Goal: Task Accomplishment & Management: Manage account settings

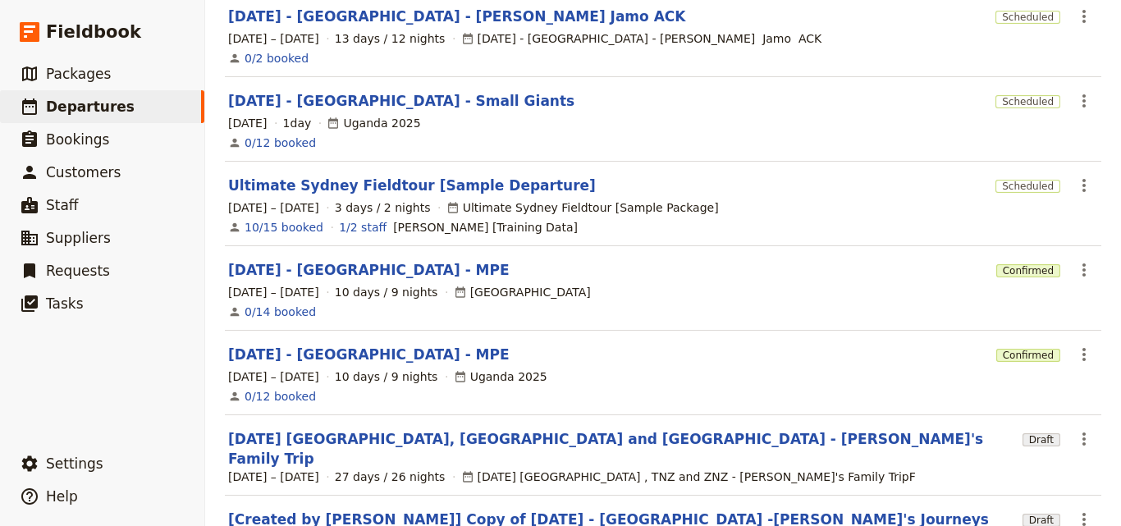
scroll to position [365, 0]
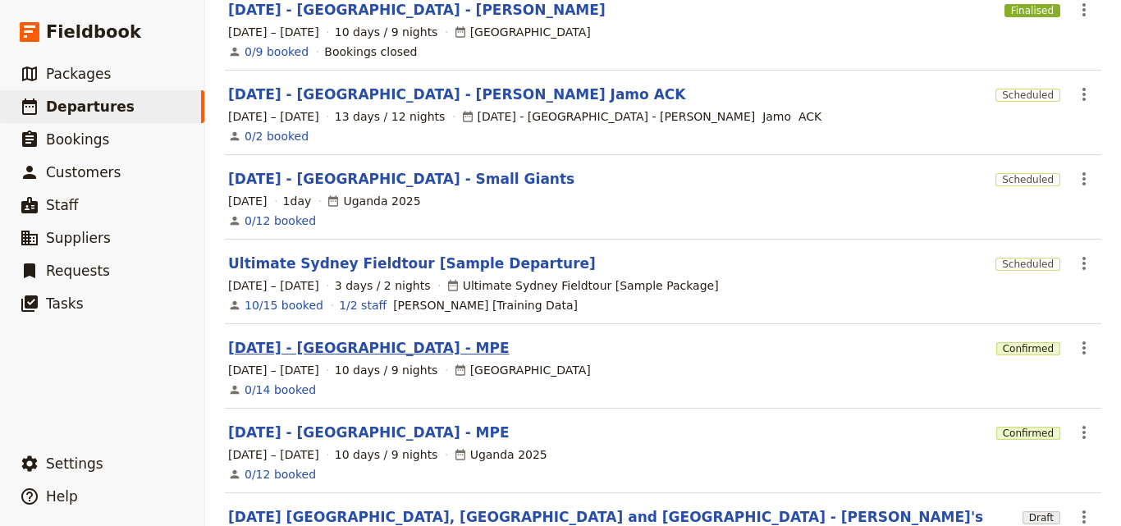
click at [336, 338] on link "[DATE] - [GEOGRAPHIC_DATA] - MPE" at bounding box center [369, 348] width 282 height 20
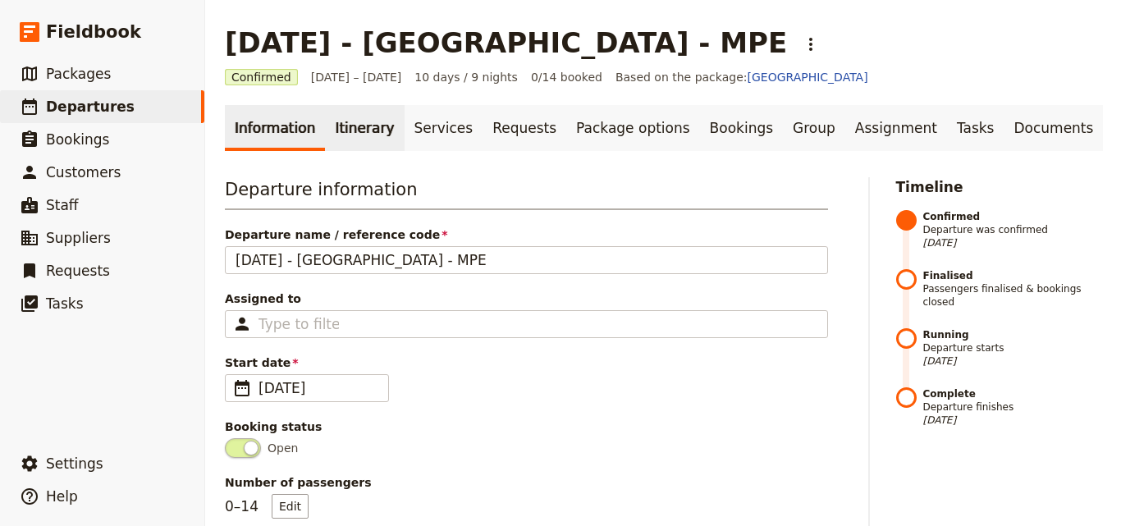
click at [369, 124] on link "Itinerary" at bounding box center [364, 128] width 79 height 46
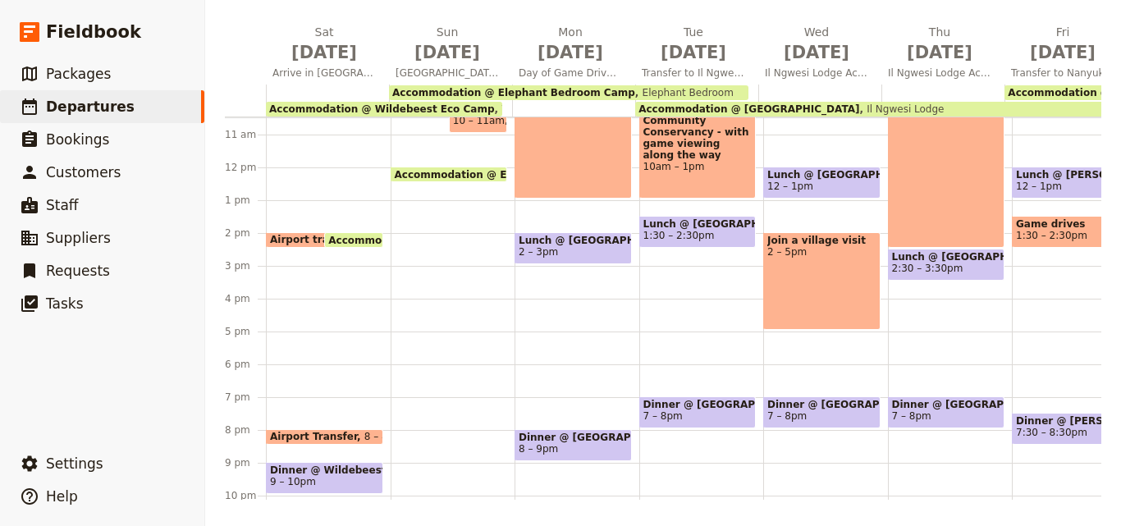
scroll to position [418, 0]
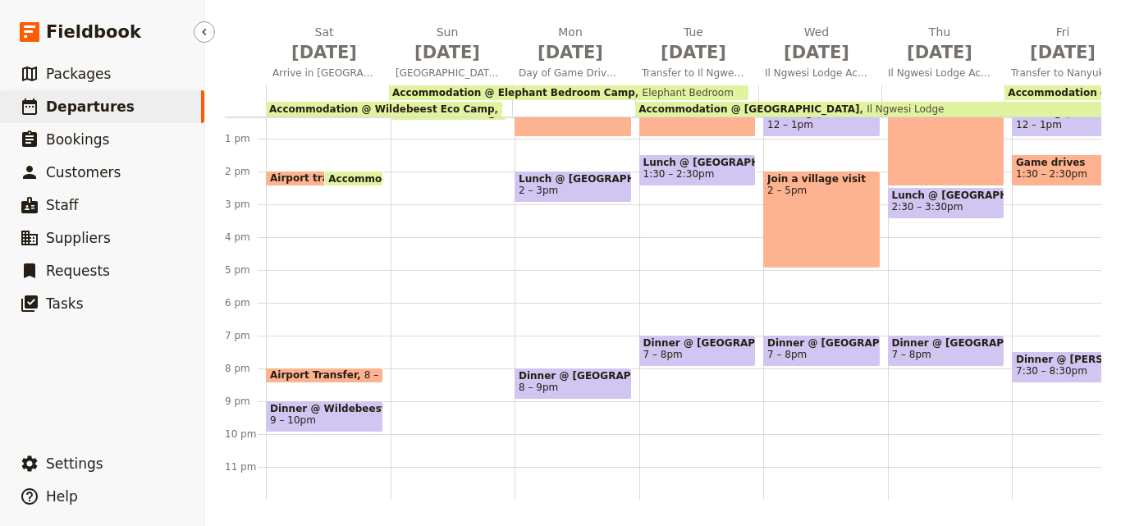
click at [67, 114] on span "Departures" at bounding box center [90, 107] width 89 height 16
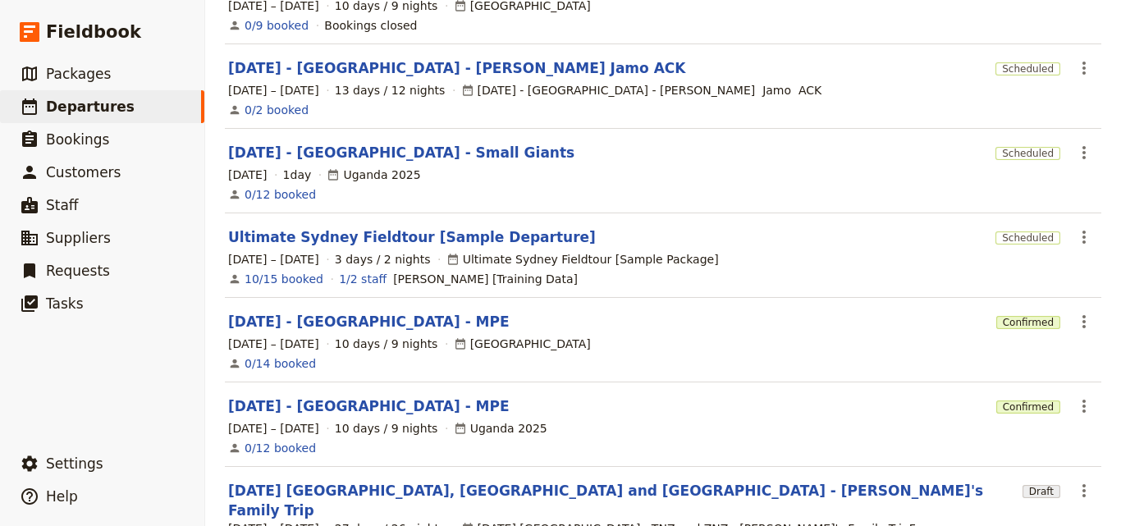
scroll to position [529, 0]
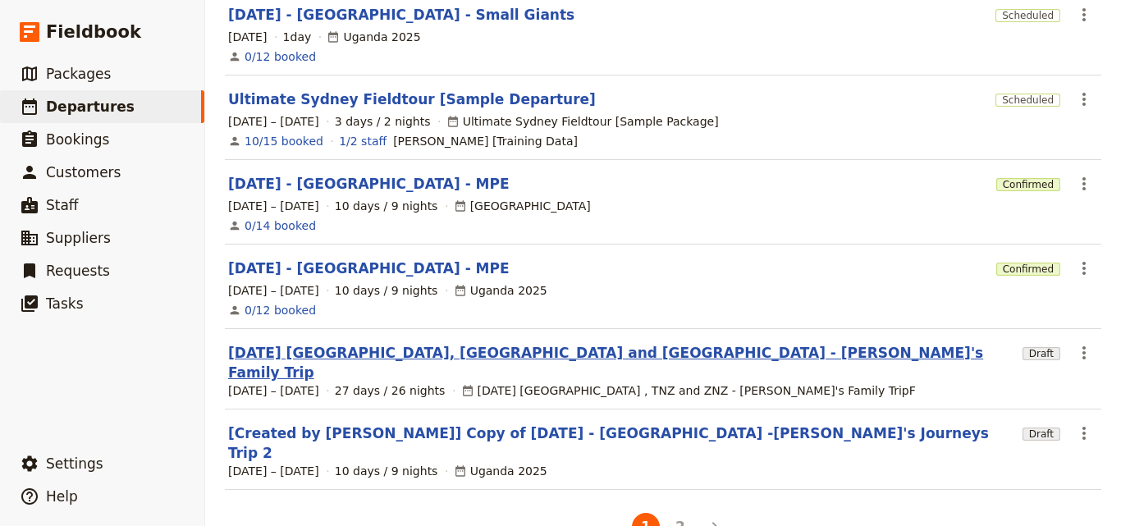
click at [464, 343] on link "[DATE] [GEOGRAPHIC_DATA], [GEOGRAPHIC_DATA] and [GEOGRAPHIC_DATA] - [PERSON_NAM…" at bounding box center [622, 362] width 788 height 39
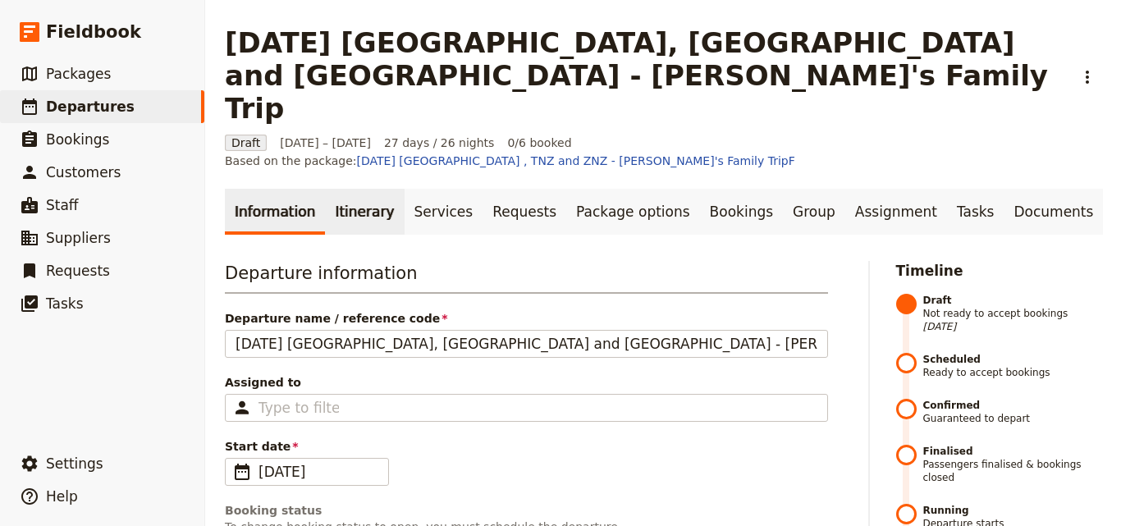
click at [334, 189] on link "Itinerary" at bounding box center [364, 212] width 79 height 46
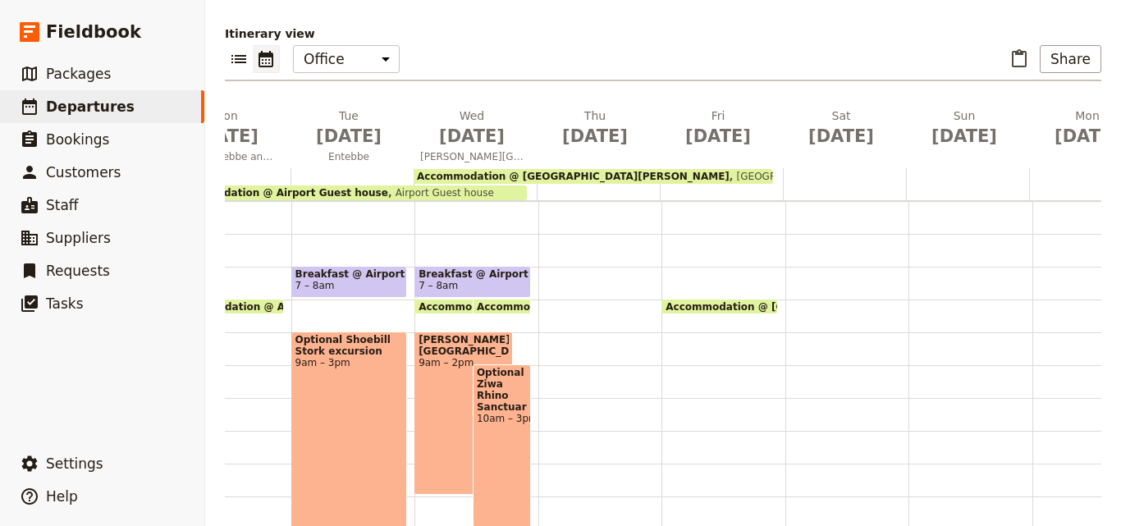
scroll to position [89, 0]
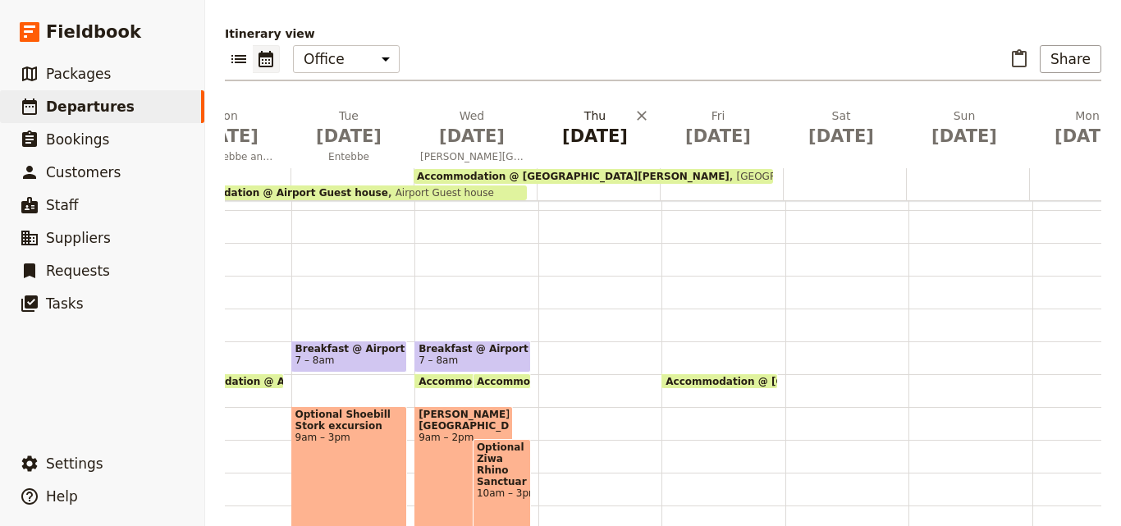
click at [578, 124] on span "[DATE]" at bounding box center [594, 136] width 103 height 25
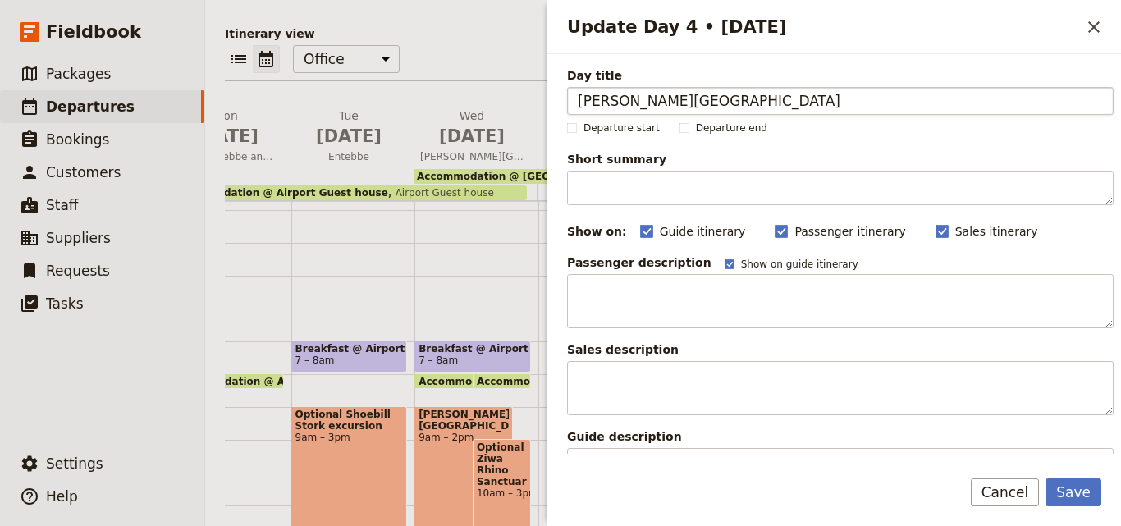
click at [580, 105] on input "[PERSON_NAME][GEOGRAPHIC_DATA]" at bounding box center [840, 101] width 547 height 28
type input "[PERSON_NAME][GEOGRAPHIC_DATA]"
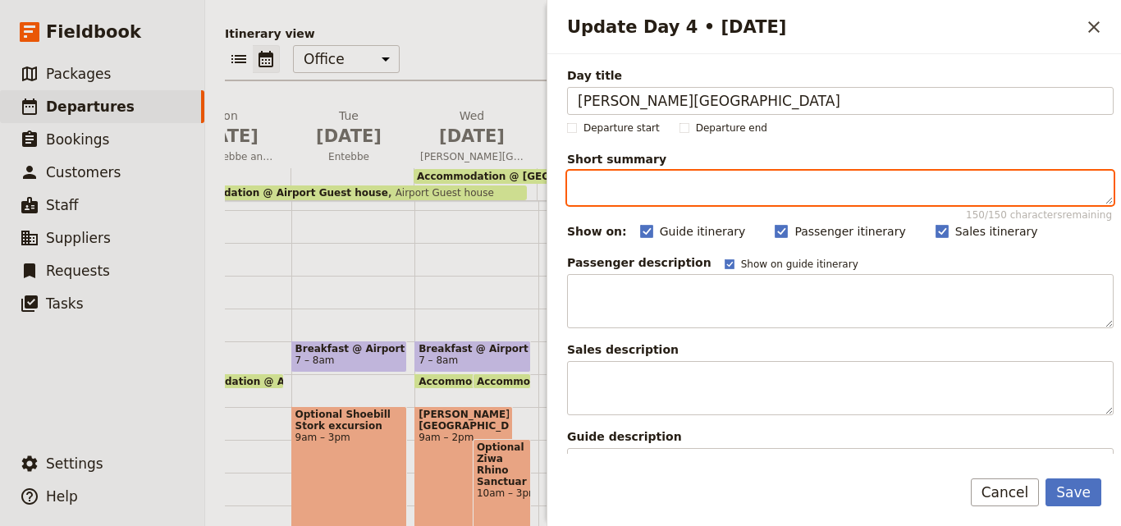
paste textarea "Game drive in the [GEOGRAPHIC_DATA]"
click at [585, 188] on textarea "Game drive in the [GEOGRAPHIC_DATA]" at bounding box center [840, 188] width 547 height 34
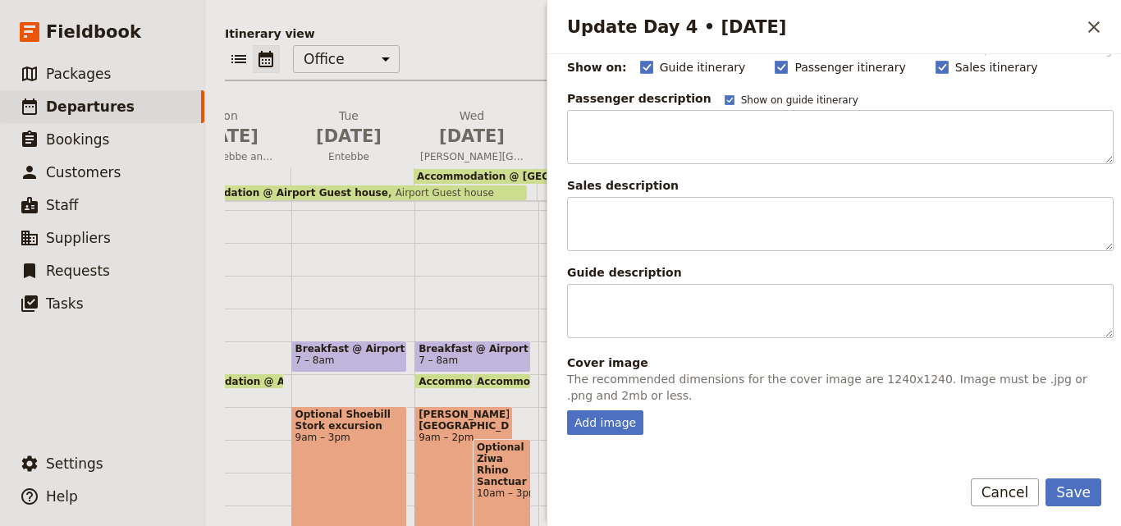
scroll to position [390, 0]
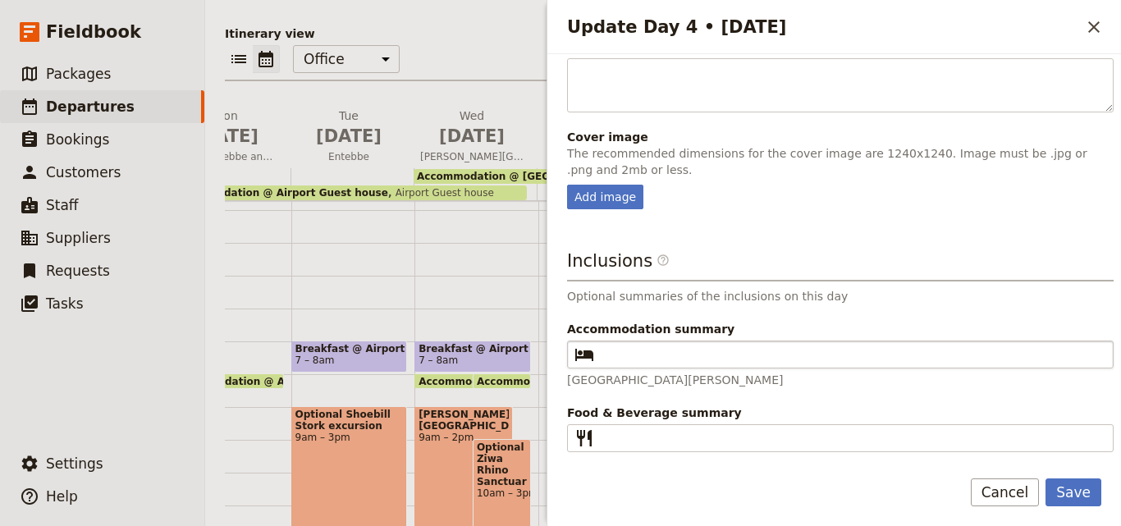
type textarea "Game drive in the [GEOGRAPHIC_DATA]"
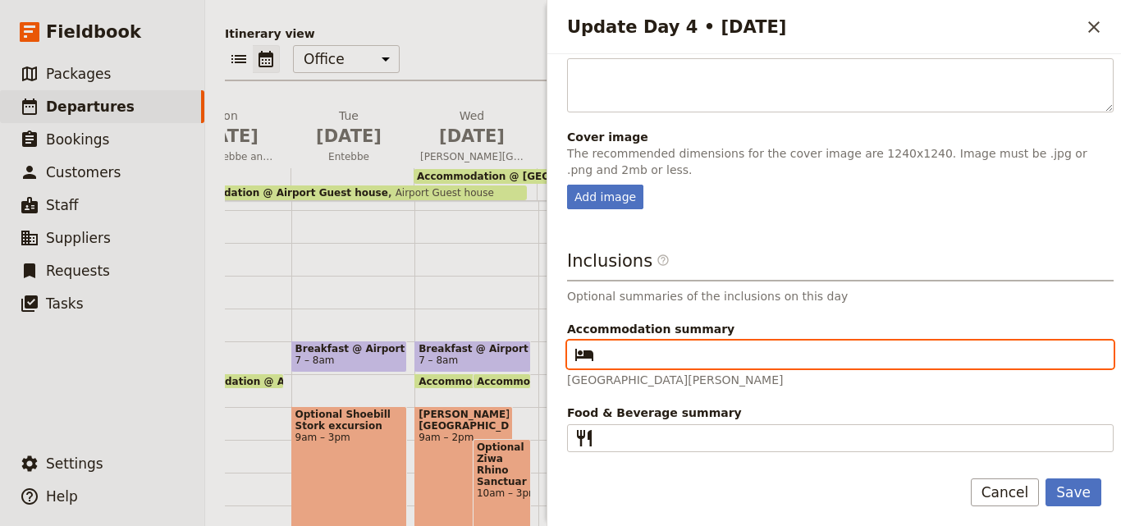
click at [703, 355] on input "Accommodation summary ​" at bounding box center [852, 355] width 502 height 20
paste input "[GEOGRAPHIC_DATA][PERSON_NAME]"
click at [603, 353] on input "[GEOGRAPHIC_DATA][PERSON_NAME]" at bounding box center [852, 355] width 502 height 20
type input "[GEOGRAPHIC_DATA][PERSON_NAME]"
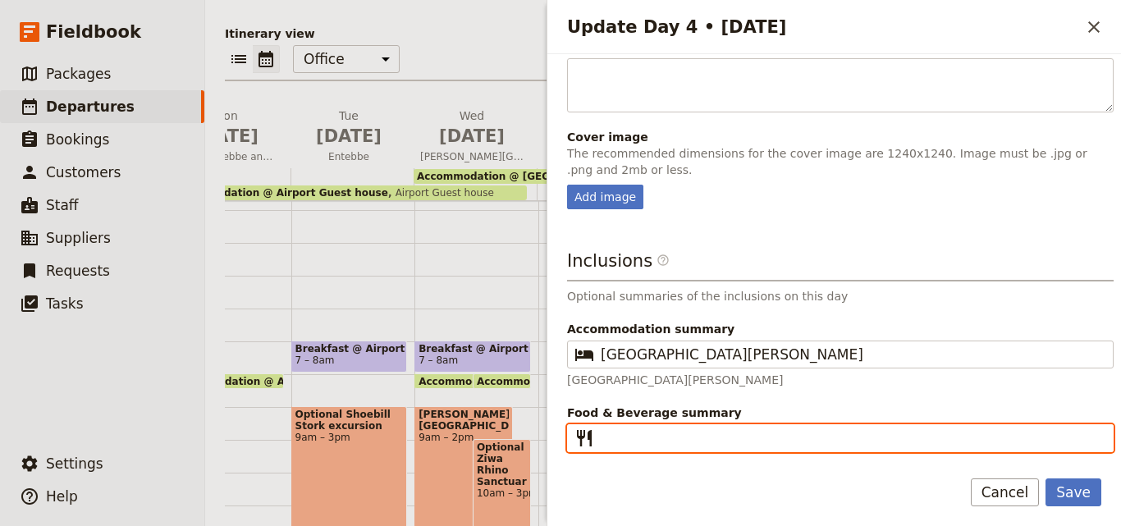
paste input "B L D"
click at [604, 438] on input "B L D" at bounding box center [852, 439] width 502 height 20
type input "B L D"
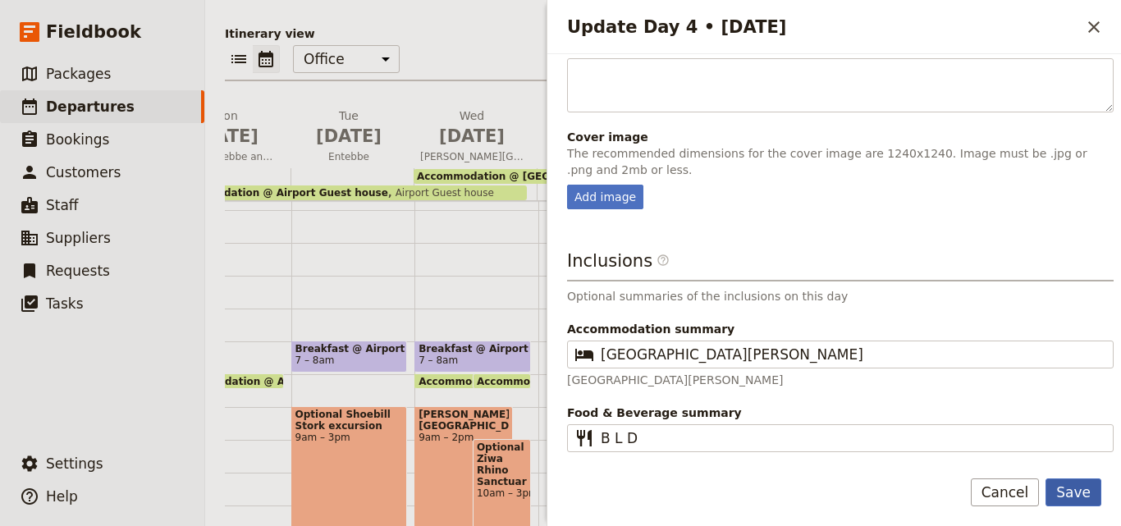
click at [1077, 490] on button "Save" at bounding box center [1074, 493] width 56 height 28
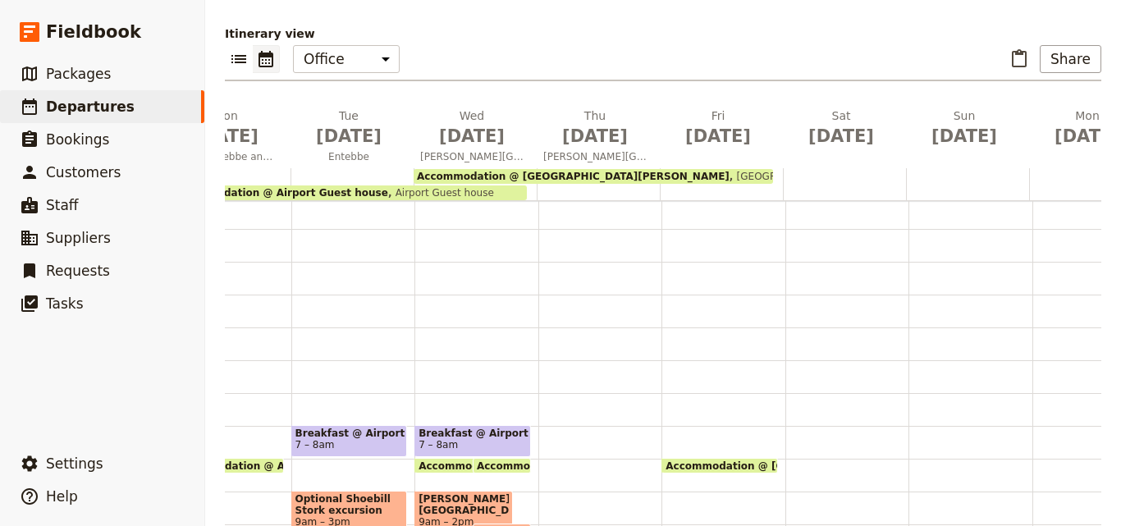
scroll to position [0, 0]
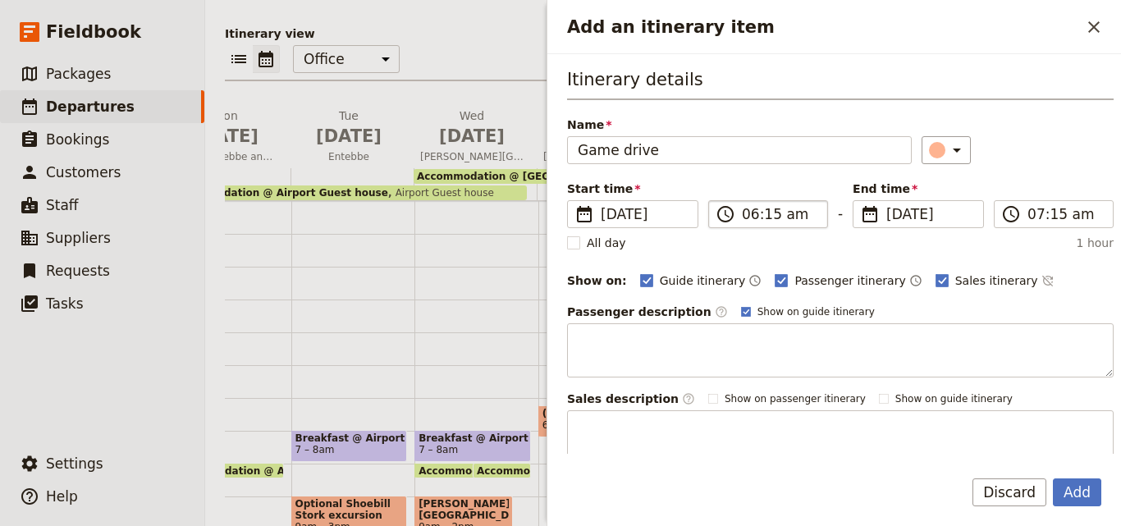
type input "Game drive"
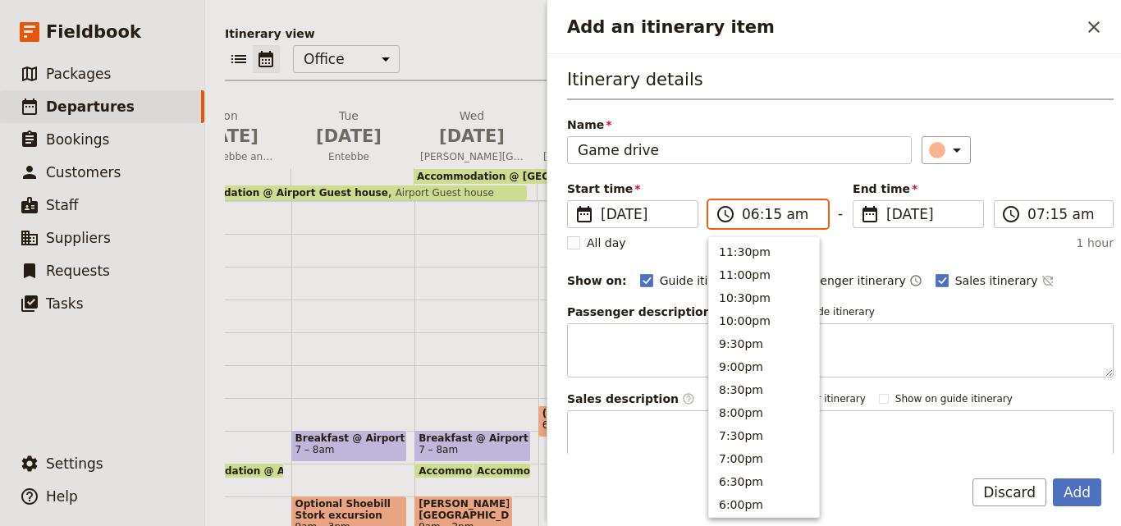
scroll to position [808, 0]
click at [745, 209] on input "06:15 am" at bounding box center [780, 214] width 76 height 20
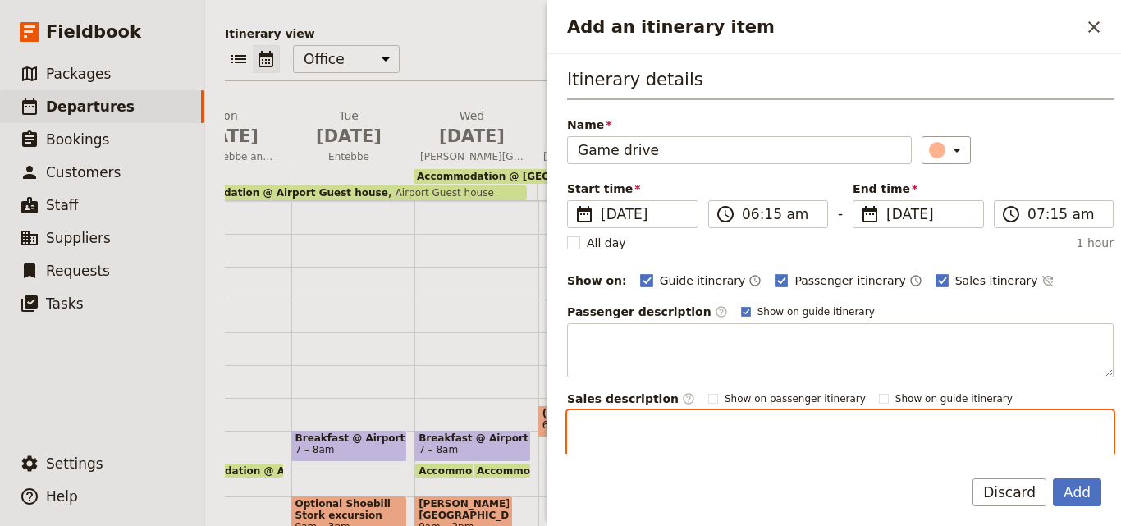
click at [888, 432] on textarea "Add an itinerary item" at bounding box center [840, 437] width 547 height 54
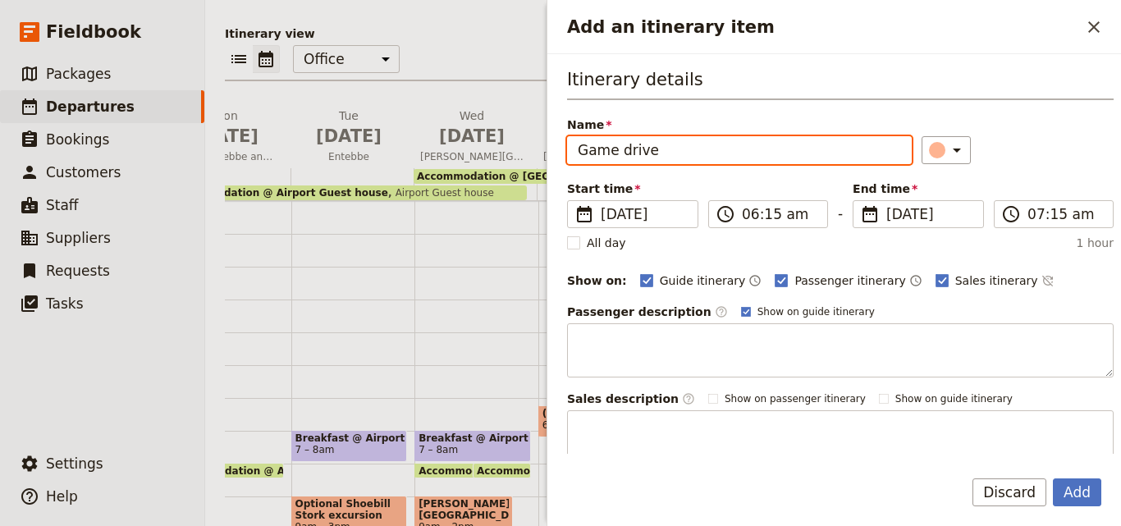
click at [1091, 378] on div "Passenger description ​ Show on guide itinerary Sales description ​ Show on pas…" at bounding box center [840, 384] width 547 height 161
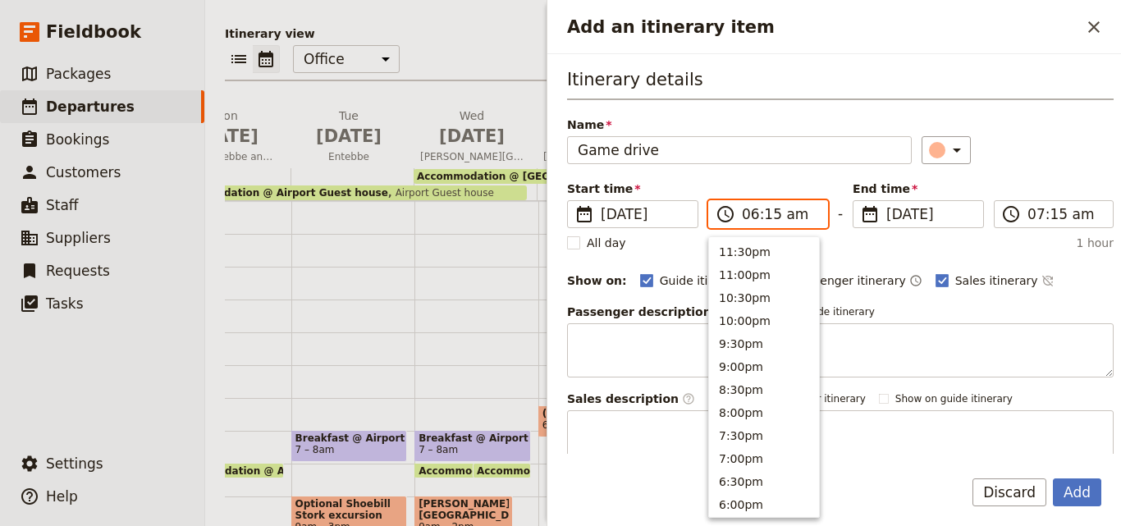
click at [756, 218] on input "06:15 am" at bounding box center [780, 214] width 76 height 20
click at [741, 394] on button "8:30pm" at bounding box center [764, 389] width 110 height 23
type input "08:30 pm"
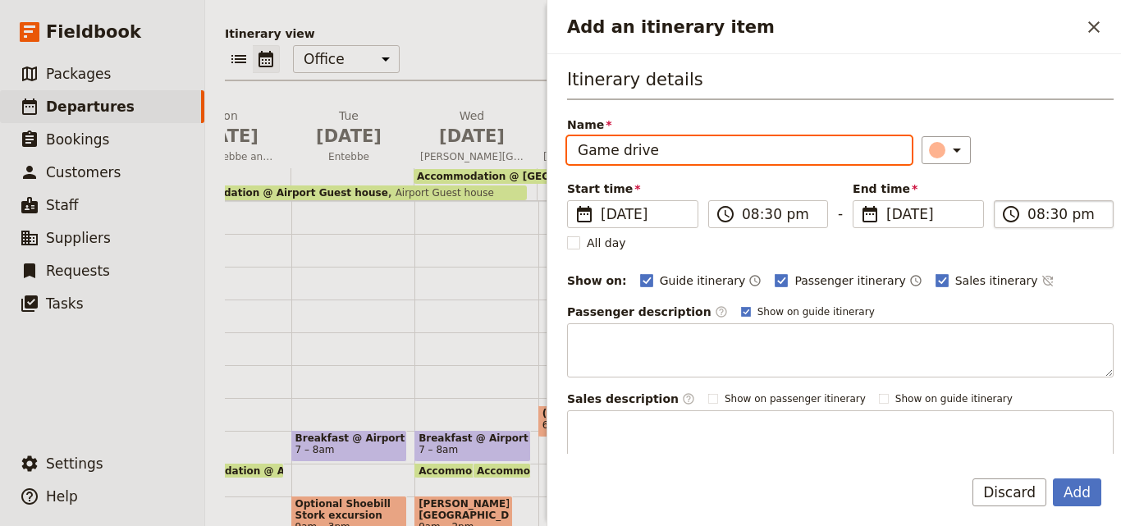
click at [1028, 218] on input "08:30 pm" at bounding box center [1066, 214] width 76 height 20
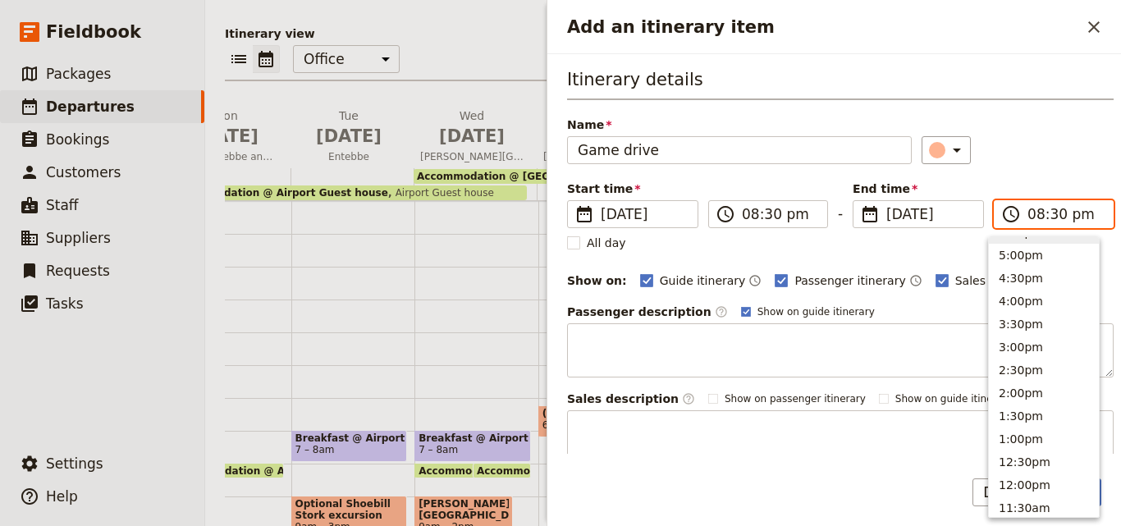
scroll to position [324, 0]
click at [1025, 271] on button "4:00pm" at bounding box center [1044, 272] width 110 height 23
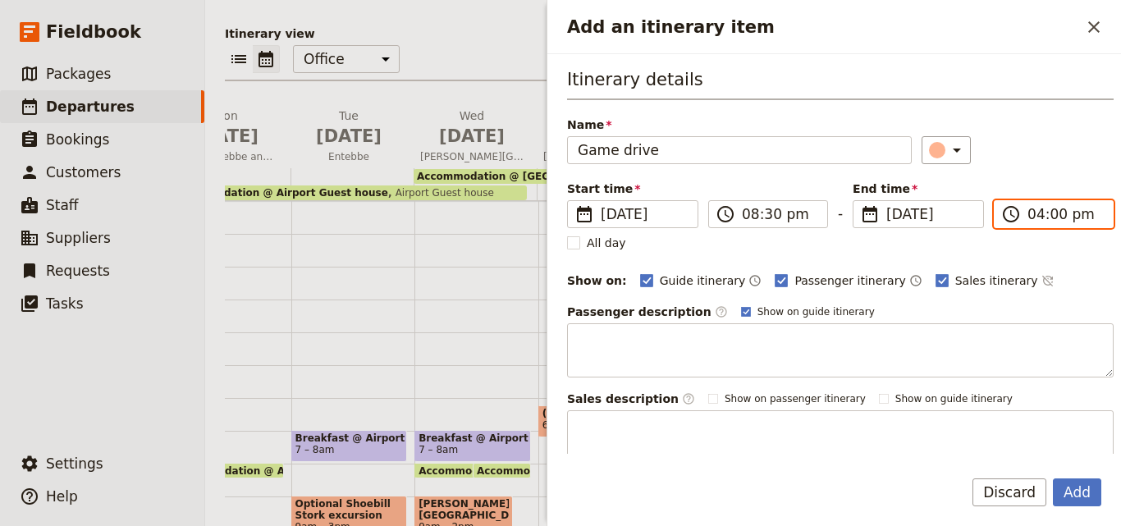
click at [1036, 221] on input "04:00 pm" at bounding box center [1066, 214] width 76 height 20
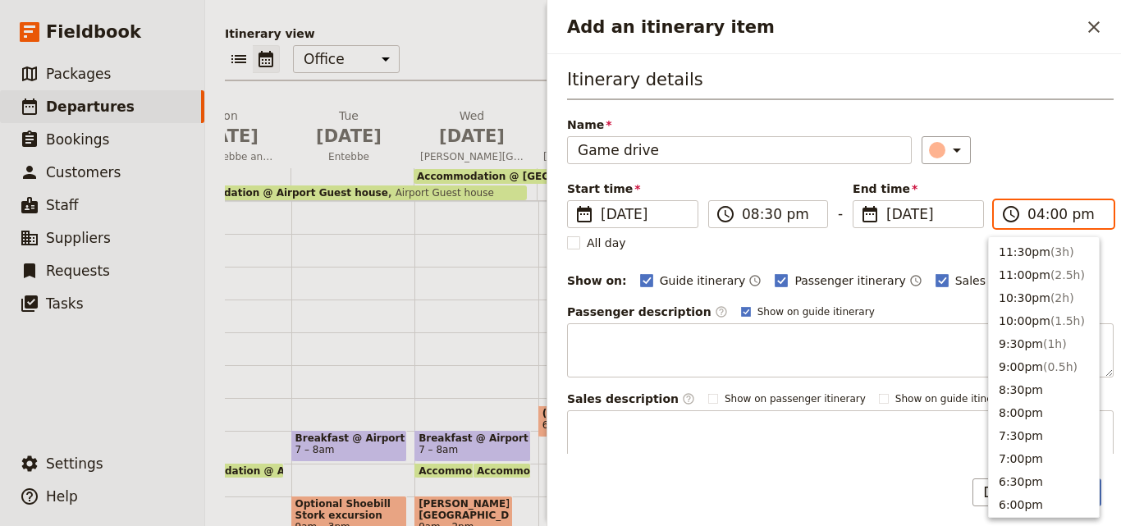
scroll to position [348, 0]
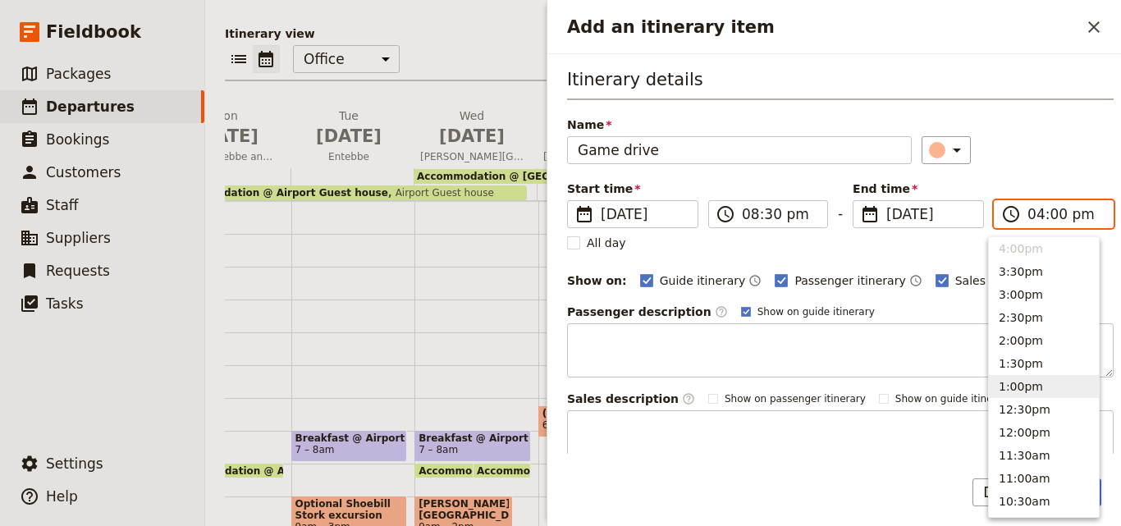
click at [1033, 389] on button "1:00pm" at bounding box center [1044, 386] width 110 height 23
type input "01:00 pm"
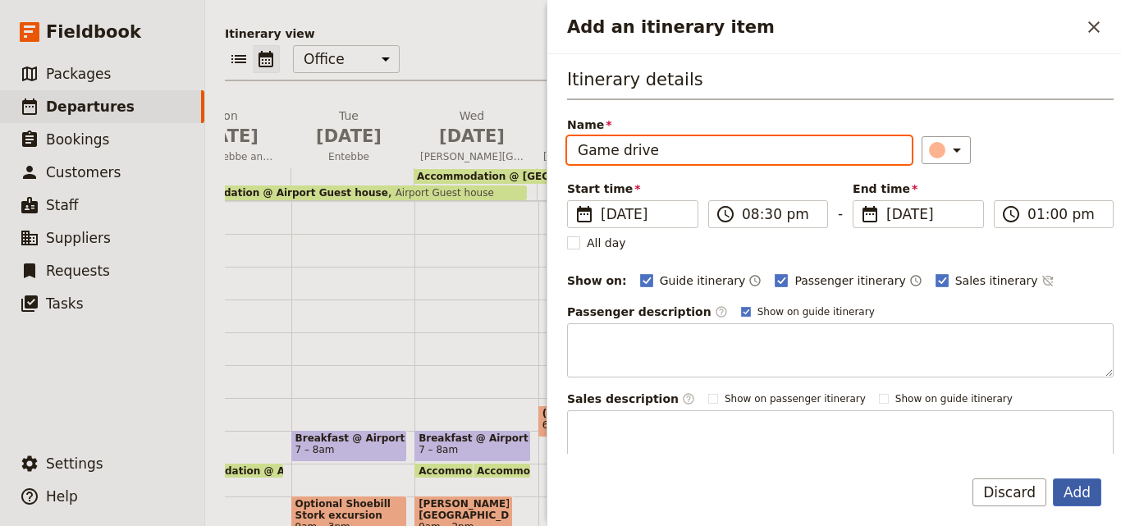
type input "01:00 pm"
click at [1078, 486] on button "Add" at bounding box center [1077, 493] width 48 height 28
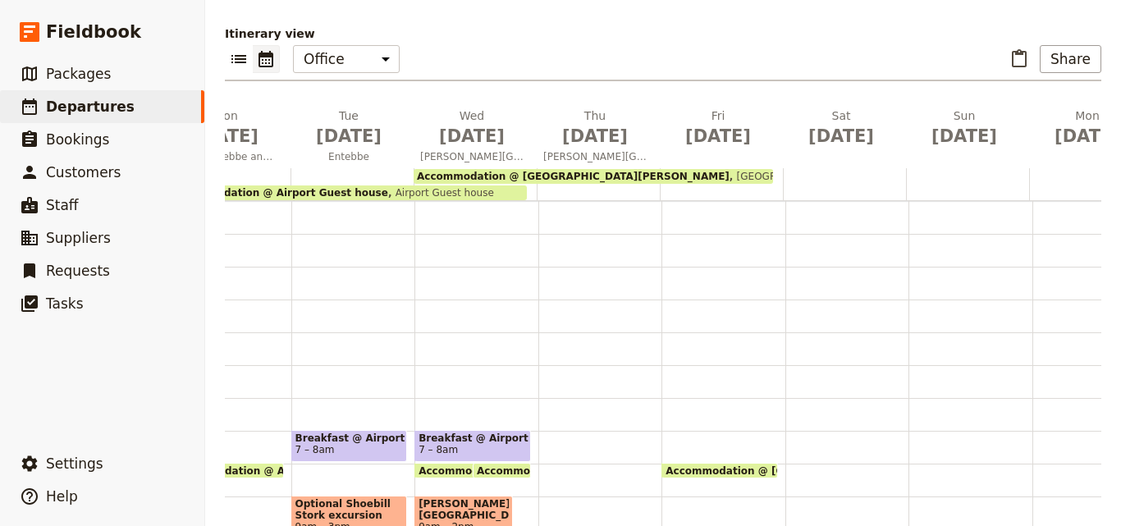
scroll to position [268, 0]
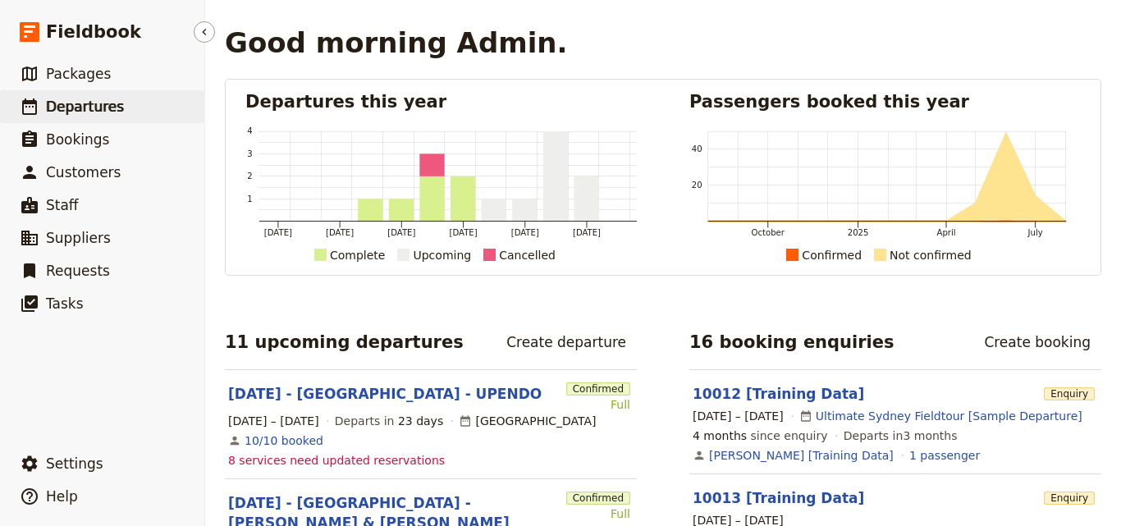
click at [108, 118] on link "​ Departures" at bounding box center [102, 106] width 204 height 33
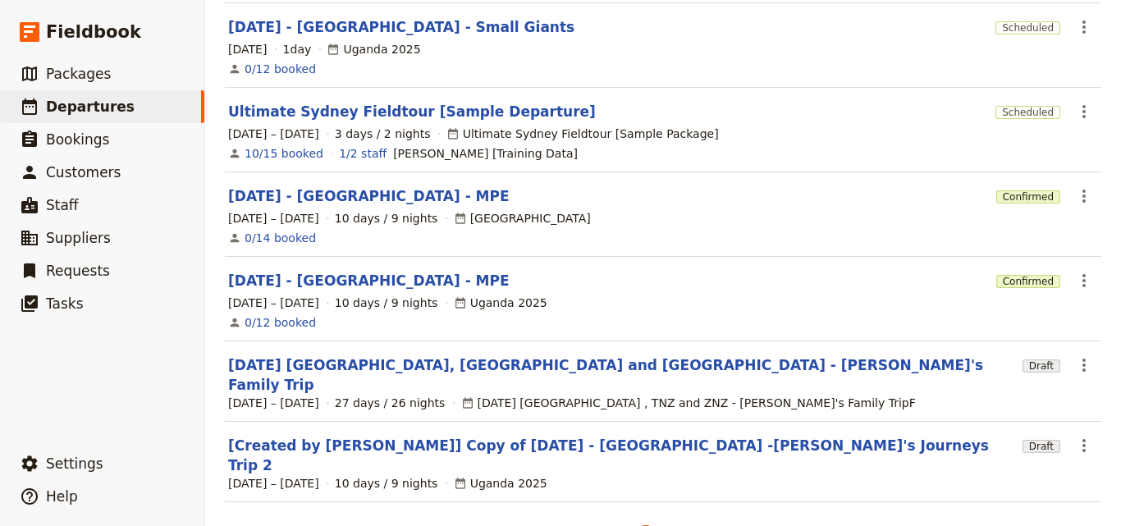
scroll to position [529, 0]
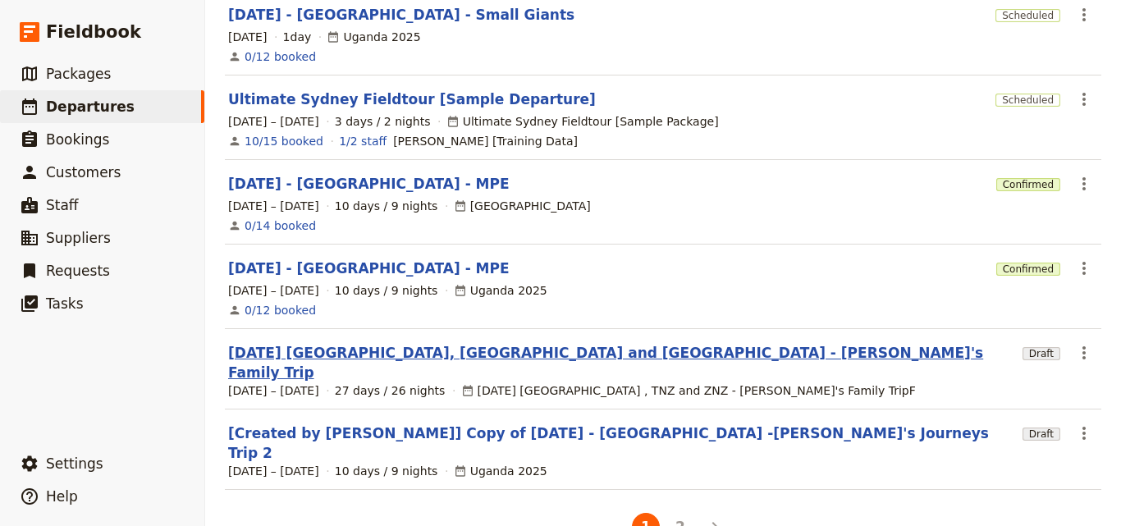
click at [383, 343] on link "[DATE] [GEOGRAPHIC_DATA], [GEOGRAPHIC_DATA] and [GEOGRAPHIC_DATA] - [PERSON_NAM…" at bounding box center [622, 362] width 788 height 39
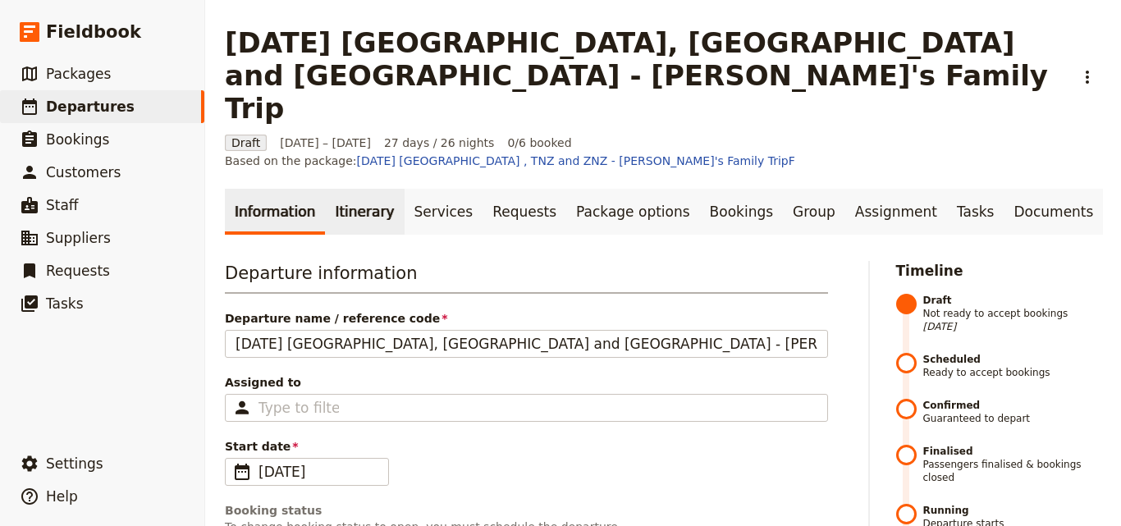
click at [374, 189] on link "Itinerary" at bounding box center [364, 212] width 79 height 46
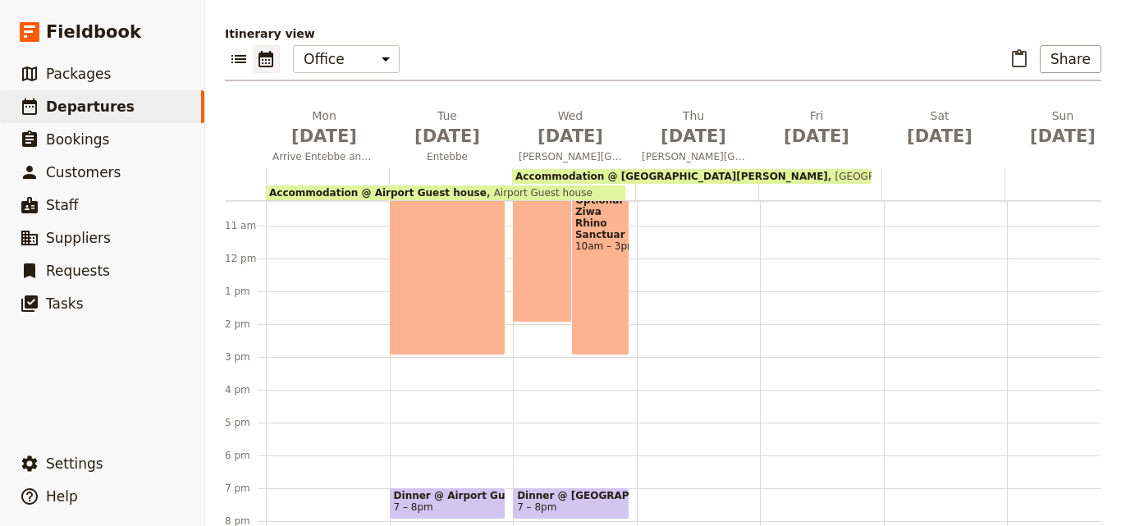
scroll to position [336, 0]
click at [607, 491] on span "Dinner @ [GEOGRAPHIC_DATA][PERSON_NAME]" at bounding box center [571, 496] width 108 height 11
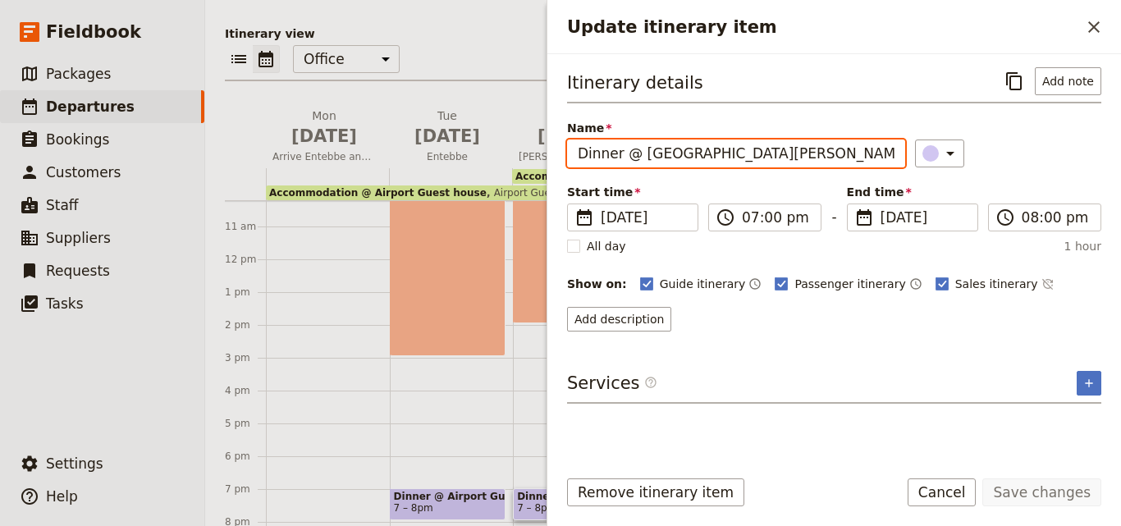
drag, startPoint x: 646, startPoint y: 154, endPoint x: 656, endPoint y: 154, distance: 9.9
click at [656, 154] on input "Dinner @ [GEOGRAPHIC_DATA][PERSON_NAME]" at bounding box center [736, 154] width 338 height 28
drag, startPoint x: 620, startPoint y: 154, endPoint x: 739, endPoint y: 156, distance: 119.1
click at [739, 156] on input "Dinner @ [GEOGRAPHIC_DATA][PERSON_NAME]" at bounding box center [736, 154] width 338 height 28
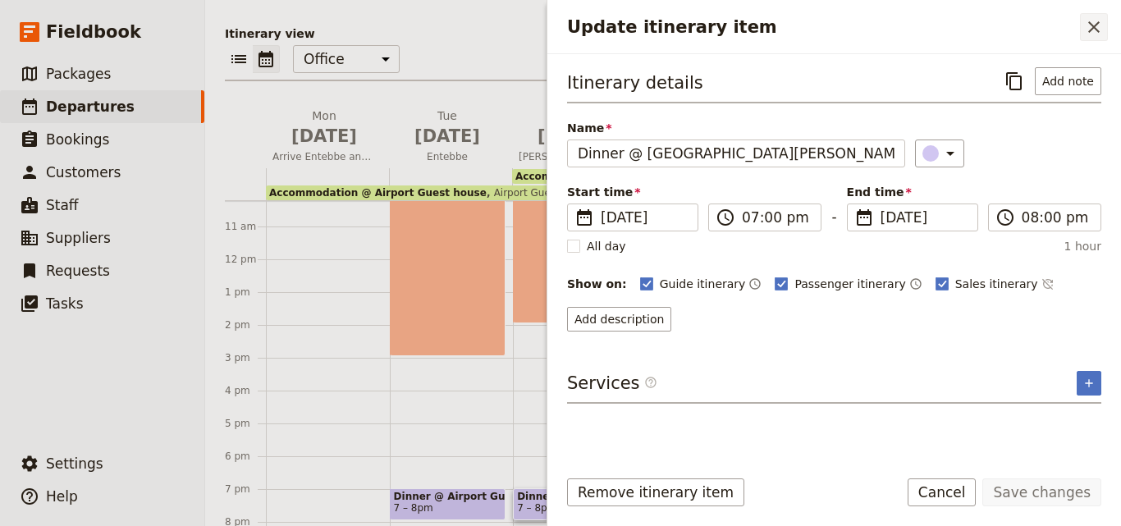
click at [1094, 30] on icon "Close drawer" at bounding box center [1095, 27] width 20 height 20
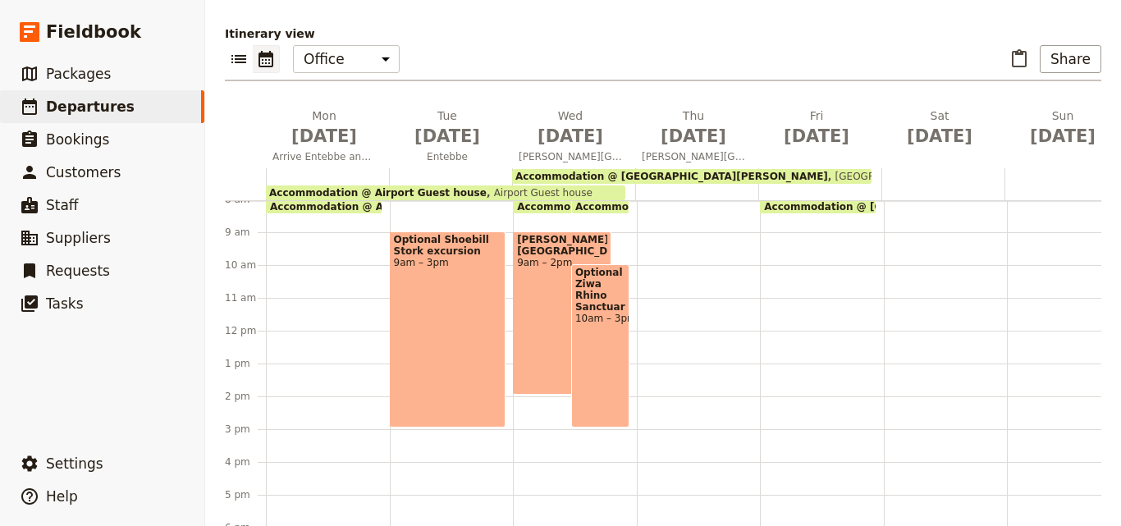
scroll to position [172, 0]
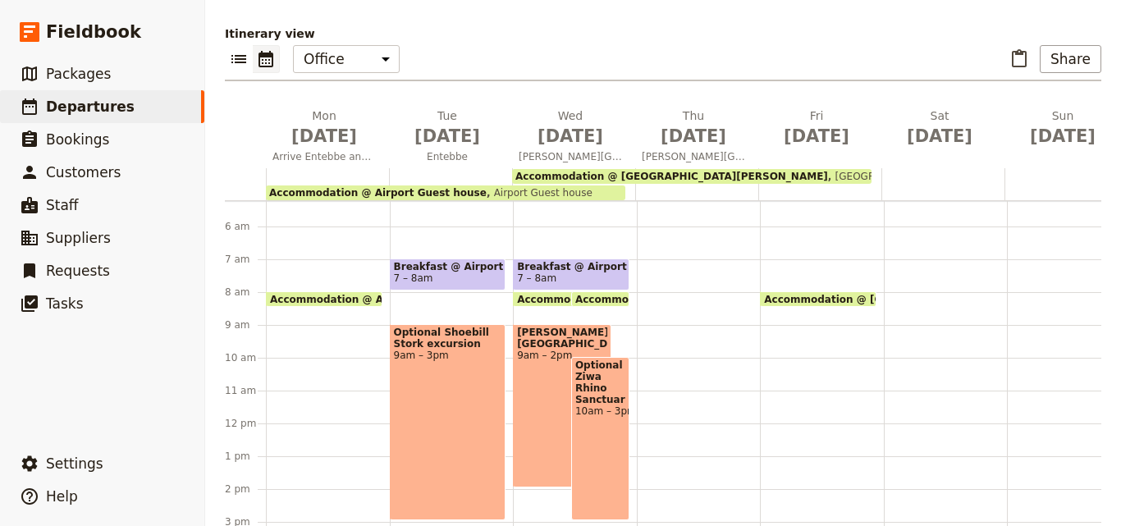
click at [655, 187] on div at bounding box center [699, 424] width 124 height 788
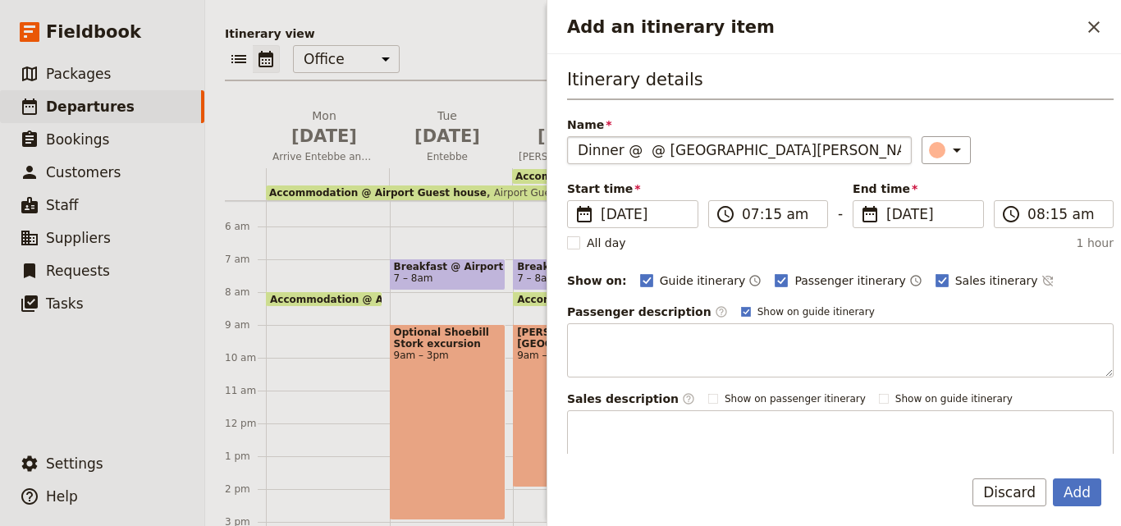
click at [656, 151] on input "Dinner @ @ [GEOGRAPHIC_DATA][PERSON_NAME]" at bounding box center [739, 150] width 345 height 28
click at [663, 151] on input "Dinner @ @ [GEOGRAPHIC_DATA][PERSON_NAME]" at bounding box center [739, 150] width 345 height 28
type input "Dinner @ [GEOGRAPHIC_DATA][PERSON_NAME]"
click at [1091, 484] on button "Add" at bounding box center [1077, 493] width 48 height 28
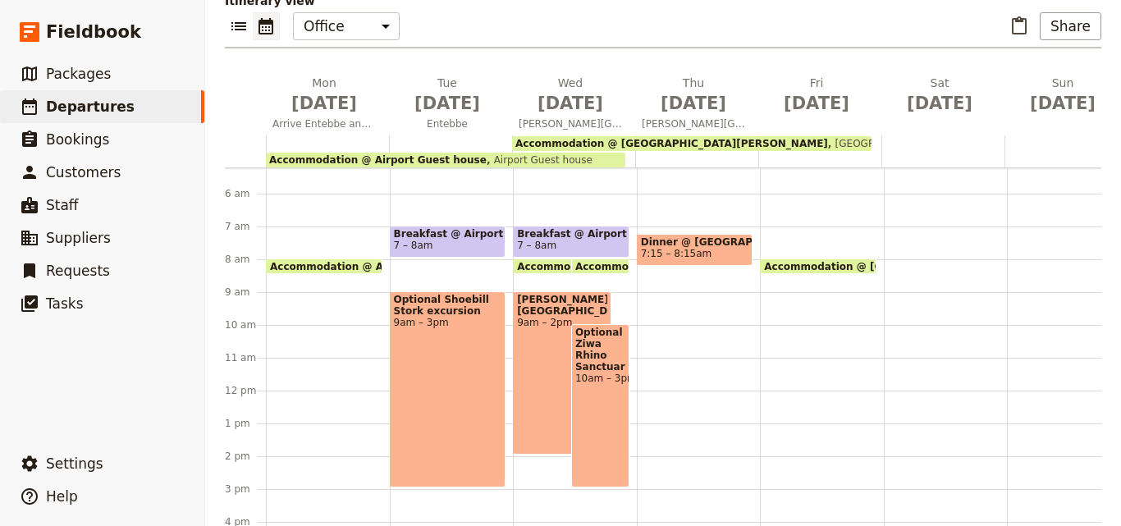
scroll to position [236, 0]
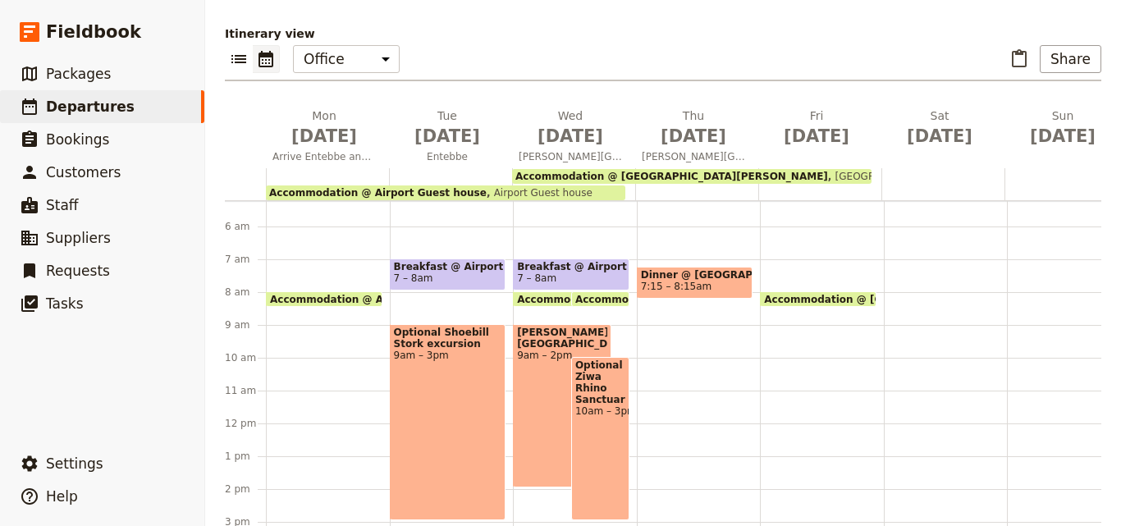
click at [697, 269] on span "Dinner @ [GEOGRAPHIC_DATA][PERSON_NAME]" at bounding box center [695, 274] width 108 height 11
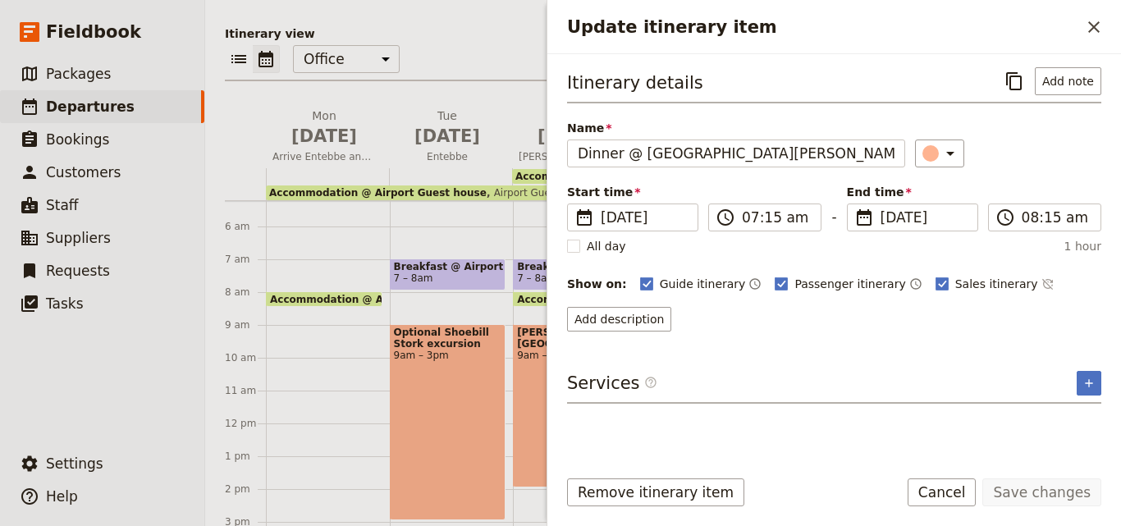
click at [461, 273] on span "7 – 8am" at bounding box center [448, 278] width 108 height 11
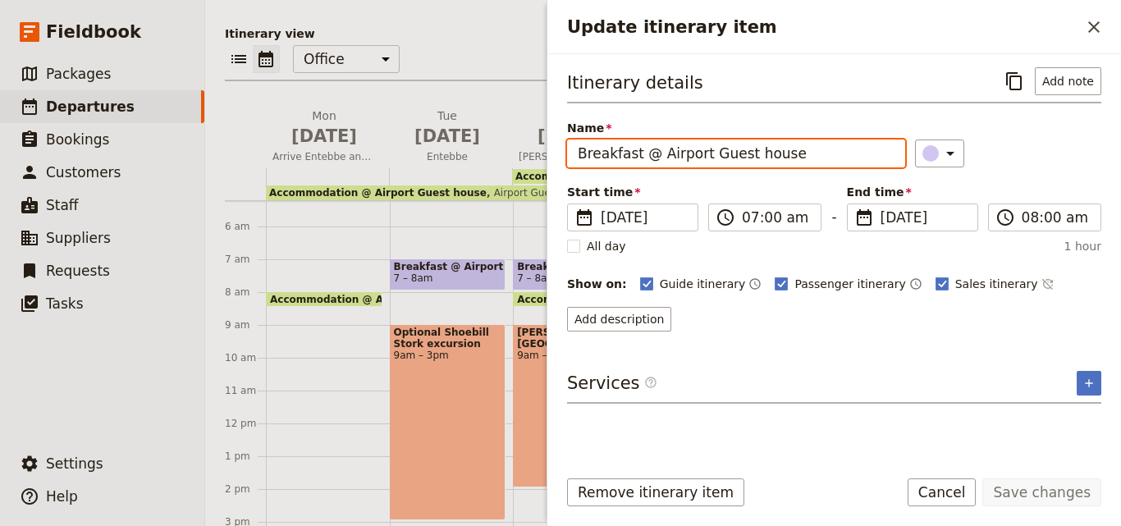
drag, startPoint x: 574, startPoint y: 154, endPoint x: 633, endPoint y: 162, distance: 59.7
click at [633, 162] on input "Breakfast @ Airport Guest house" at bounding box center [736, 154] width 338 height 28
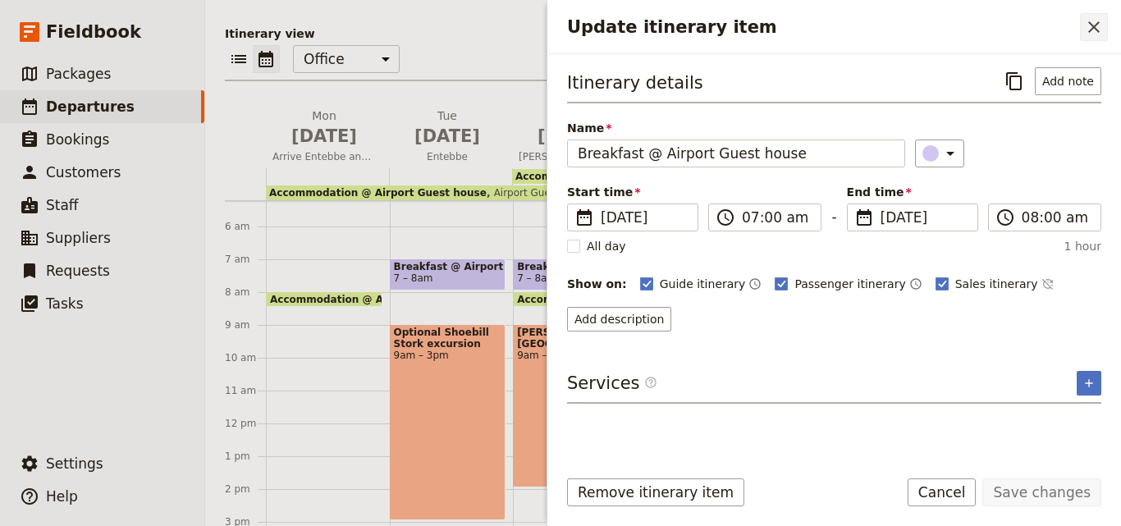
click at [1097, 39] on button "​" at bounding box center [1094, 27] width 28 height 28
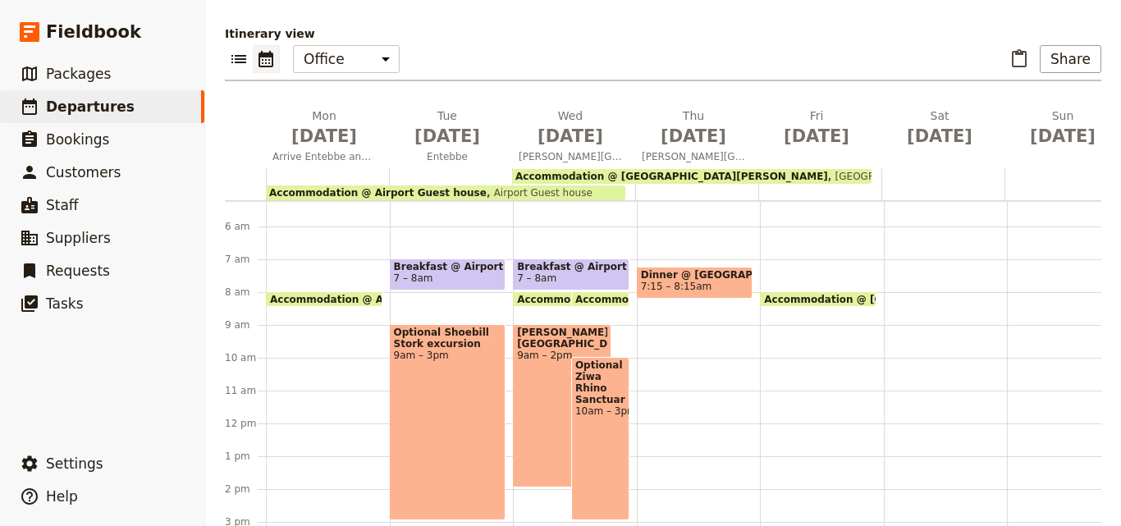
scroll to position [0, 0]
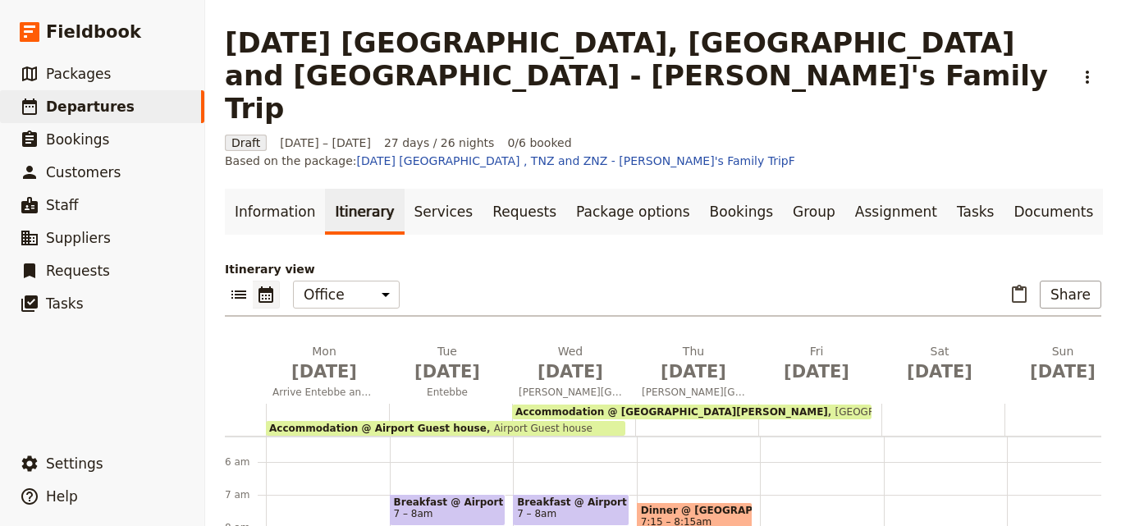
click at [670, 406] on span "Accommodation @ [GEOGRAPHIC_DATA][PERSON_NAME]" at bounding box center [672, 411] width 313 height 11
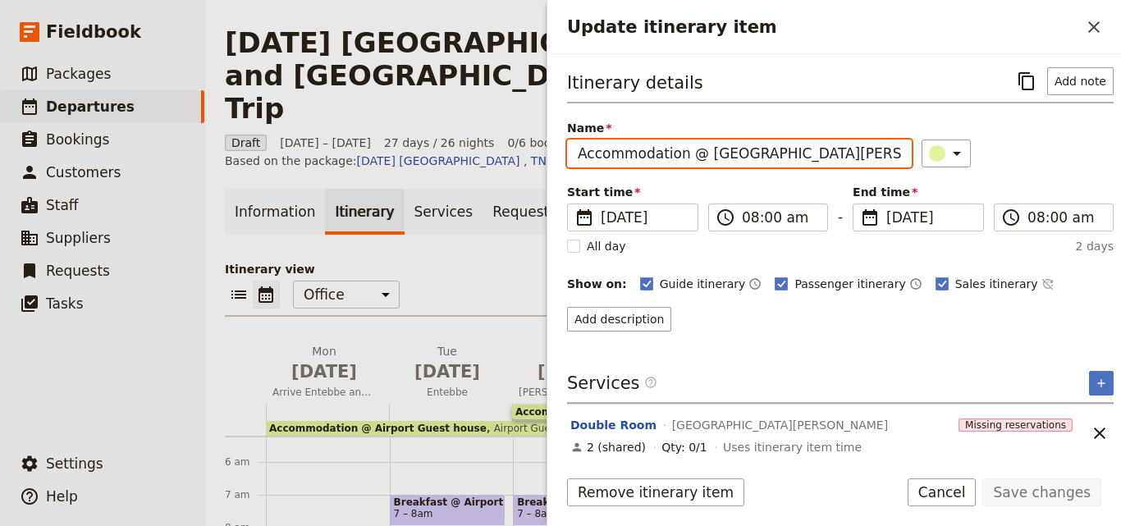
click at [799, 160] on input "Accommodation @ [GEOGRAPHIC_DATA][PERSON_NAME]" at bounding box center [739, 154] width 345 height 28
drag, startPoint x: 695, startPoint y: 155, endPoint x: 526, endPoint y: 171, distance: 169.8
click at [526, 171] on div "[DATE] [GEOGRAPHIC_DATA], [GEOGRAPHIC_DATA] and [GEOGRAPHIC_DATA] - [PERSON_NAM…" at bounding box center [663, 263] width 916 height 526
paste input "Breakfast"
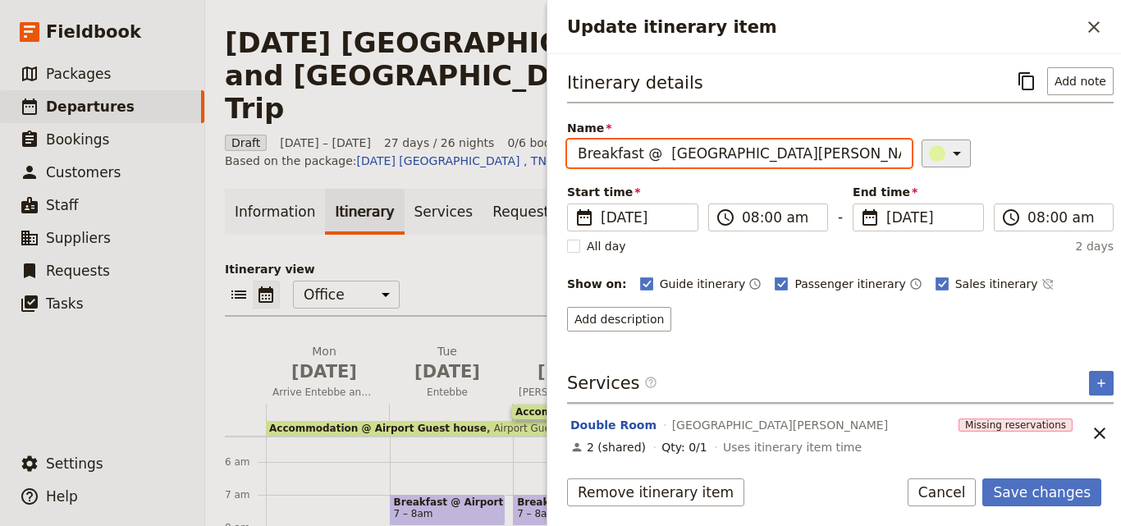
type input "Breakfast @ [GEOGRAPHIC_DATA][PERSON_NAME]"
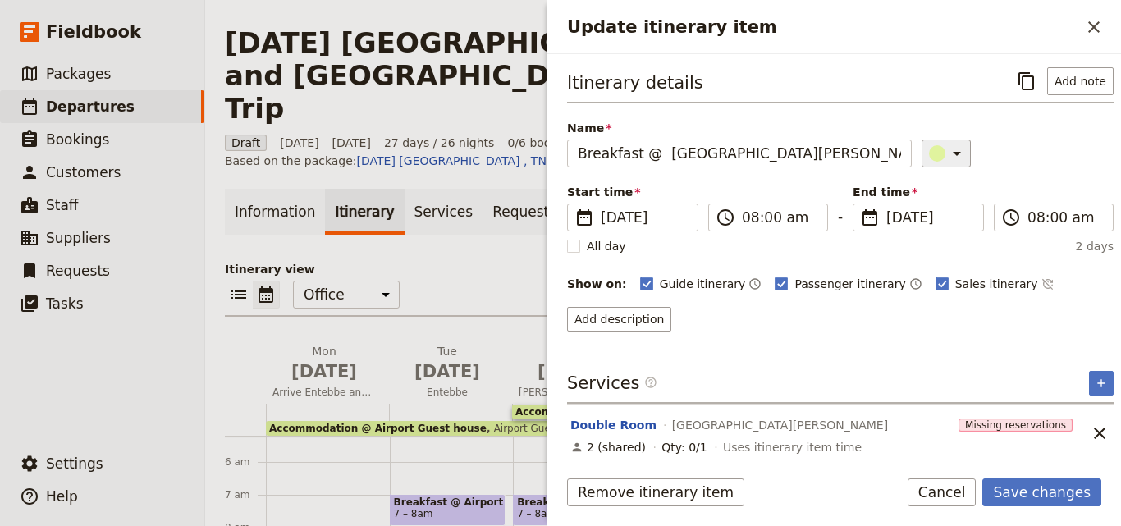
click at [947, 155] on icon "Update itinerary item" at bounding box center [957, 154] width 20 height 20
click at [942, 231] on div "button" at bounding box center [941, 227] width 16 height 16
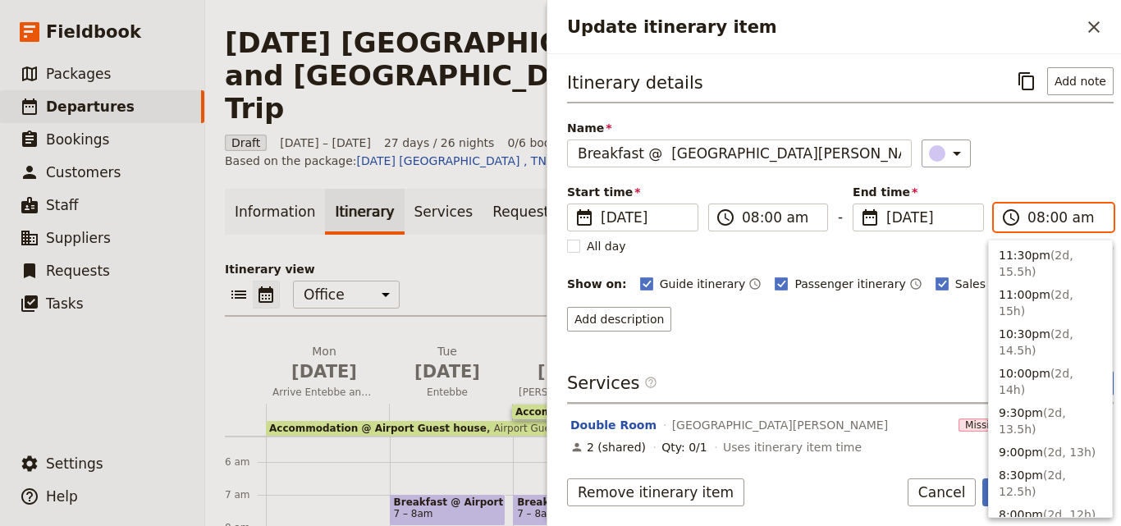
click at [1034, 222] on input "08:00 am" at bounding box center [1066, 218] width 76 height 20
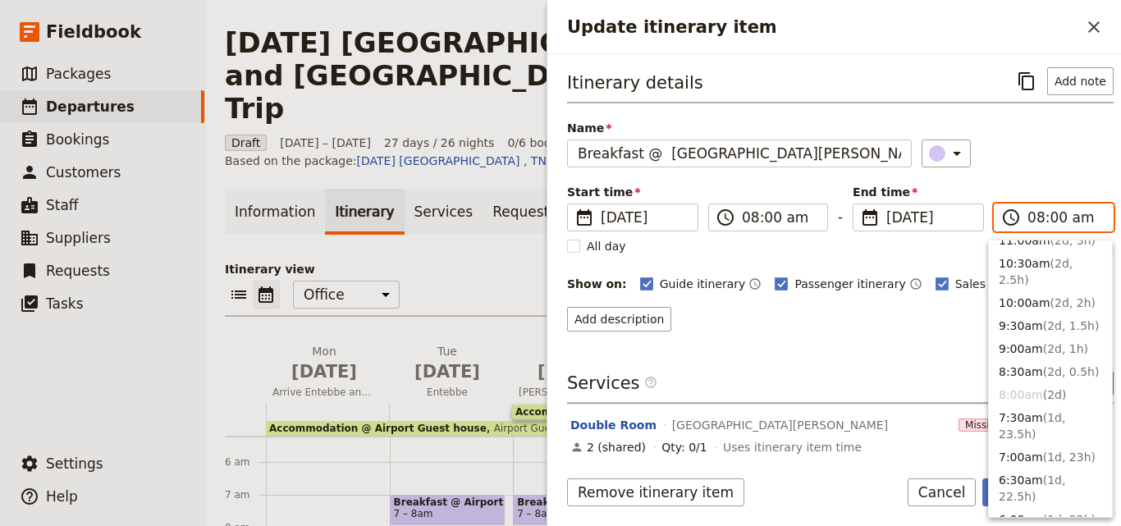
scroll to position [636, 0]
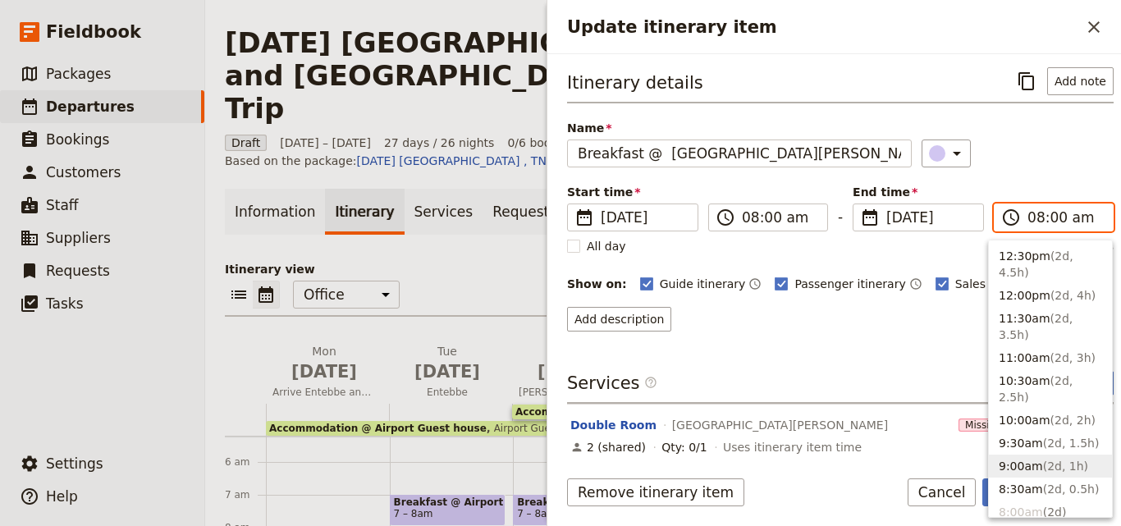
click at [1049, 460] on span "( 2d, 1h )" at bounding box center [1065, 466] width 45 height 13
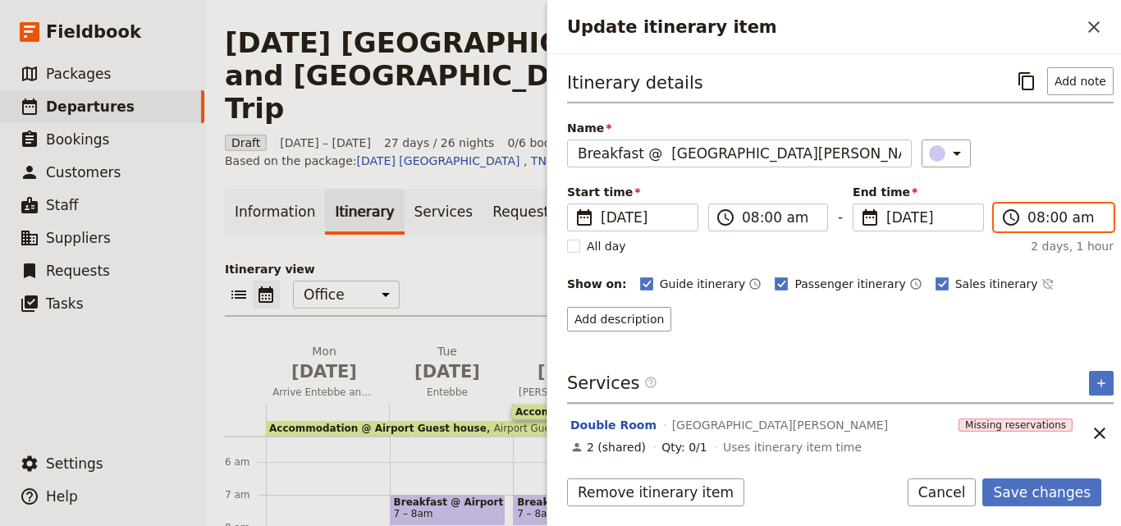
type input "09:00 am"
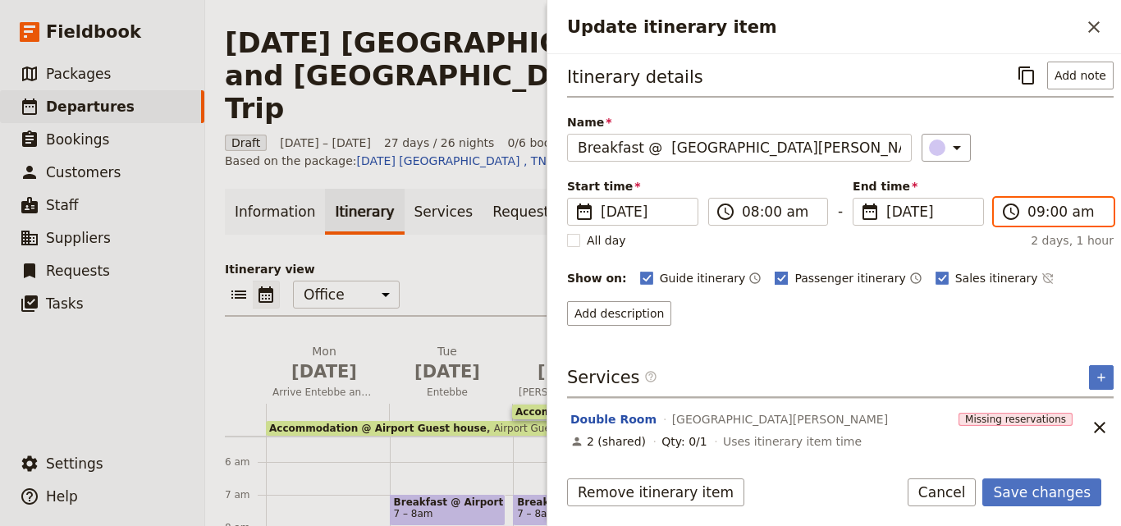
scroll to position [7, 0]
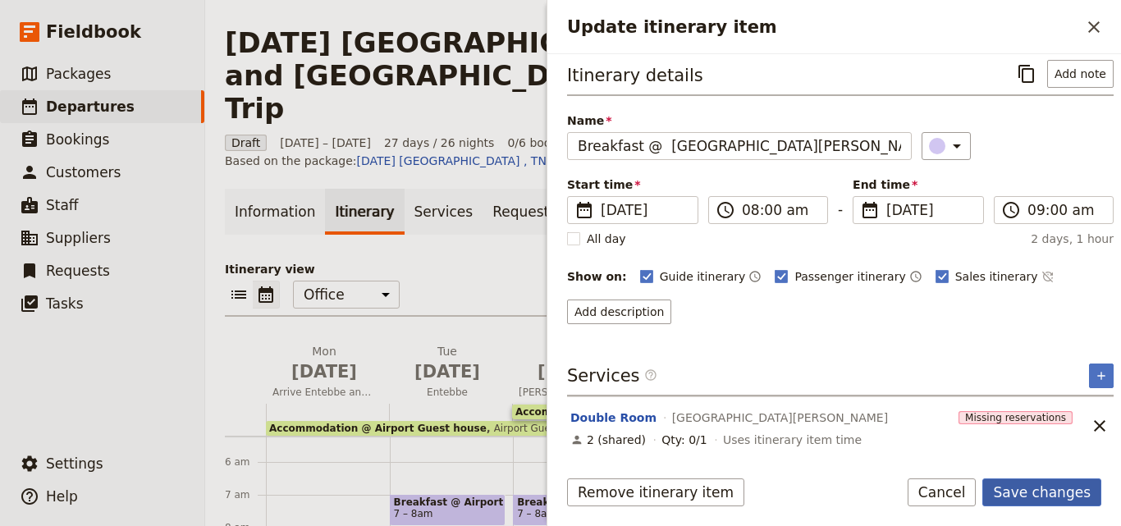
click at [1059, 499] on button "Save changes" at bounding box center [1042, 493] width 119 height 28
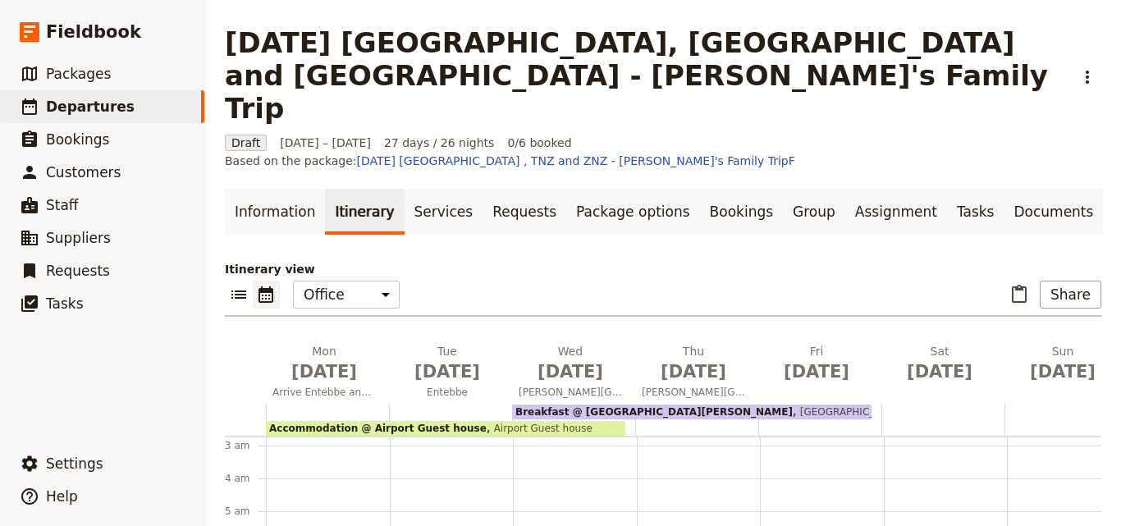
scroll to position [172, 0]
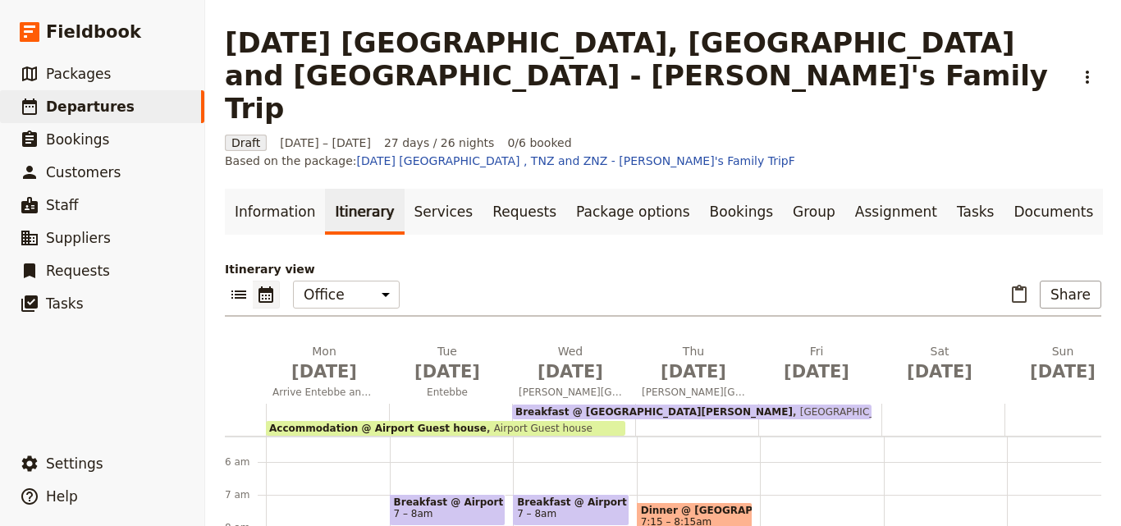
click at [762, 405] on div "Breakfast @ [GEOGRAPHIC_DATA][PERSON_NAME][PERSON_NAME]" at bounding box center [692, 412] width 360 height 15
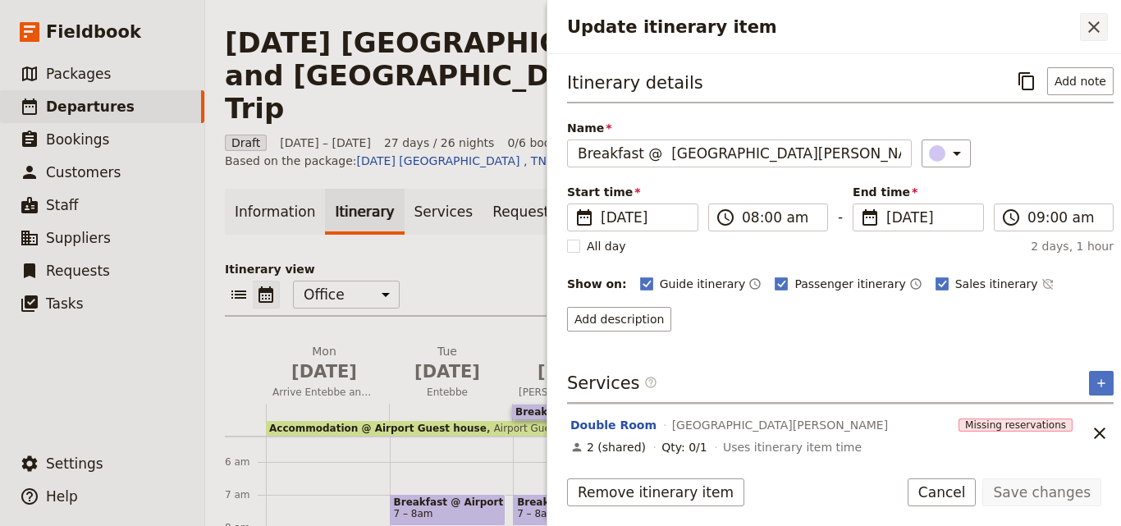
click at [1085, 33] on icon "Close drawer" at bounding box center [1095, 27] width 20 height 20
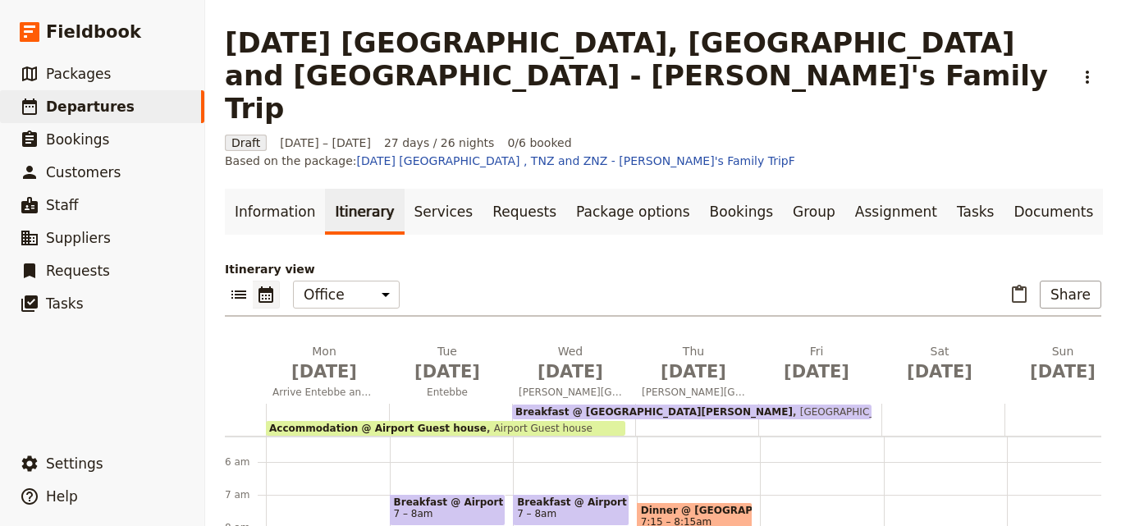
click at [793, 406] on span "[GEOGRAPHIC_DATA][PERSON_NAME]" at bounding box center [889, 411] width 193 height 11
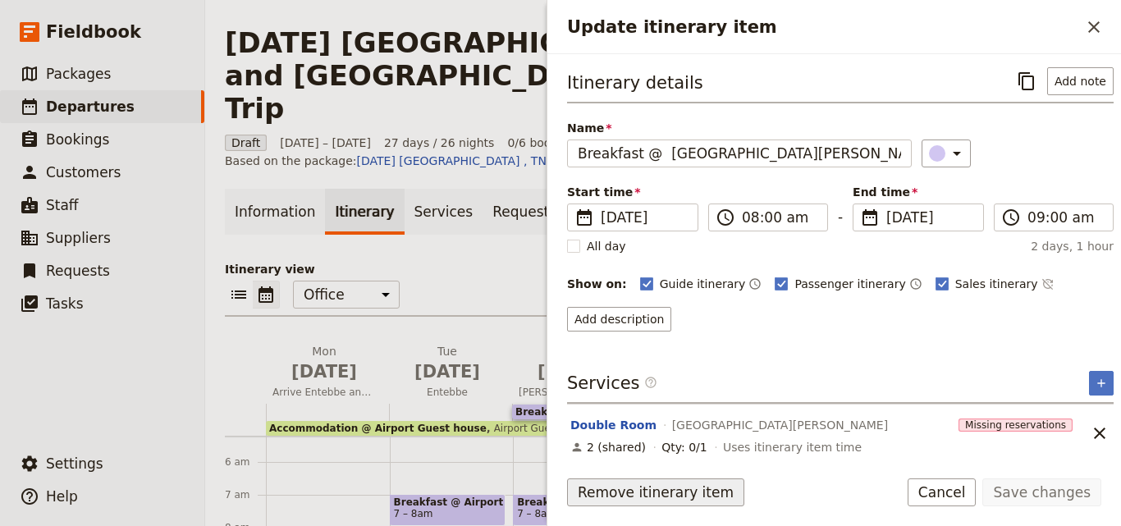
click at [688, 494] on button "Remove itinerary item" at bounding box center [655, 493] width 177 height 28
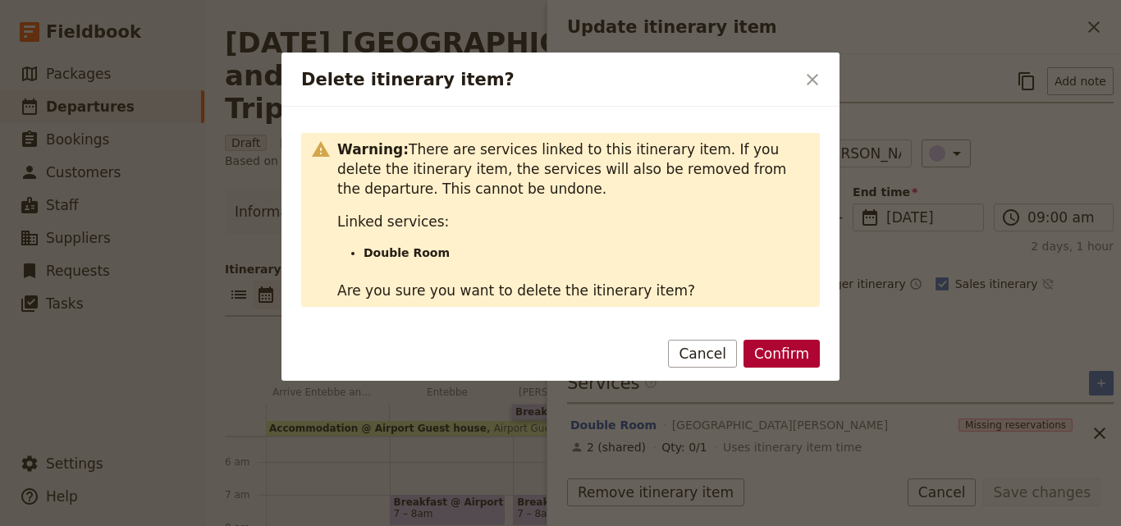
click at [781, 352] on button "Confirm" at bounding box center [782, 354] width 76 height 28
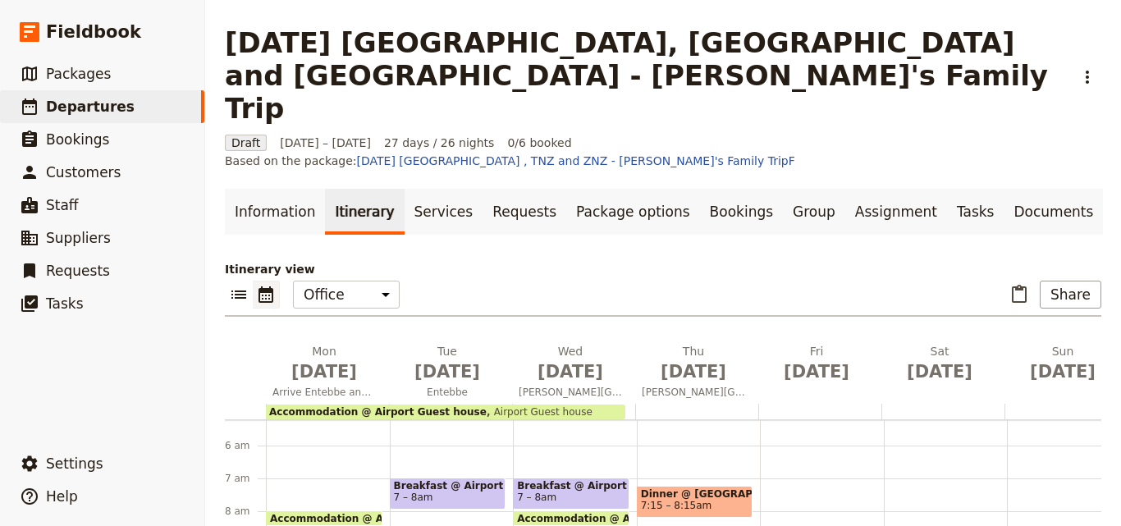
click at [728, 500] on span "7:15 – 8:15am" at bounding box center [695, 505] width 108 height 11
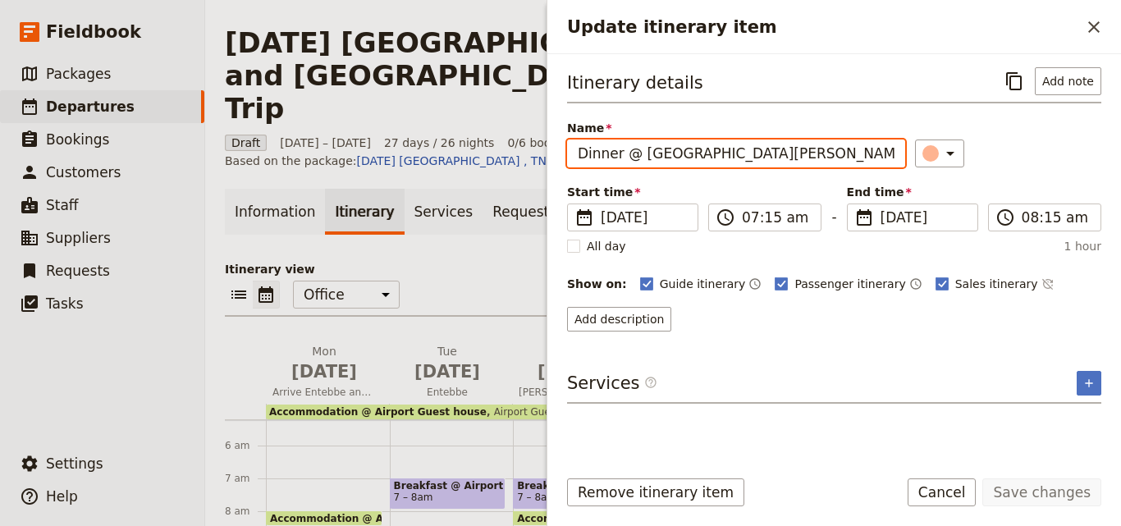
drag, startPoint x: 618, startPoint y: 153, endPoint x: 538, endPoint y: 144, distance: 80.9
click at [538, 144] on div "[DATE] [GEOGRAPHIC_DATA], [GEOGRAPHIC_DATA] and [GEOGRAPHIC_DATA] - [PERSON_NAM…" at bounding box center [663, 263] width 916 height 526
type input "Breakfast @ [GEOGRAPHIC_DATA][PERSON_NAME]"
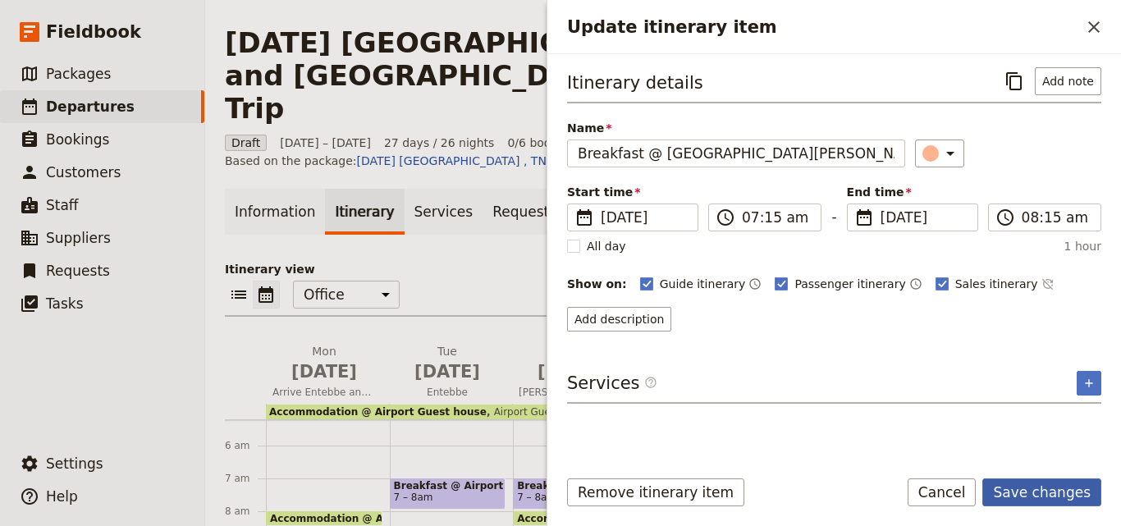
click at [1028, 484] on button "Save changes" at bounding box center [1042, 493] width 119 height 28
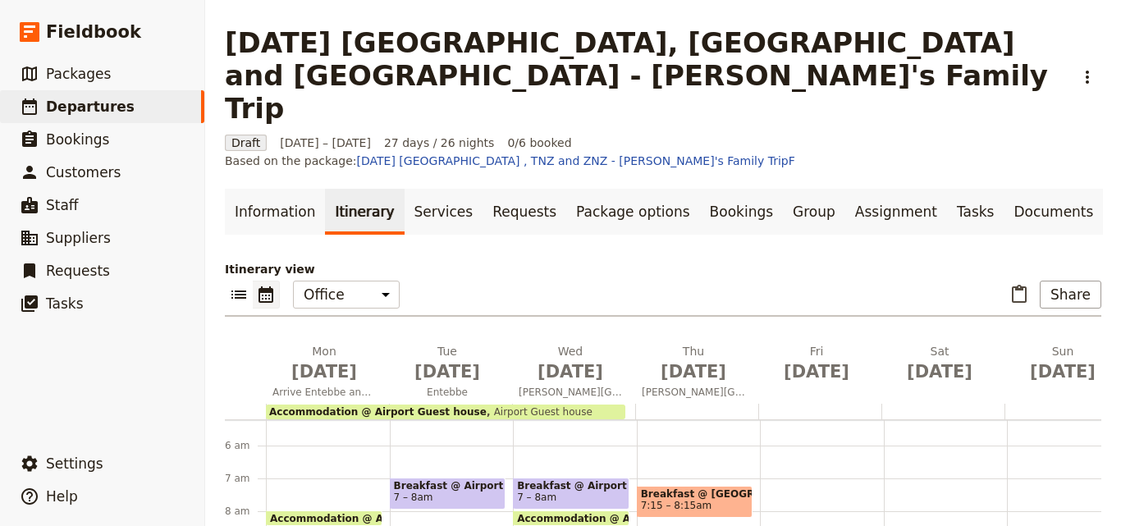
click at [718, 511] on span at bounding box center [695, 514] width 115 height 7
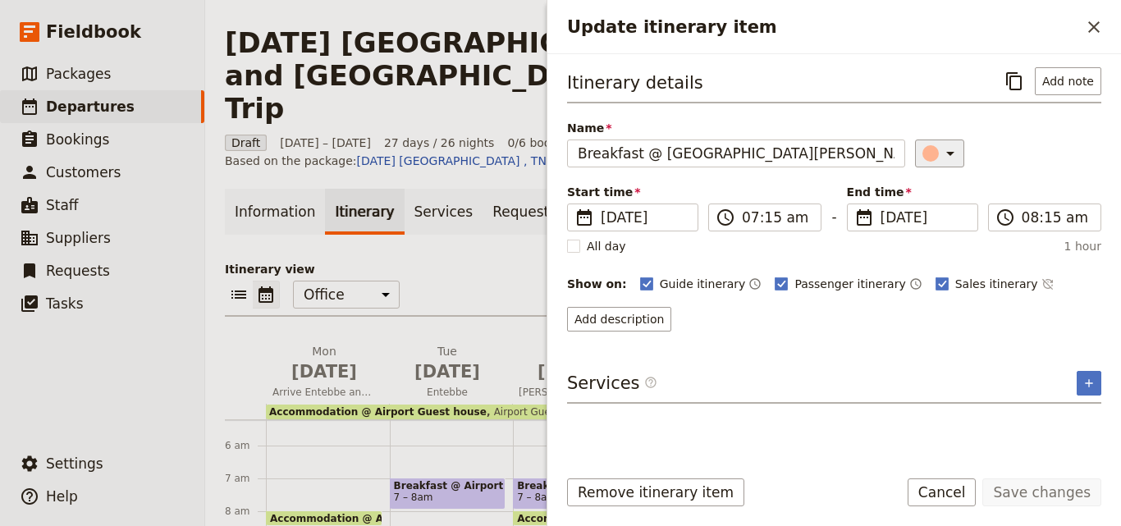
click at [927, 157] on div "Update itinerary item" at bounding box center [931, 153] width 16 height 16
click at [946, 226] on div "button" at bounding box center [941, 227] width 16 height 16
click at [1027, 503] on button "Save changes" at bounding box center [1042, 493] width 119 height 28
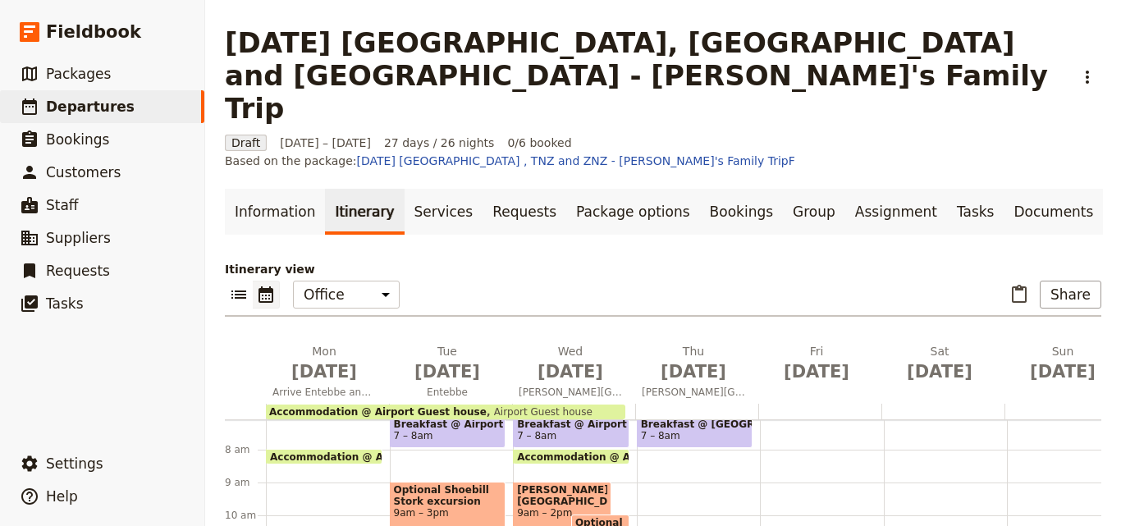
scroll to position [155, 0]
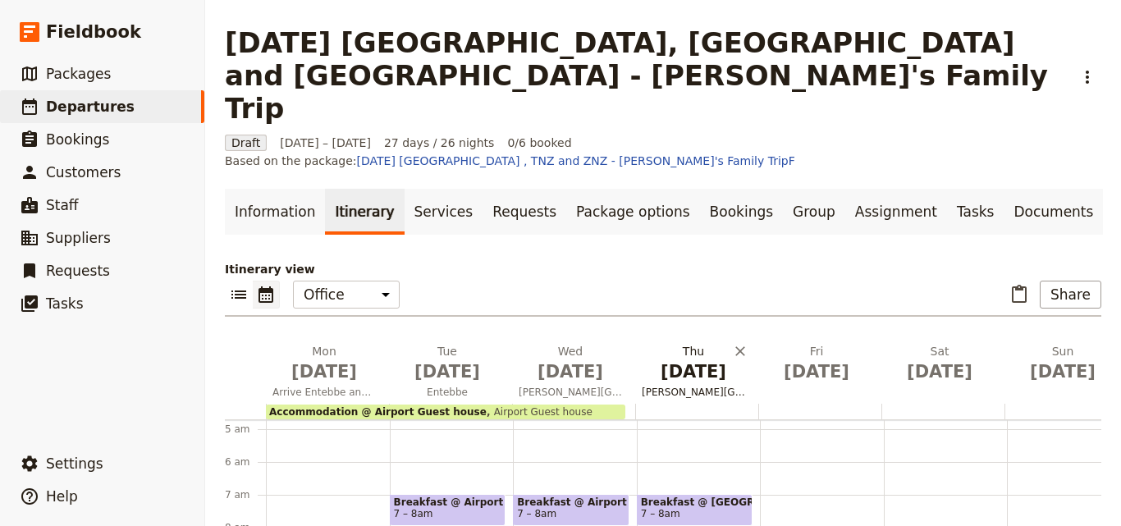
click at [689, 386] on span "[PERSON_NAME][GEOGRAPHIC_DATA]" at bounding box center [693, 392] width 117 height 13
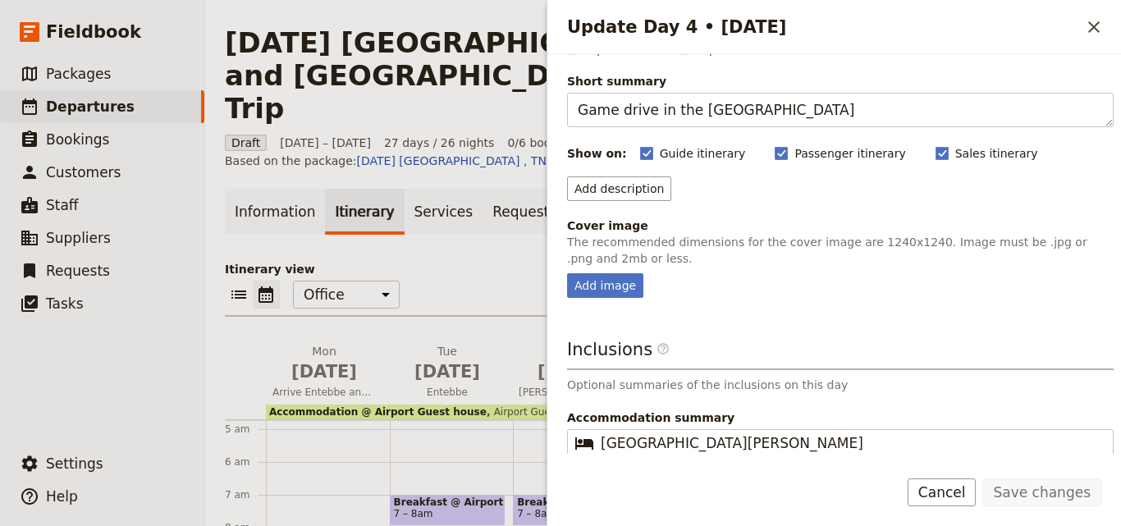
scroll to position [147, 0]
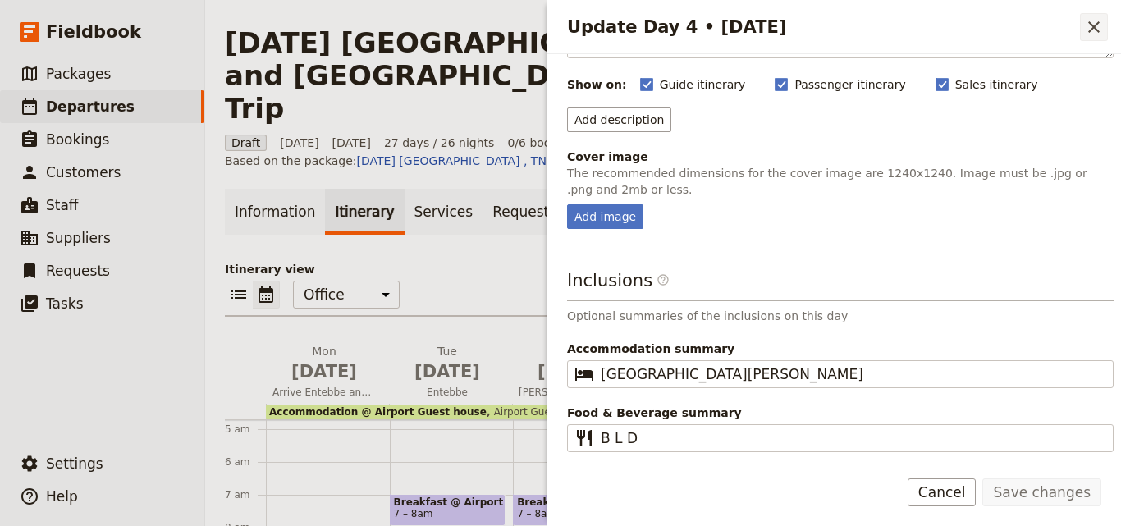
click at [1087, 35] on icon "Close drawer" at bounding box center [1095, 27] width 20 height 20
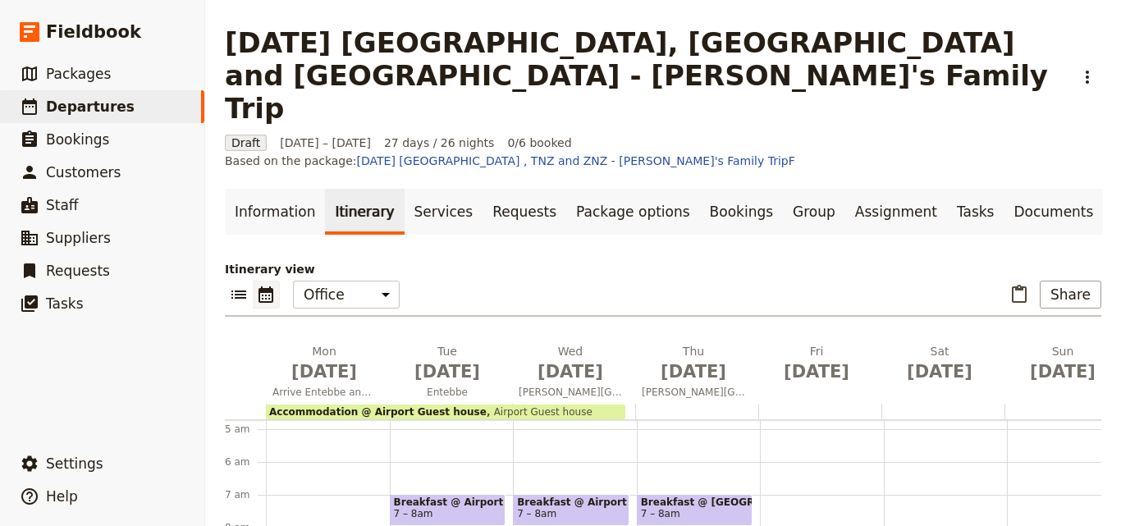
click at [630, 404] on div at bounding box center [573, 412] width 123 height 16
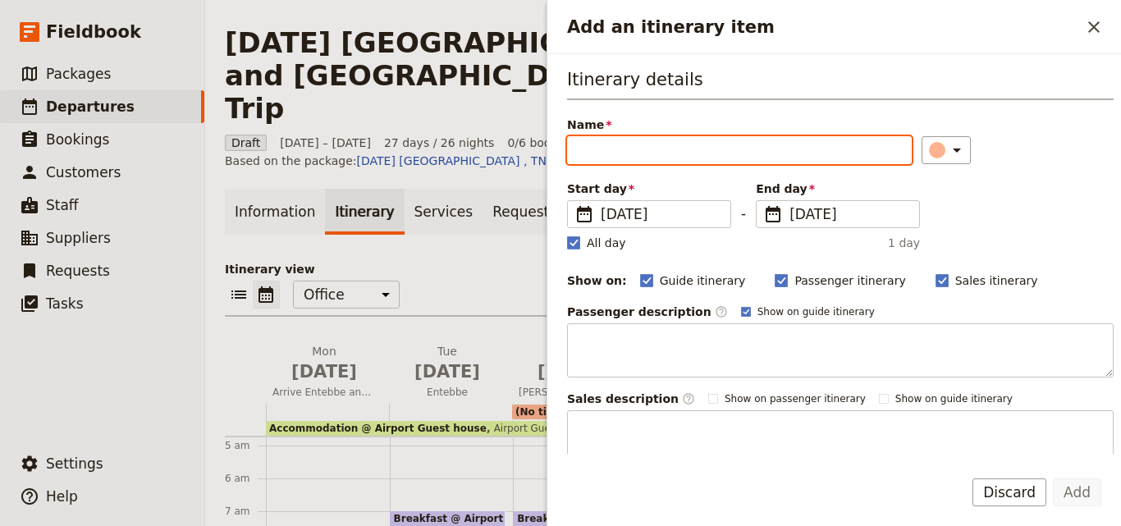
click at [654, 158] on input "Name" at bounding box center [739, 150] width 345 height 28
paste input "[GEOGRAPHIC_DATA][PERSON_NAME]"
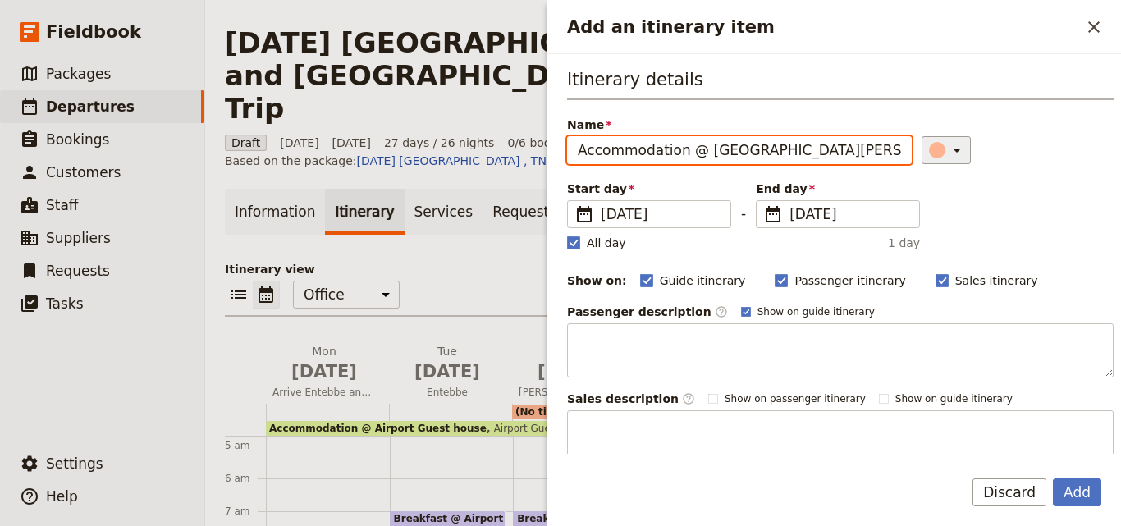
type input "Accommodation @ [GEOGRAPHIC_DATA][PERSON_NAME]"
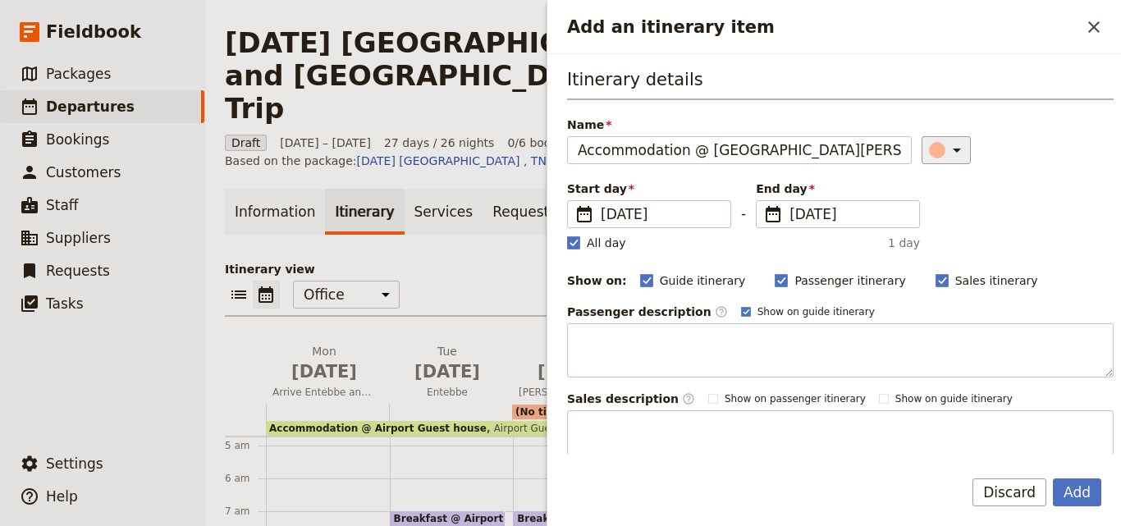
click at [929, 155] on div "Add an itinerary item" at bounding box center [937, 150] width 16 height 16
click at [924, 205] on div "button" at bounding box center [921, 204] width 16 height 16
click at [577, 237] on rect "Add an itinerary item" at bounding box center [573, 242] width 12 height 12
click at [567, 235] on input "All day" at bounding box center [566, 234] width 1 height 1
checkbox input "false"
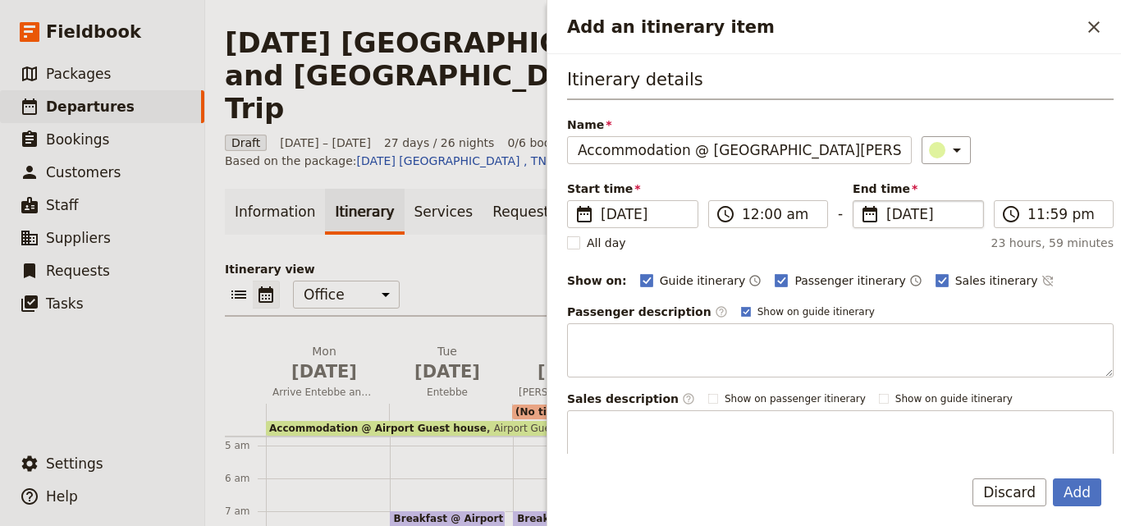
click at [894, 222] on span "[DATE]" at bounding box center [930, 214] width 87 height 20
click at [860, 201] on input "[DATE]" at bounding box center [860, 200] width 1 height 1
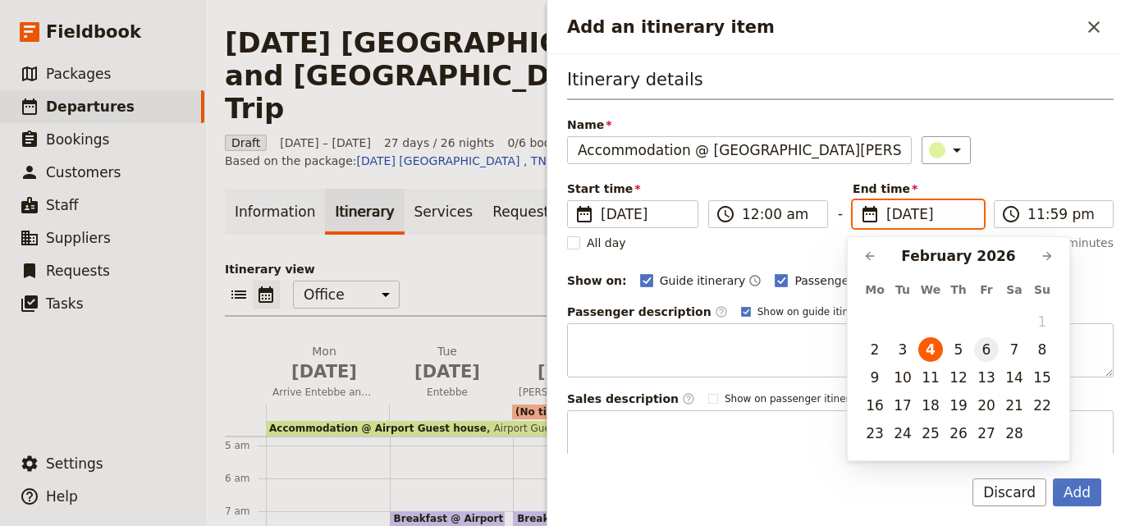
click at [982, 353] on button "6" at bounding box center [986, 349] width 25 height 25
type input "[DATE]"
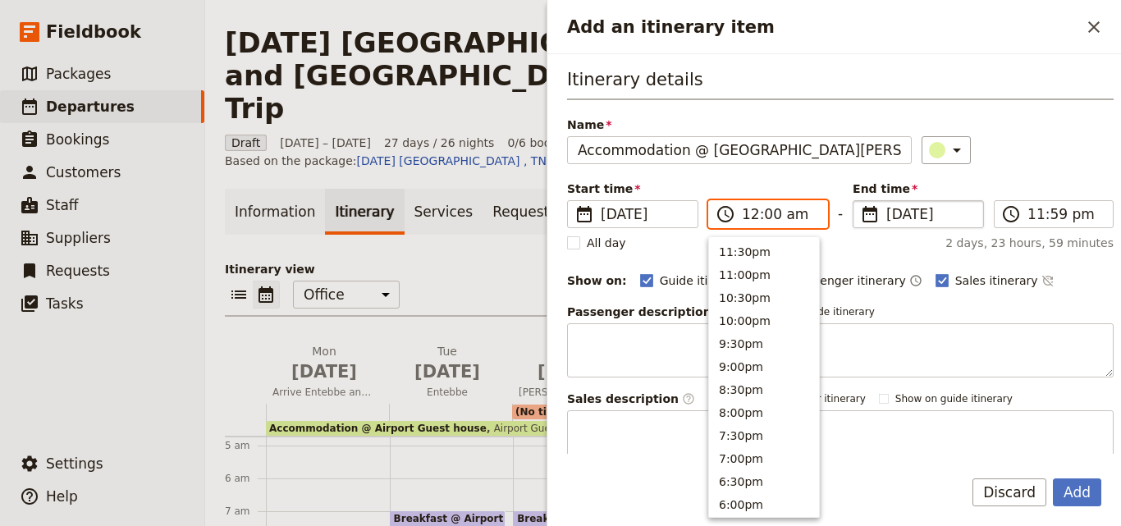
click at [752, 215] on input "12:00 am" at bounding box center [780, 214] width 76 height 20
type input "08:00 am"
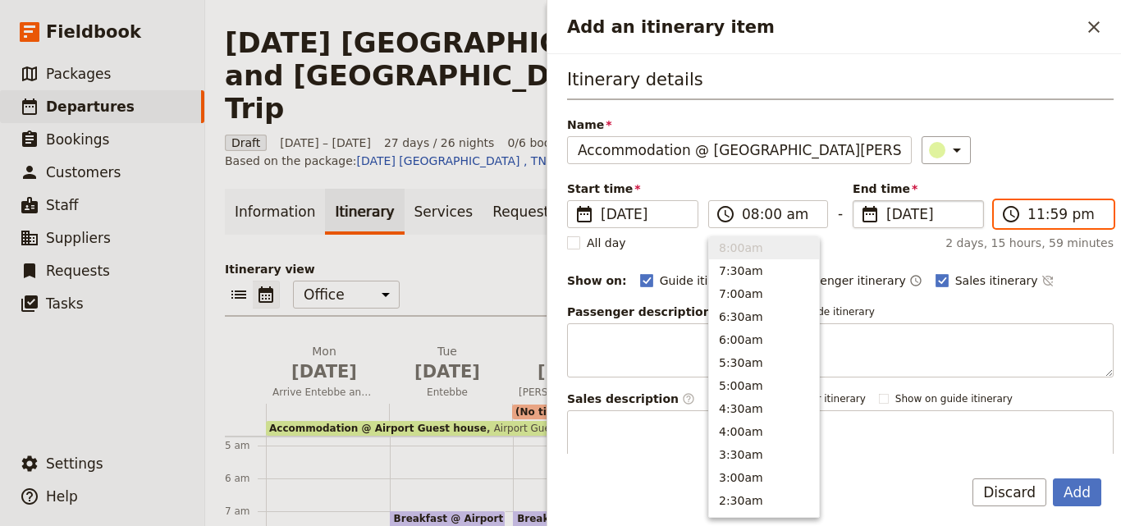
click at [1028, 216] on input "11:59 pm" at bounding box center [1066, 214] width 76 height 20
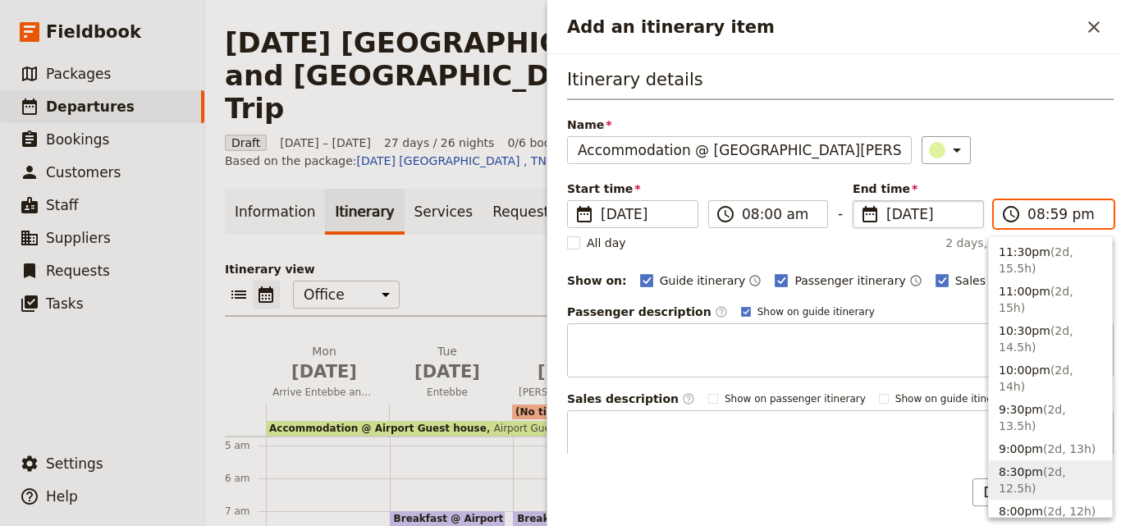
click at [1045, 209] on input "08:59 pm" at bounding box center [1066, 214] width 76 height 20
click at [1067, 216] on input "08:00 pm" at bounding box center [1066, 214] width 76 height 20
type input "08:00 am"
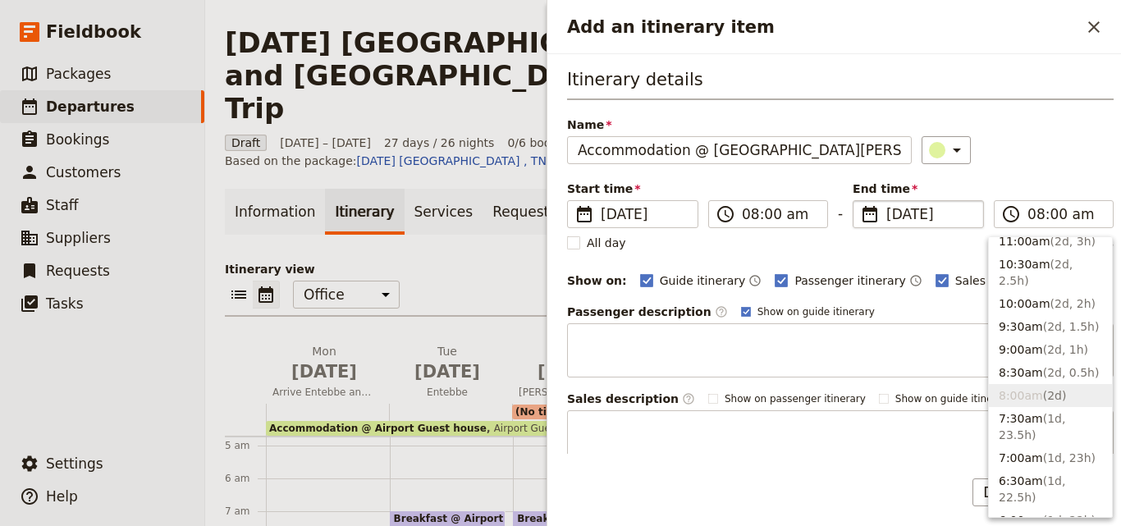
click at [1067, 135] on div "Name Accommodation @ [GEOGRAPHIC_DATA][PERSON_NAME] ​" at bounding box center [840, 141] width 547 height 48
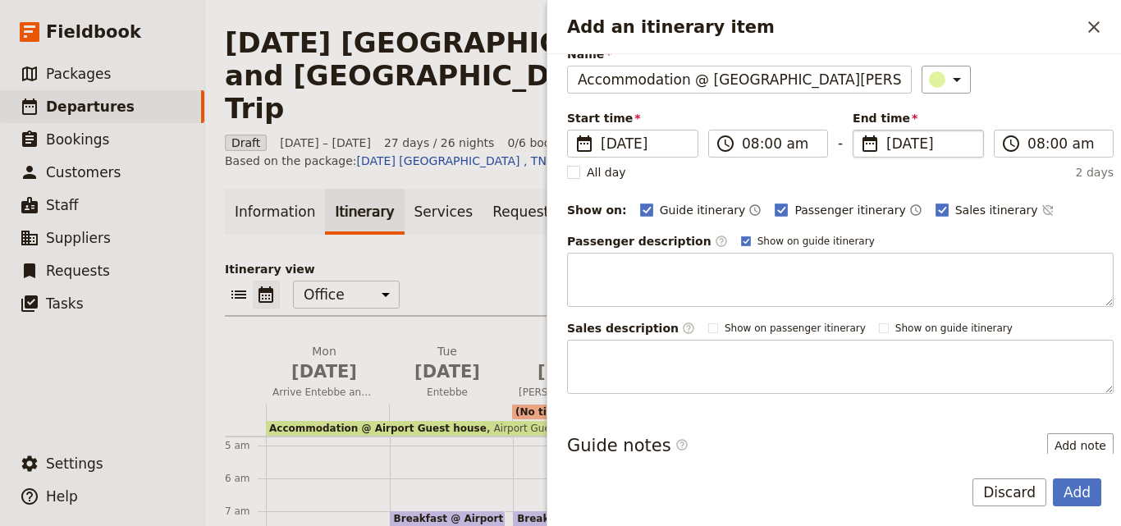
scroll to position [154, 0]
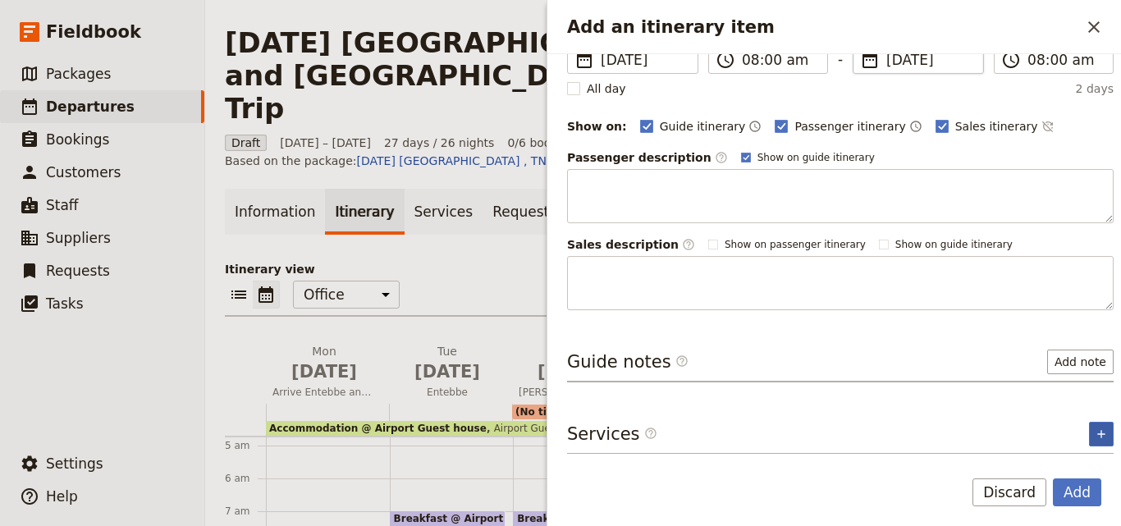
click at [1095, 434] on icon "Add service inclusion" at bounding box center [1101, 434] width 13 height 13
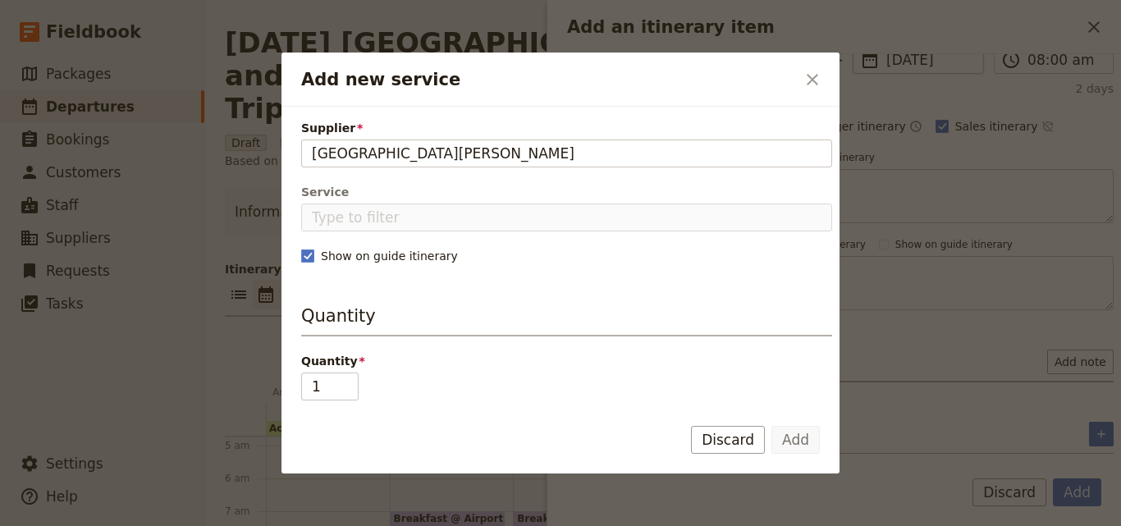
type input "[GEOGRAPHIC_DATA][PERSON_NAME]"
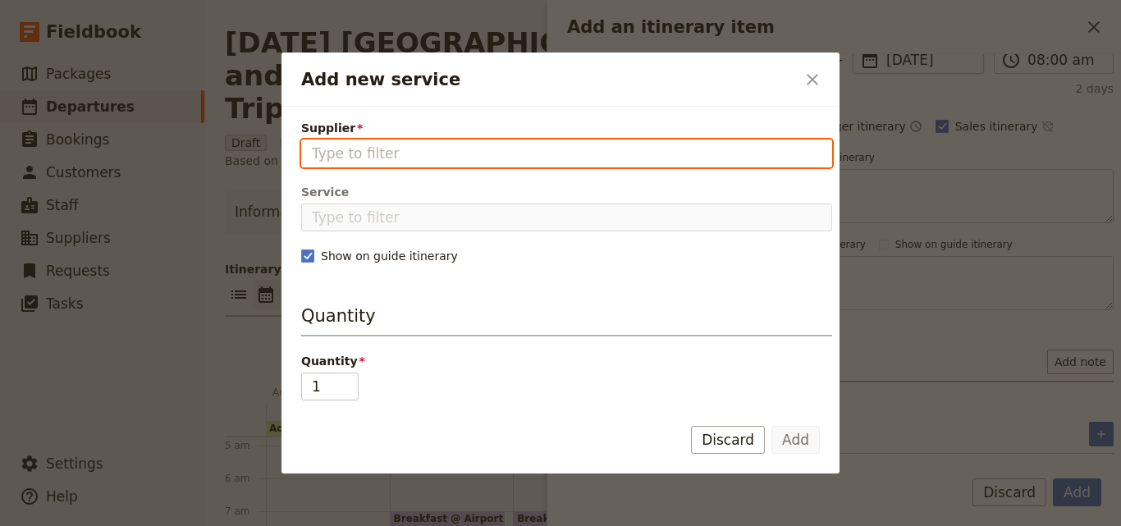
click at [367, 162] on input "Supplier" at bounding box center [567, 154] width 510 height 20
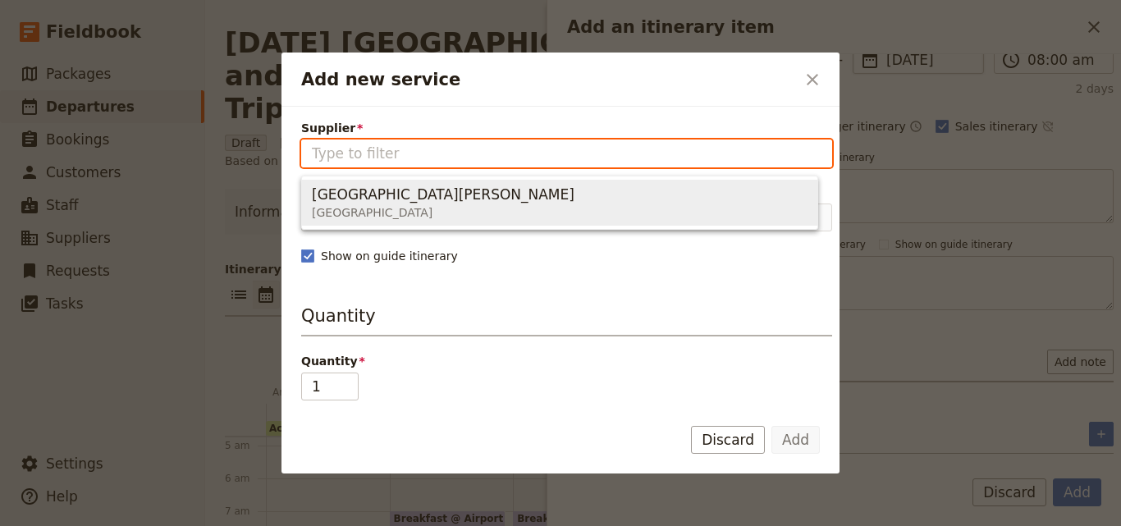
click at [369, 218] on span "[GEOGRAPHIC_DATA]" at bounding box center [443, 212] width 263 height 16
type input "[GEOGRAPHIC_DATA][PERSON_NAME]"
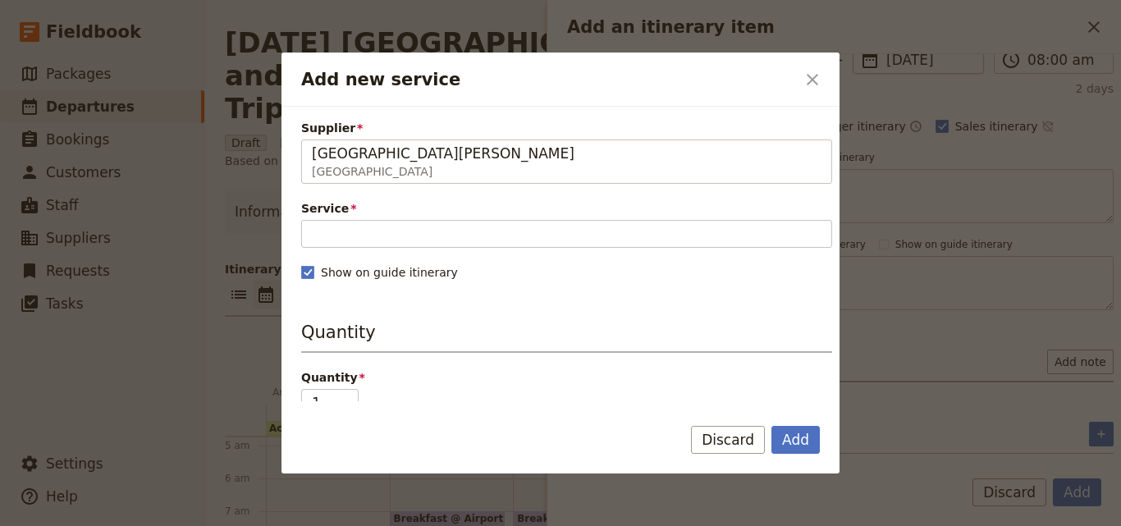
click at [369, 218] on div "Service Please fill out this field." at bounding box center [566, 224] width 531 height 48
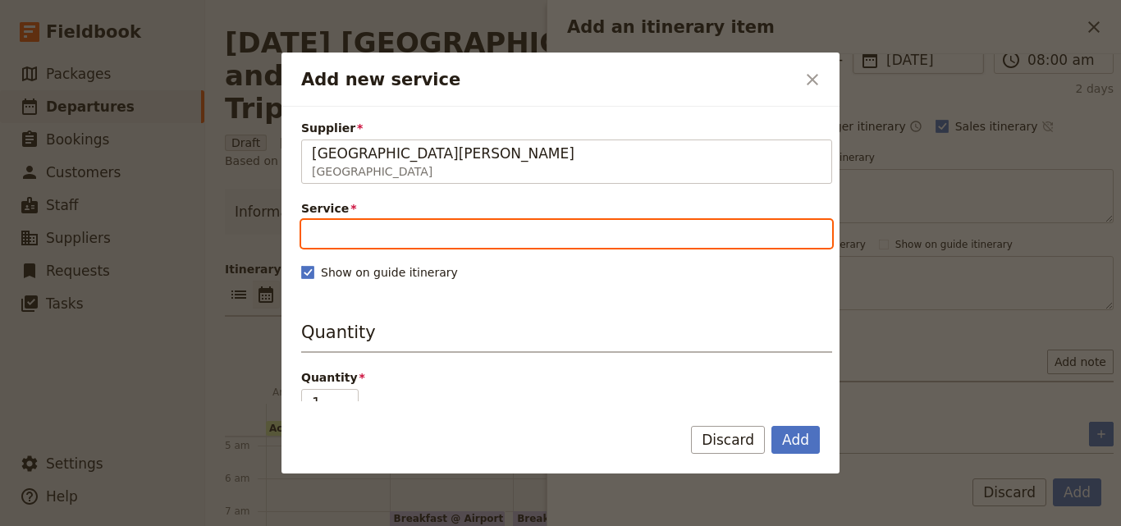
click at [374, 230] on input "Service" at bounding box center [566, 234] width 531 height 28
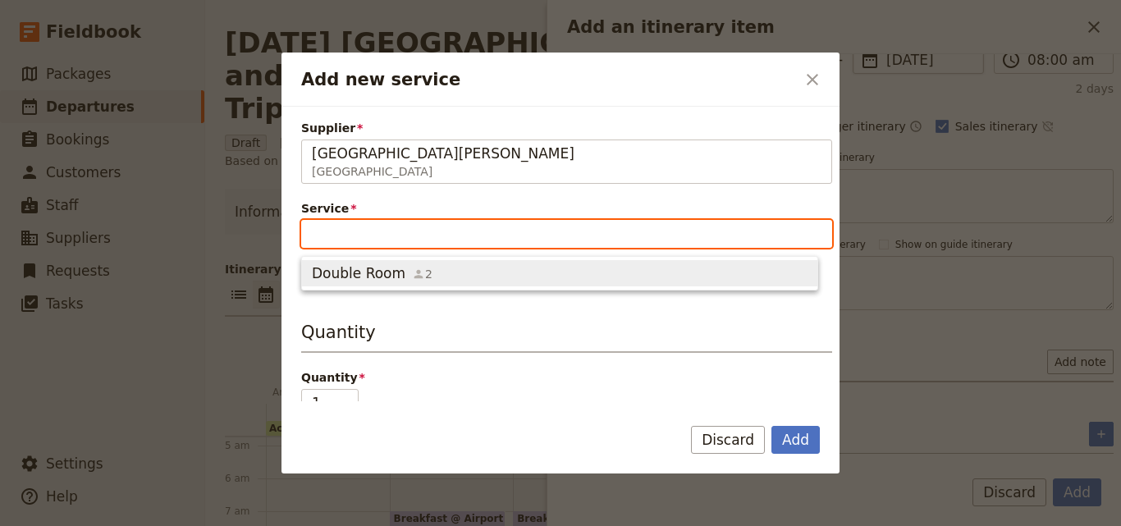
click at [387, 262] on button "Double Room 2" at bounding box center [560, 273] width 516 height 26
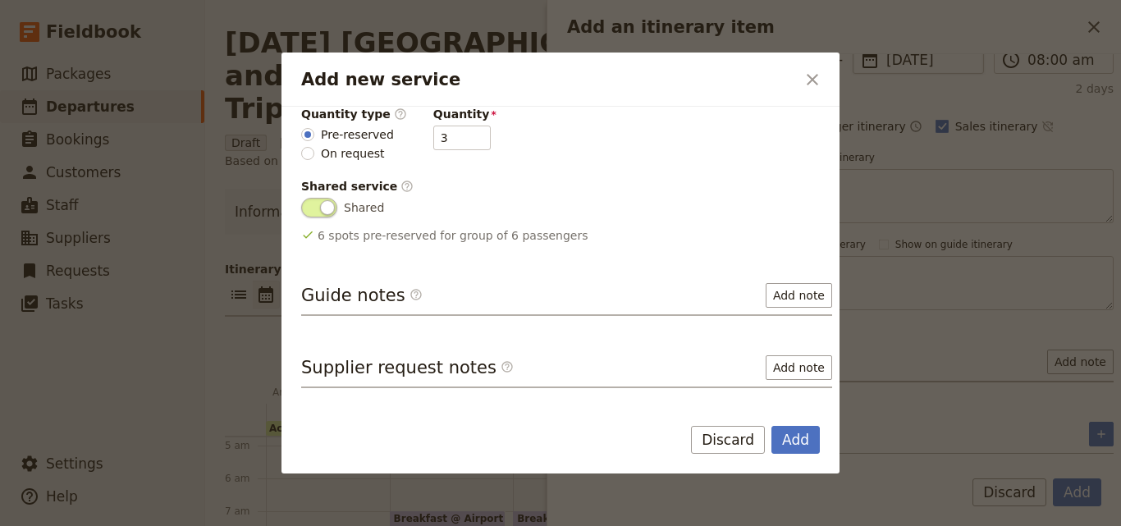
scroll to position [324, 0]
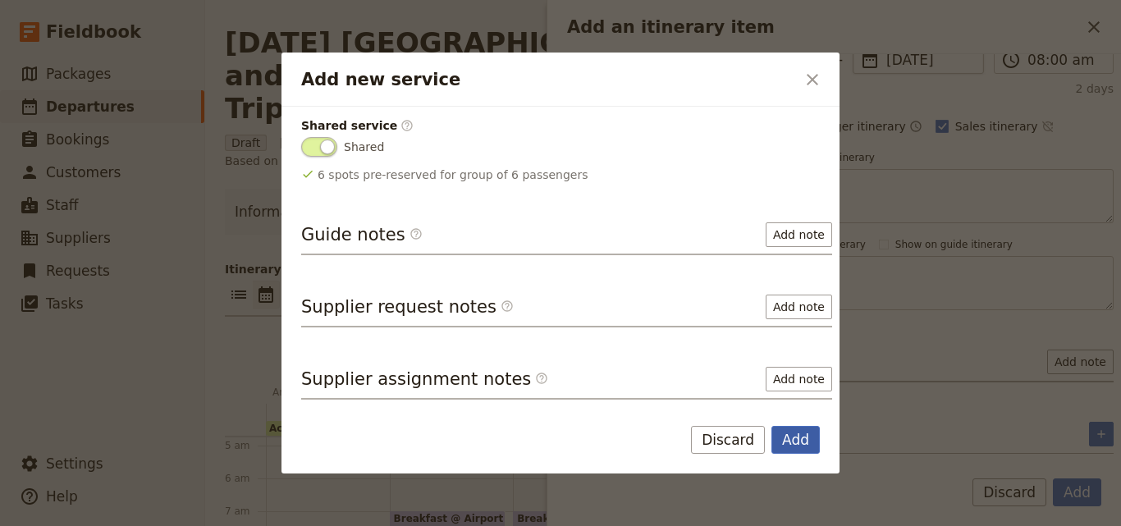
click at [814, 440] on button "Add" at bounding box center [796, 440] width 48 height 28
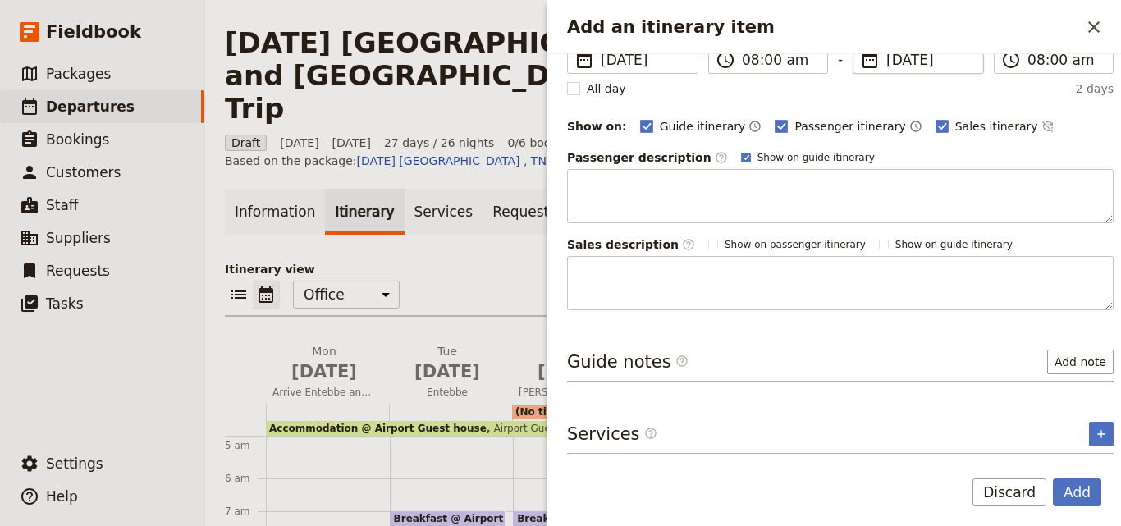
scroll to position [213, 0]
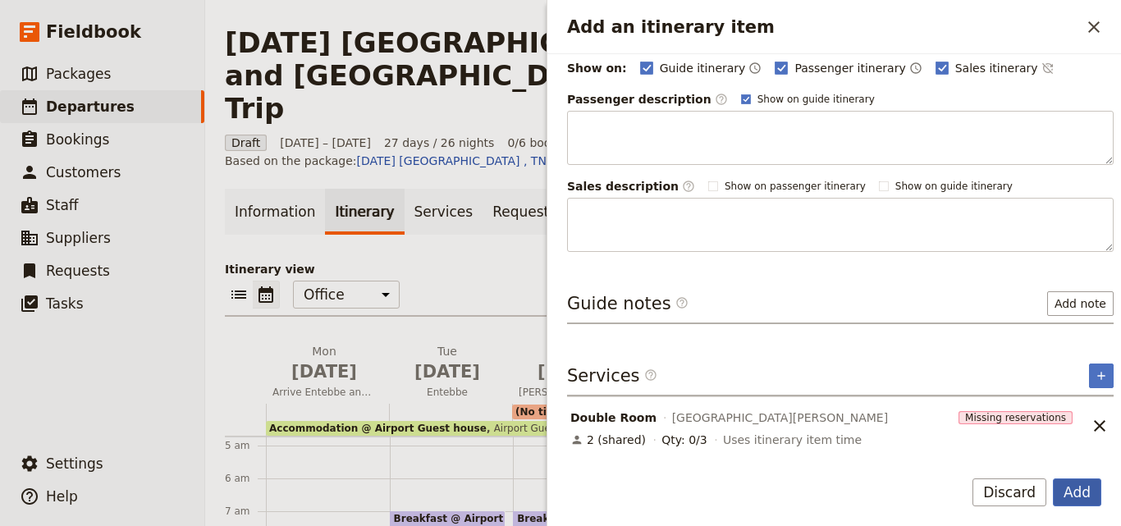
click at [1079, 500] on button "Add" at bounding box center [1077, 493] width 48 height 28
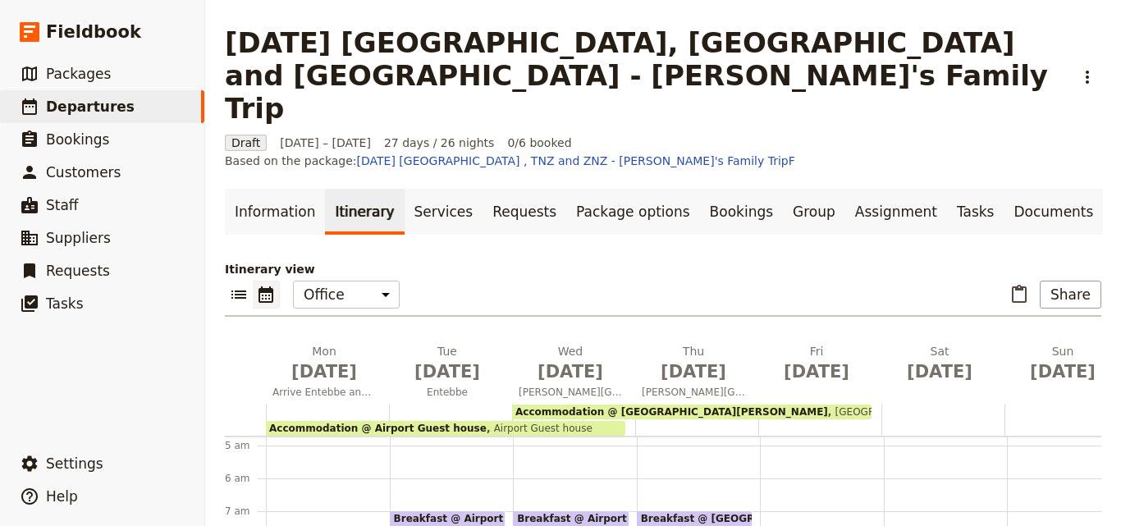
click at [507, 423] on span "Airport Guest house" at bounding box center [540, 428] width 106 height 11
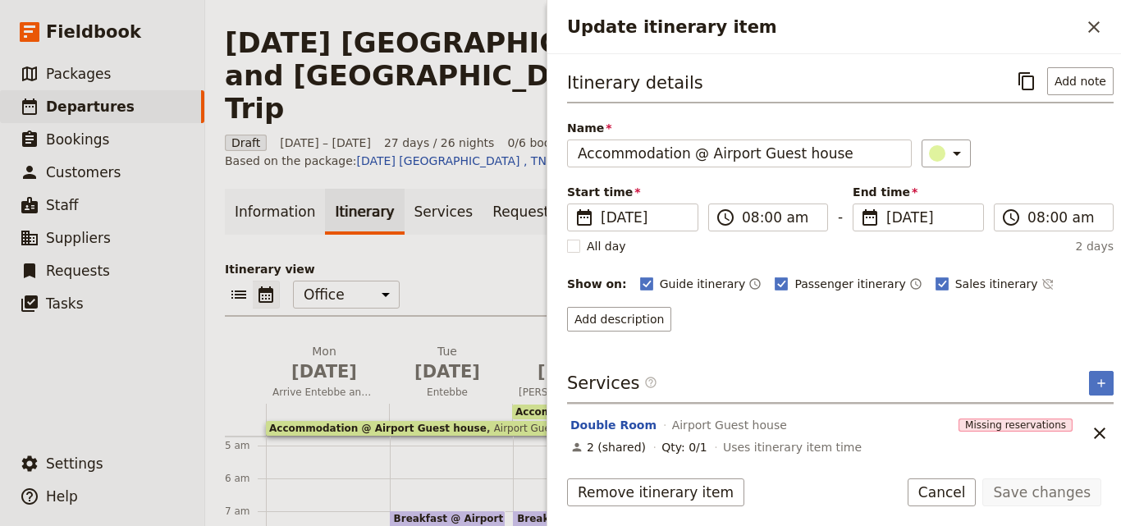
scroll to position [7, 0]
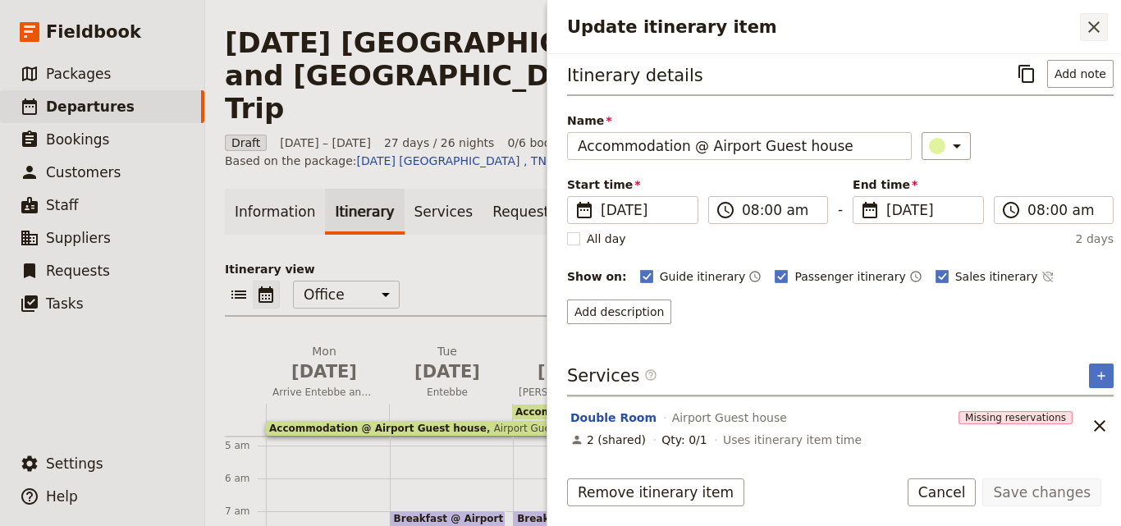
click at [1089, 21] on icon "Close drawer" at bounding box center [1095, 27] width 20 height 20
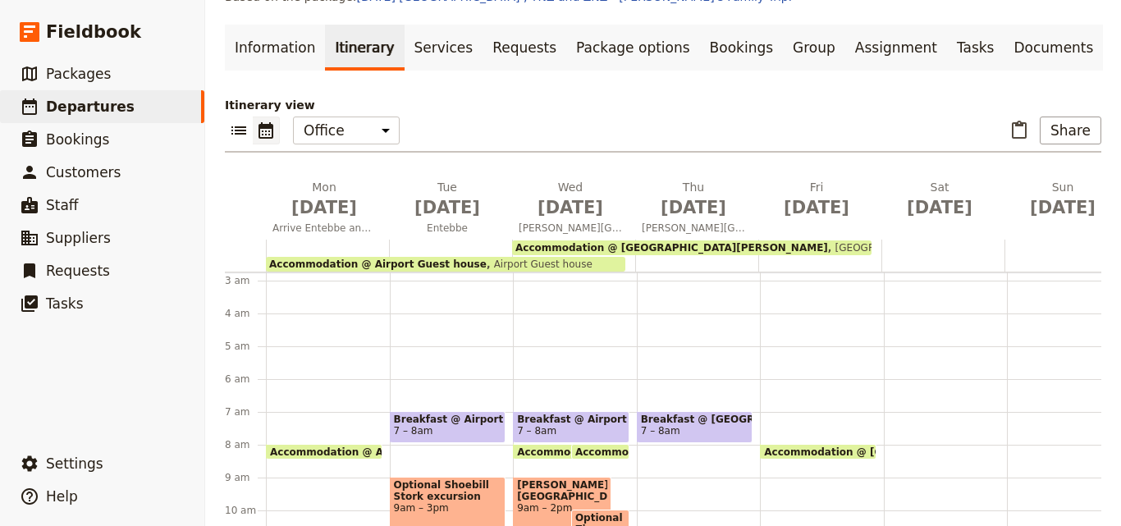
scroll to position [164, 0]
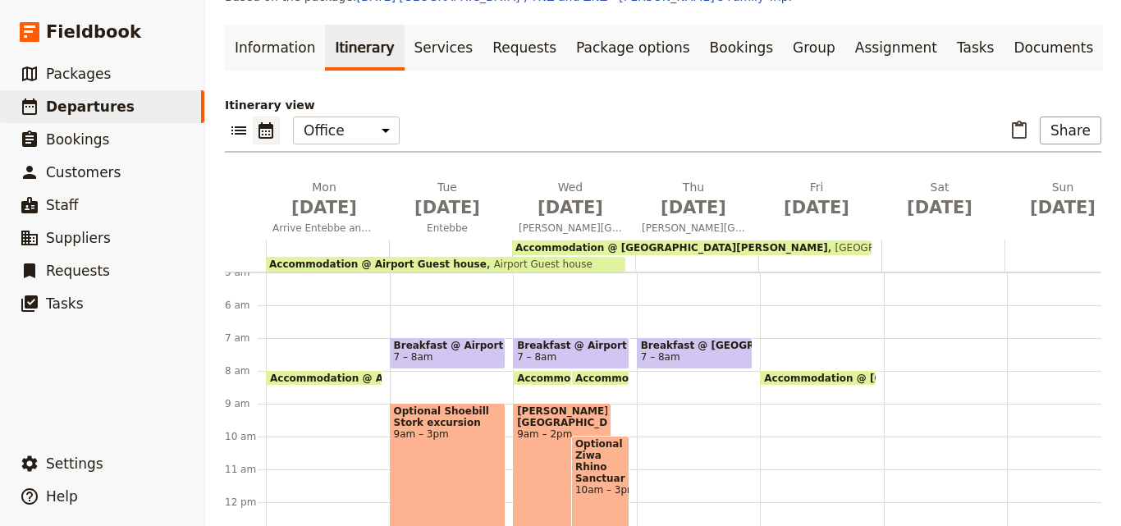
click at [671, 343] on div "Breakfast @ [GEOGRAPHIC_DATA][PERSON_NAME] 7 – 8am" at bounding box center [699, 502] width 124 height 788
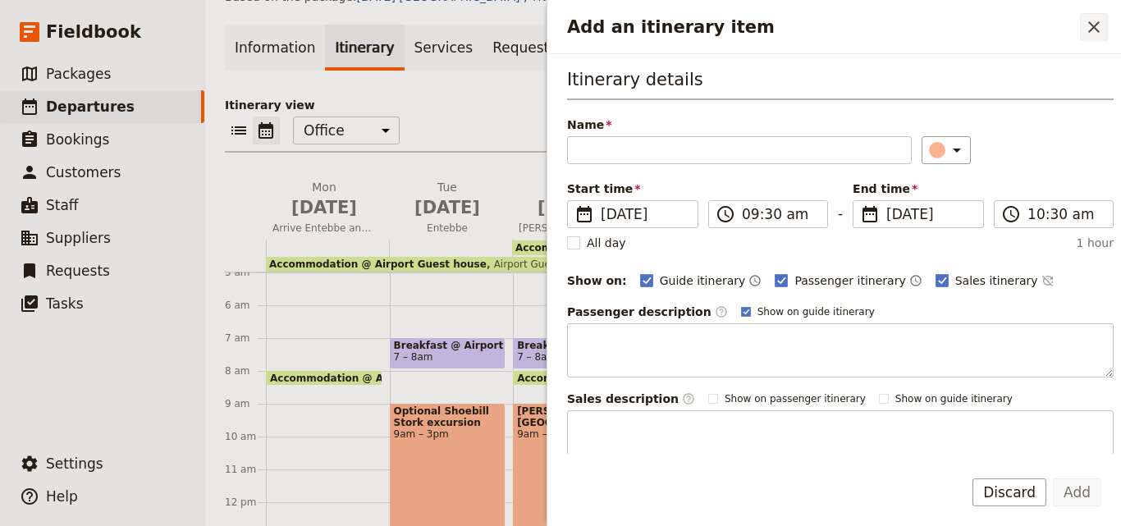
click at [1098, 30] on icon "Close drawer" at bounding box center [1094, 26] width 11 height 11
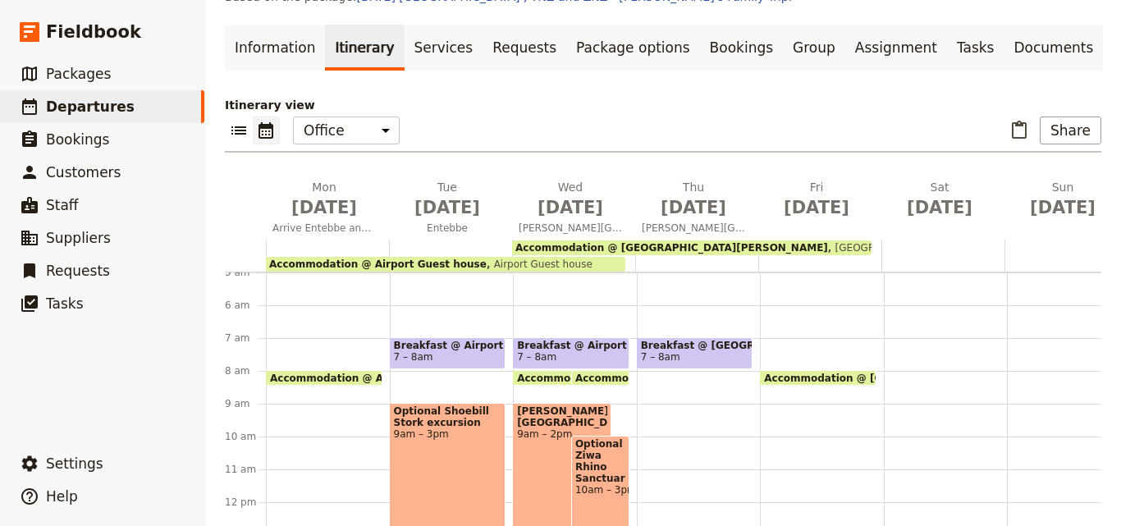
click at [680, 348] on div "Breakfast @ [GEOGRAPHIC_DATA][PERSON_NAME] 7 – 8am" at bounding box center [699, 502] width 124 height 788
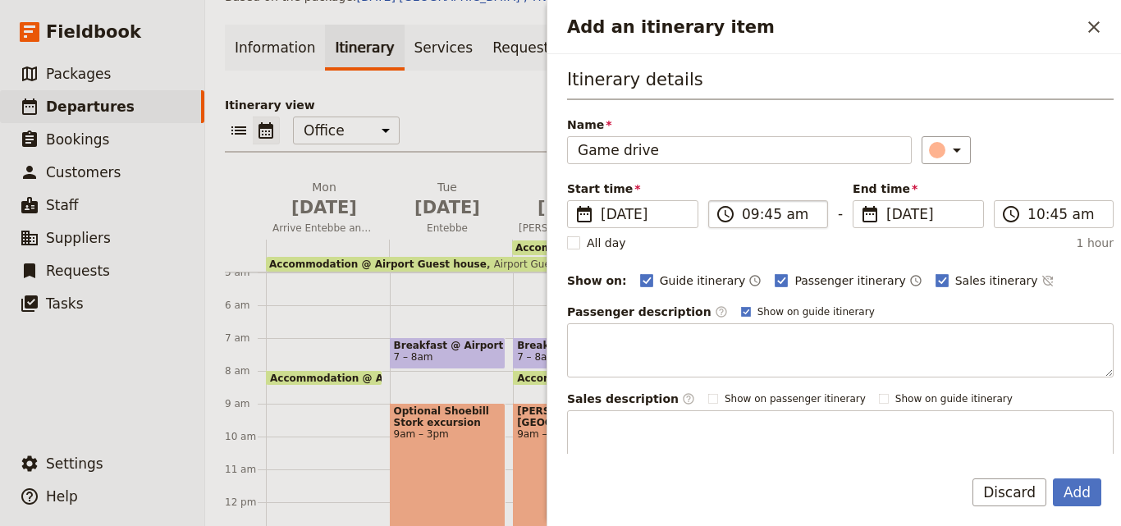
type input "Game drive"
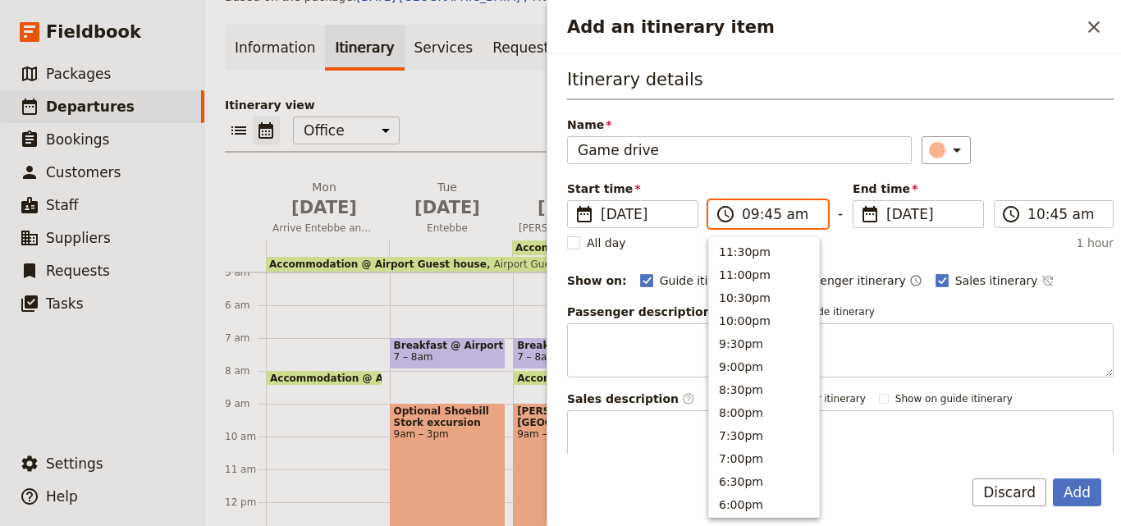
click at [766, 210] on input "09:45 am" at bounding box center [780, 214] width 76 height 20
type input "09:00 am"
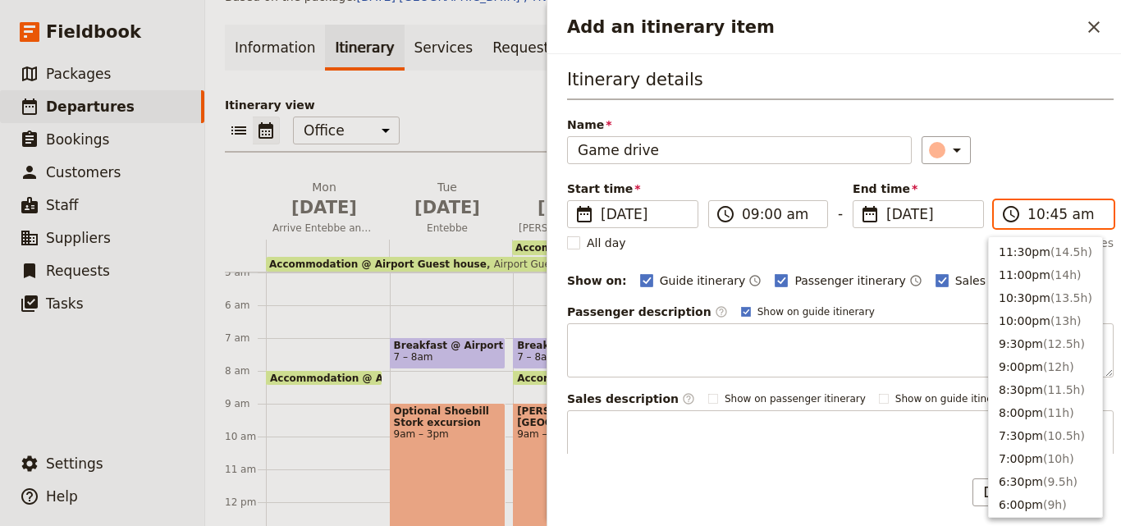
click at [1033, 222] on input "10:45 am" at bounding box center [1066, 214] width 76 height 20
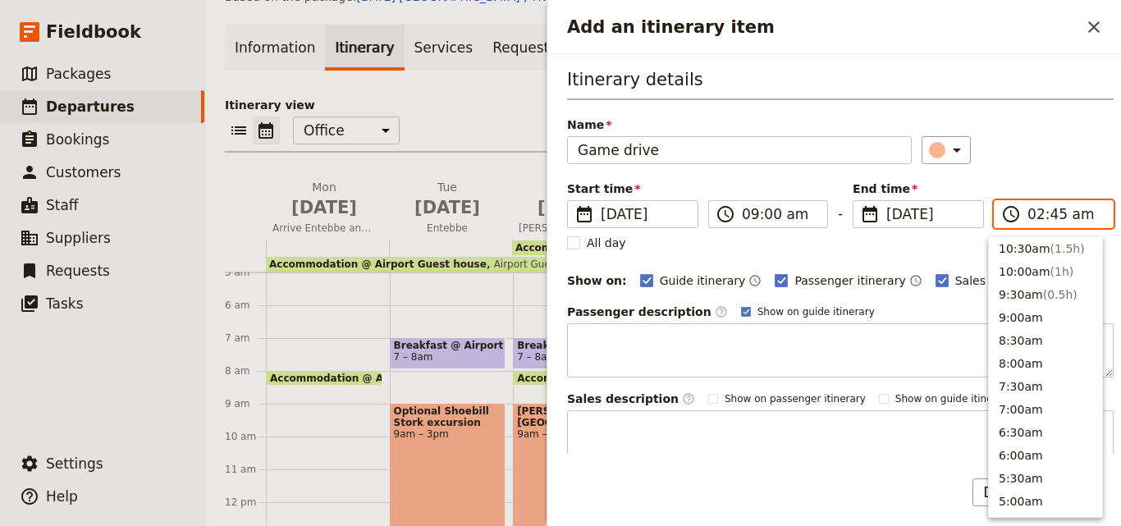
scroll to position [830, 0]
type input "02:00 am"
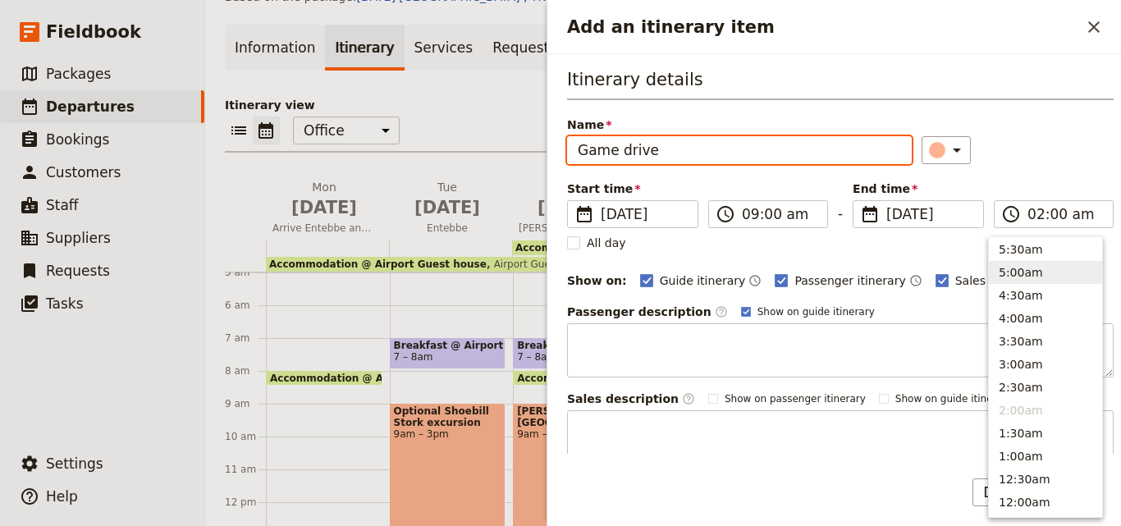
type input "02:00 am"
click at [1015, 161] on div "​" at bounding box center [1018, 150] width 193 height 28
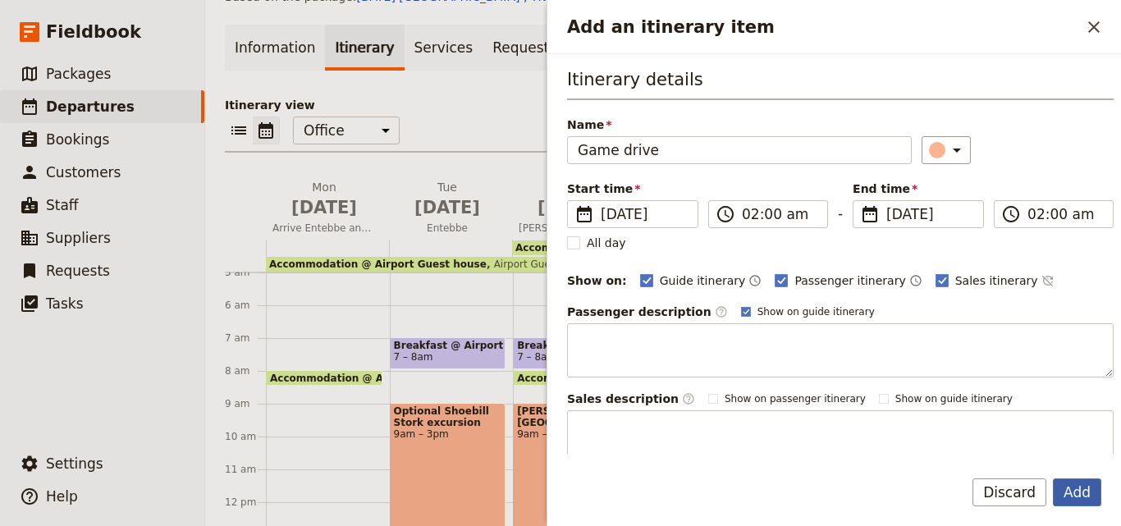
click at [1057, 492] on button "Add" at bounding box center [1077, 493] width 48 height 28
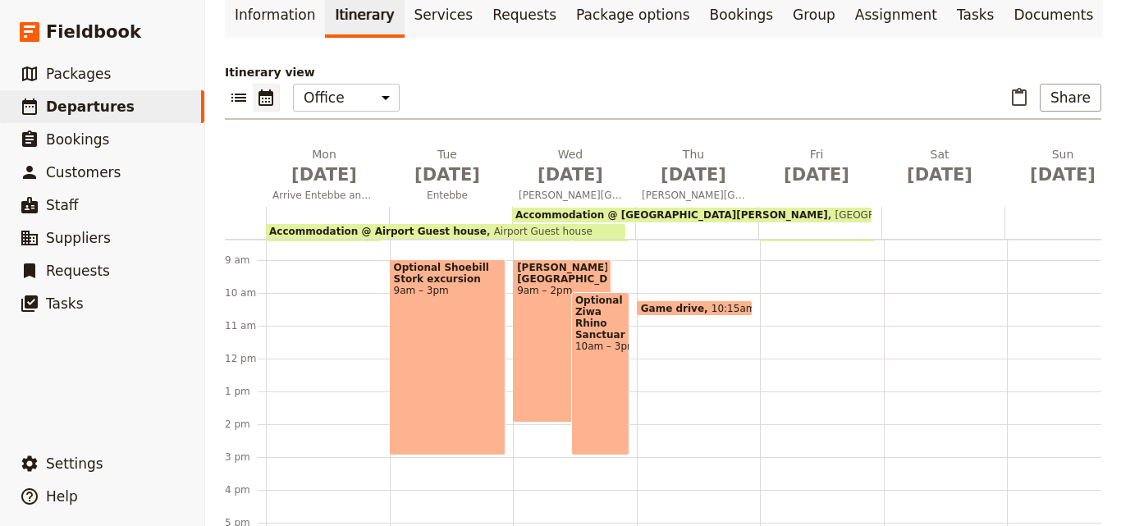
scroll to position [328, 0]
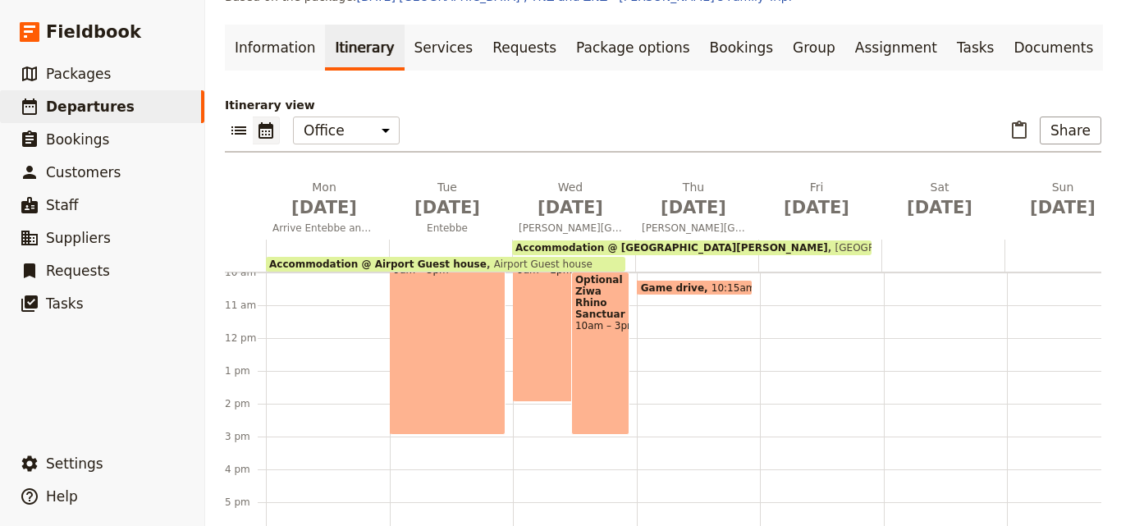
click at [732, 288] on span at bounding box center [695, 291] width 115 height 7
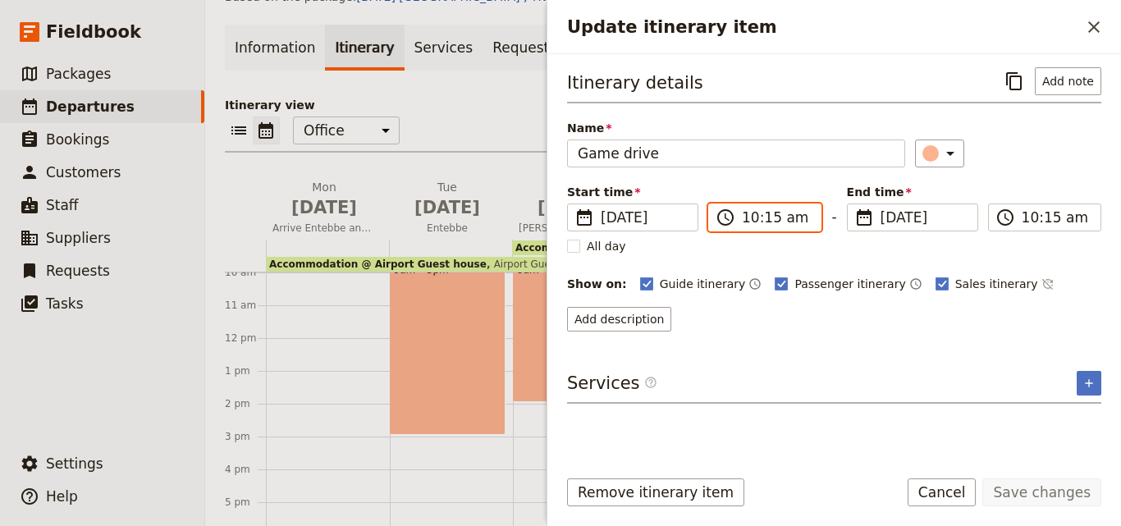
click at [750, 217] on input "10:15 am" at bounding box center [776, 218] width 69 height 20
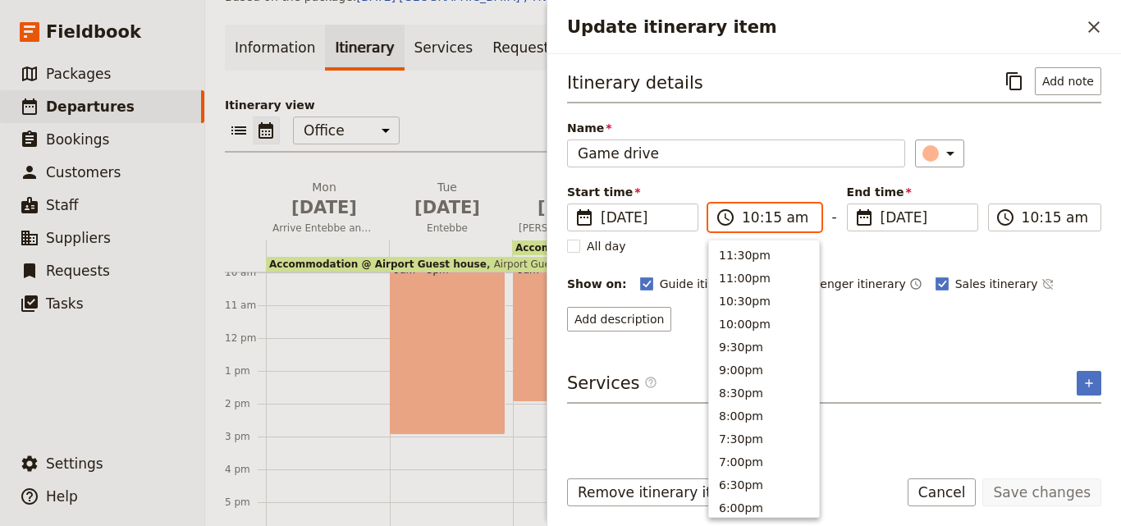
scroll to position [624, 0]
click at [743, 298] on button "9:00am" at bounding box center [764, 298] width 110 height 23
type input "09:00 am"
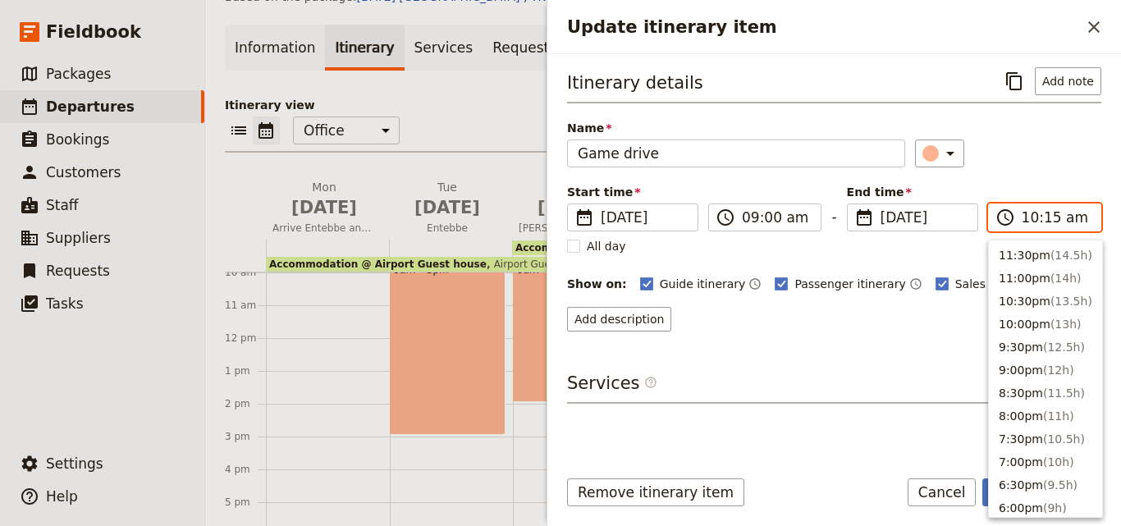
click at [1033, 216] on input "10:15 am" at bounding box center [1056, 218] width 69 height 20
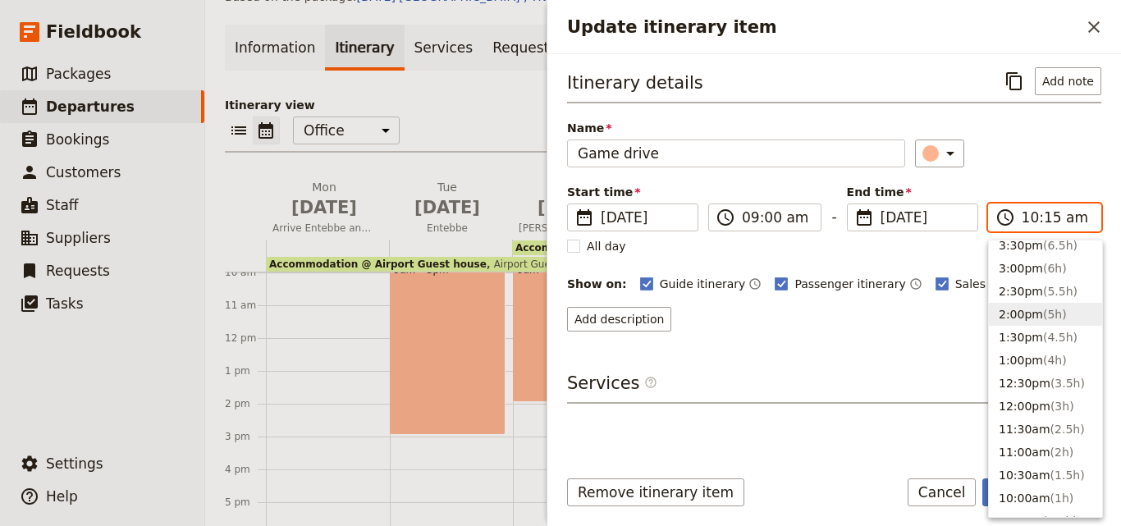
click at [1003, 313] on button "2:00pm ( 5h )" at bounding box center [1045, 314] width 113 height 23
type input "02:00 pm"
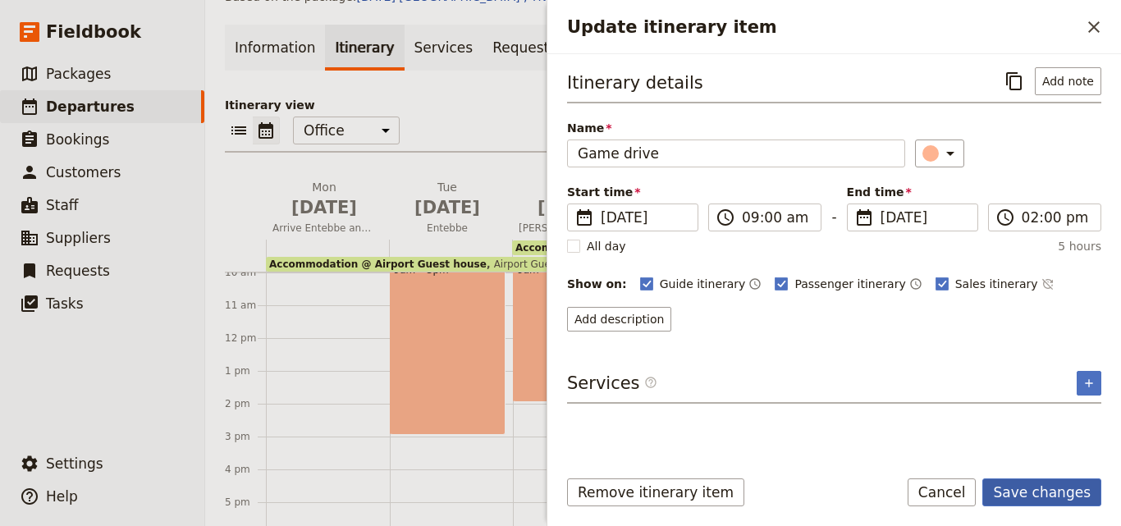
click at [1048, 486] on button "Save changes" at bounding box center [1042, 493] width 119 height 28
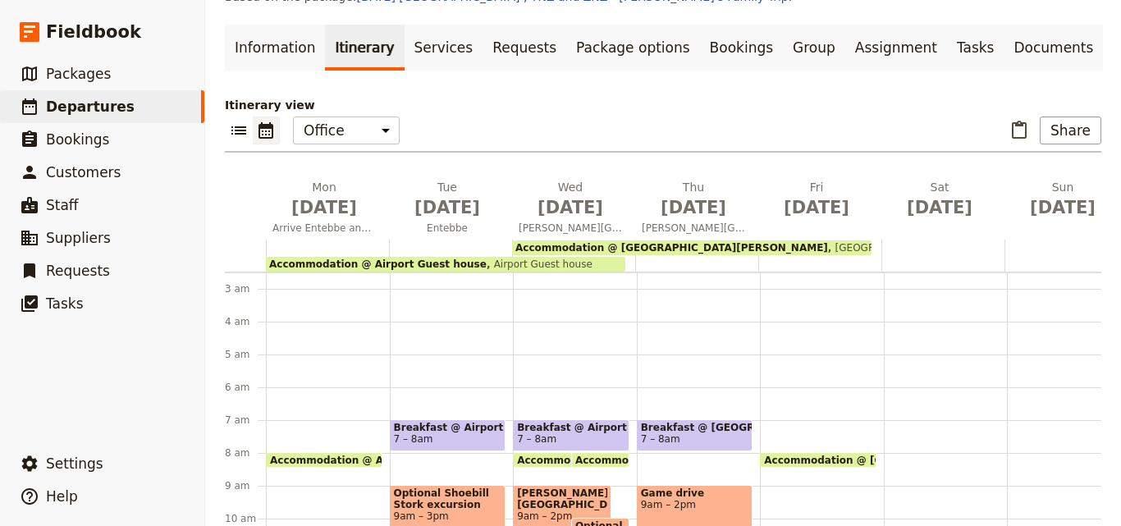
scroll to position [410, 0]
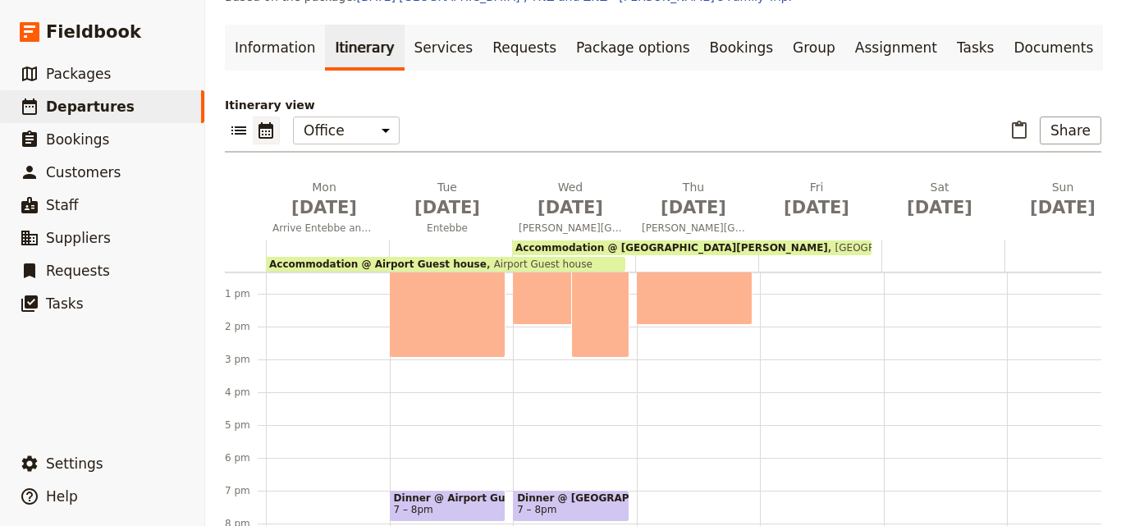
click at [698, 307] on div "Breakfast @ [GEOGRAPHIC_DATA][PERSON_NAME] 7 – 8am Game drive 9am – 2pm" at bounding box center [699, 261] width 124 height 788
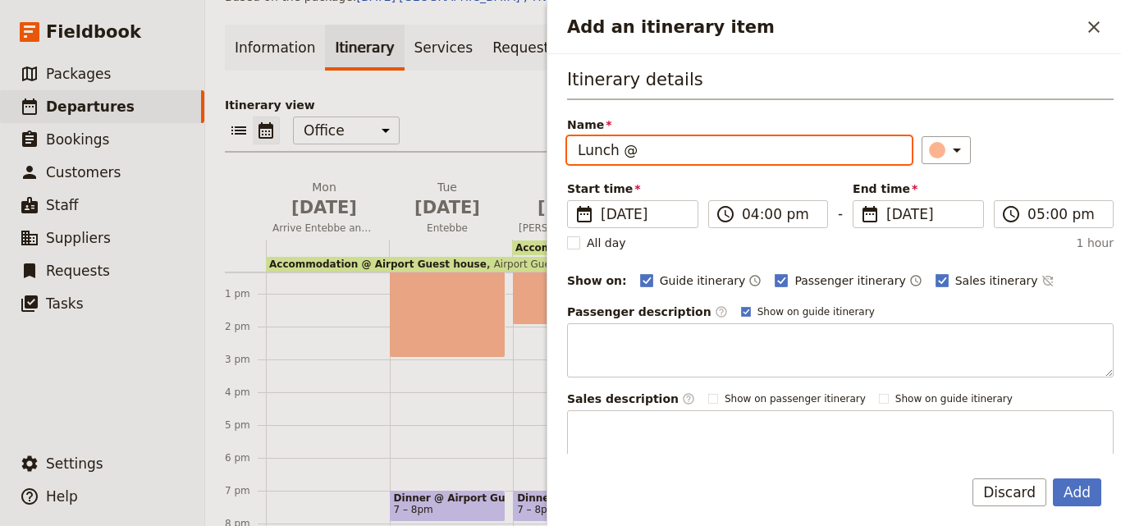
paste input "[GEOGRAPHIC_DATA][PERSON_NAME]"
type input "Lunch @ [GEOGRAPHIC_DATA][PERSON_NAME]"
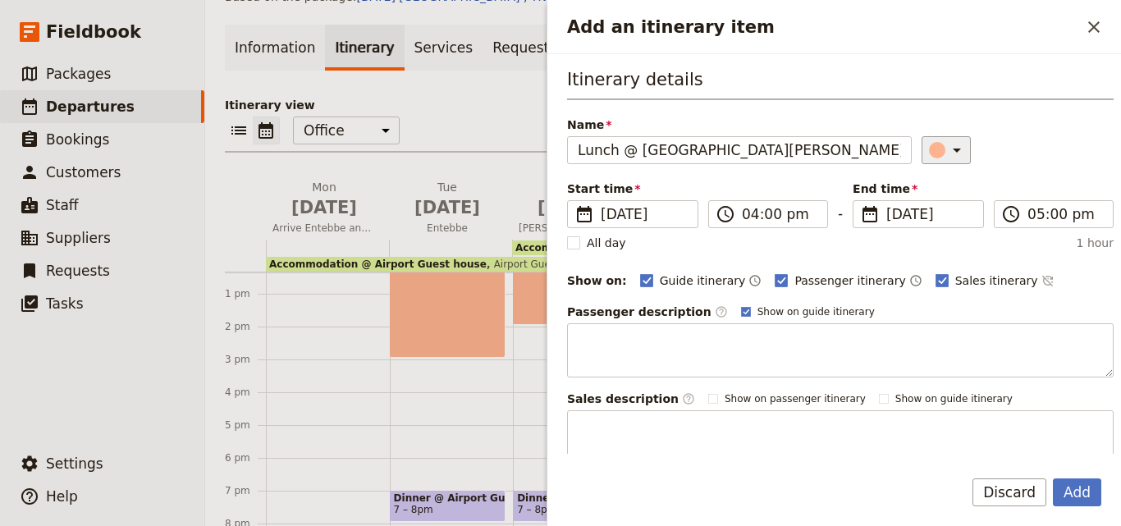
click at [947, 144] on icon "Add an itinerary item" at bounding box center [957, 150] width 20 height 20
click at [943, 222] on div "button" at bounding box center [941, 224] width 16 height 16
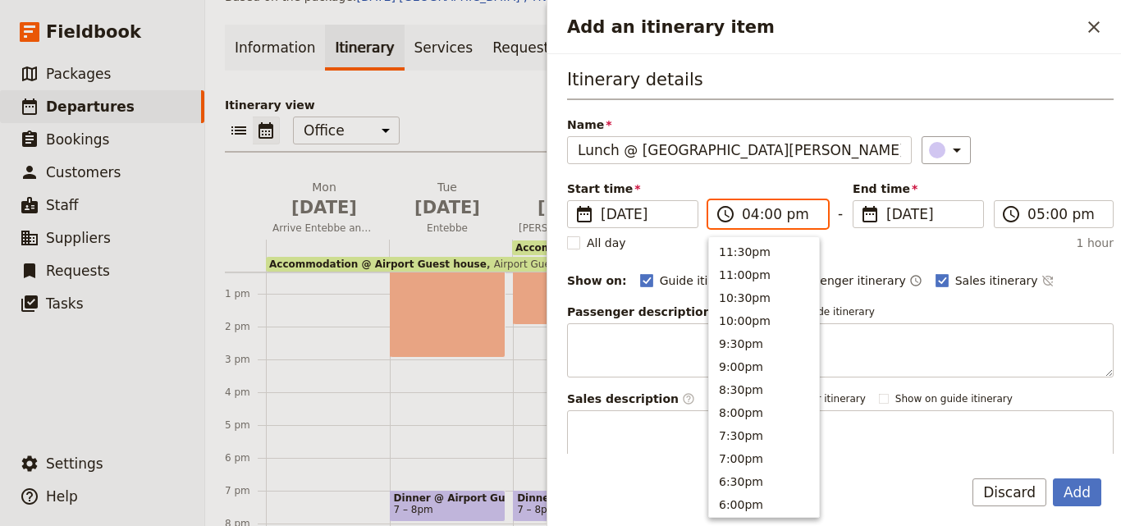
click at [746, 212] on input "04:00 pm" at bounding box center [780, 214] width 76 height 20
click at [741, 313] on button "2:30pm" at bounding box center [764, 317] width 110 height 23
type input "02:30 pm"
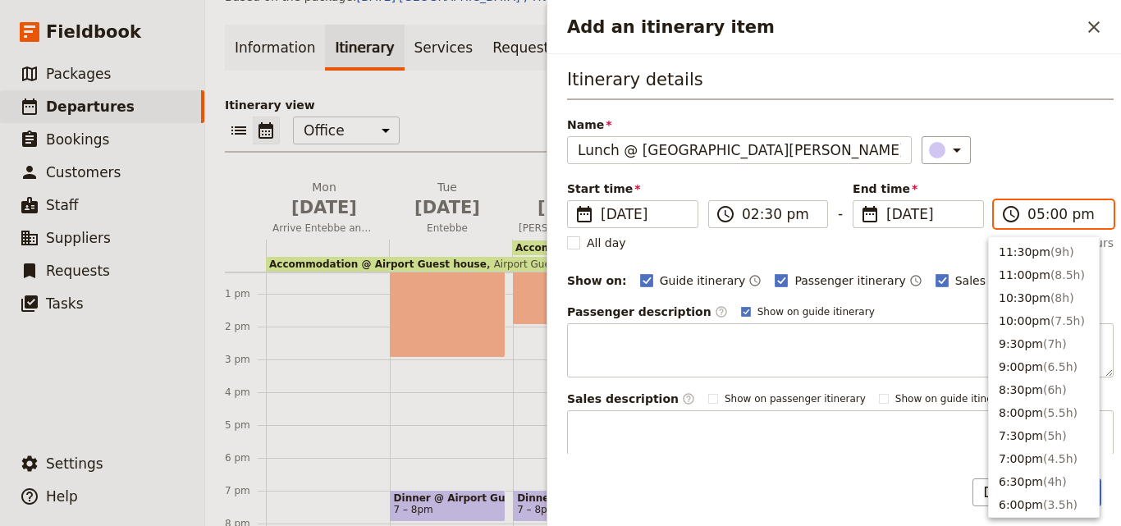
click at [1033, 218] on input "05:00 pm" at bounding box center [1066, 214] width 76 height 20
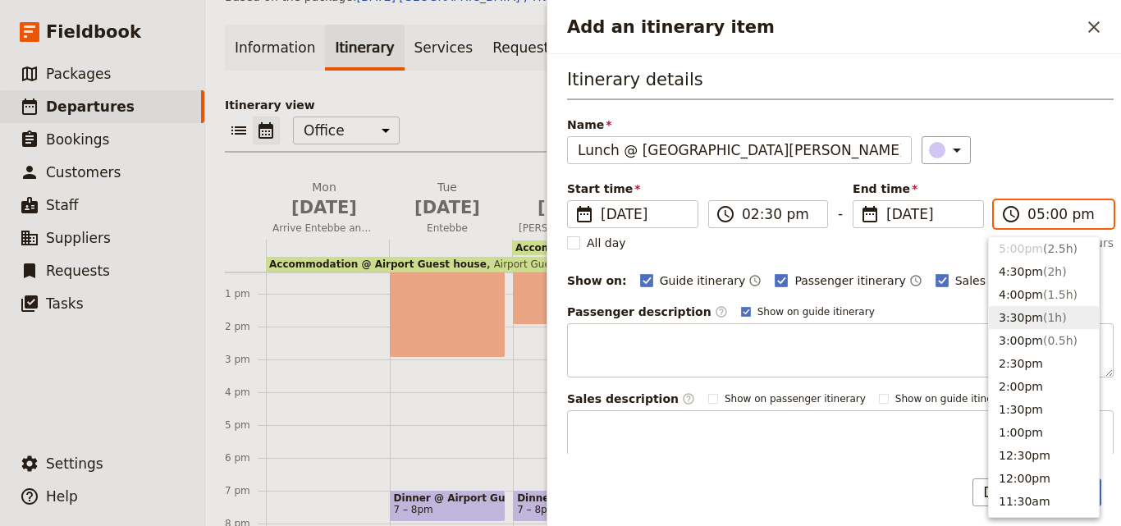
click at [1011, 313] on button "3:30pm ( 1h )" at bounding box center [1044, 317] width 110 height 23
type input "03:30 pm"
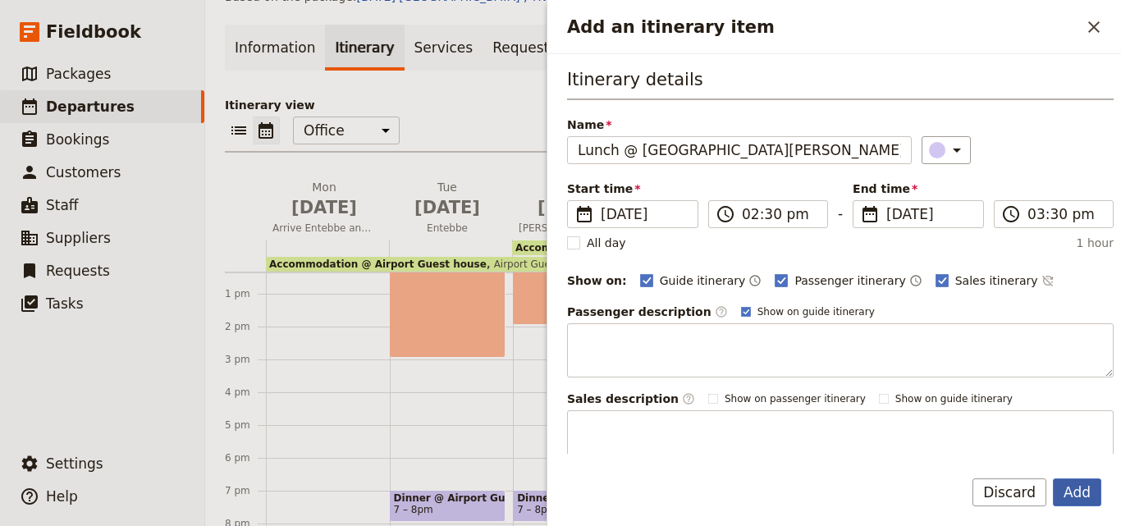
click at [1080, 485] on button "Add" at bounding box center [1077, 493] width 48 height 28
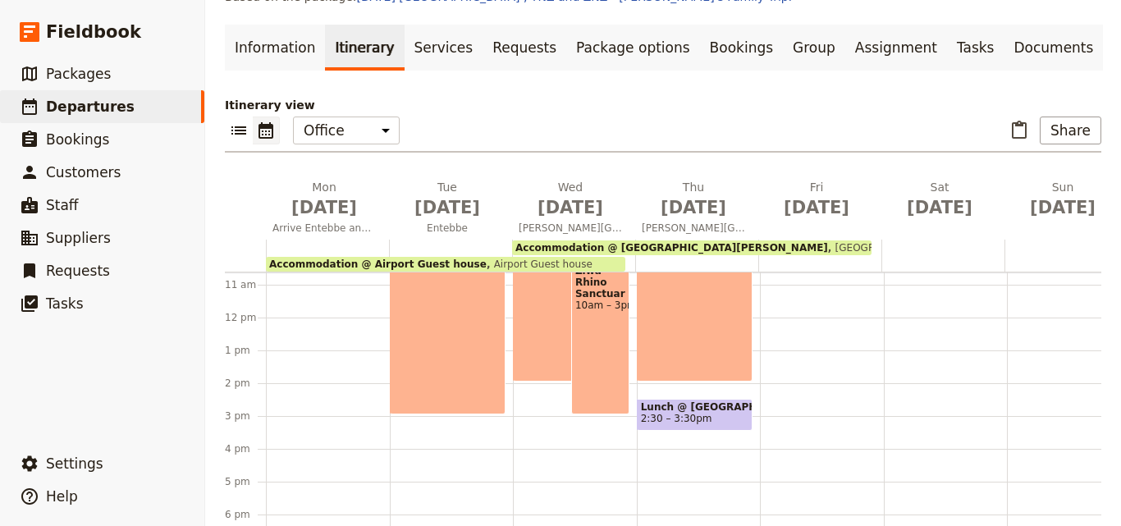
scroll to position [410, 0]
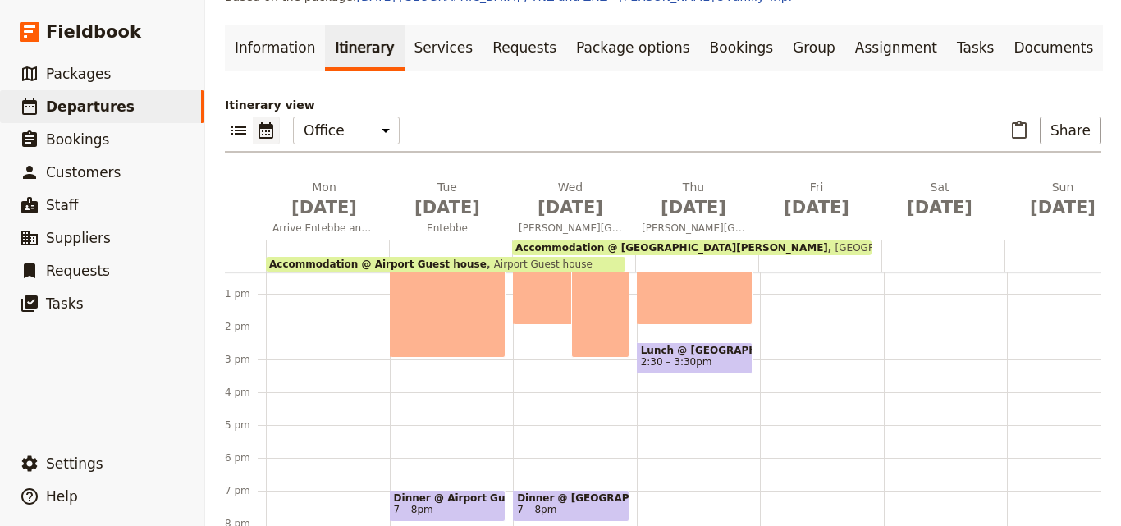
click at [662, 309] on div "Breakfast @ [GEOGRAPHIC_DATA][PERSON_NAME] 7 – 8am Game drive 9am – 2pm Lunch @…" at bounding box center [699, 261] width 124 height 788
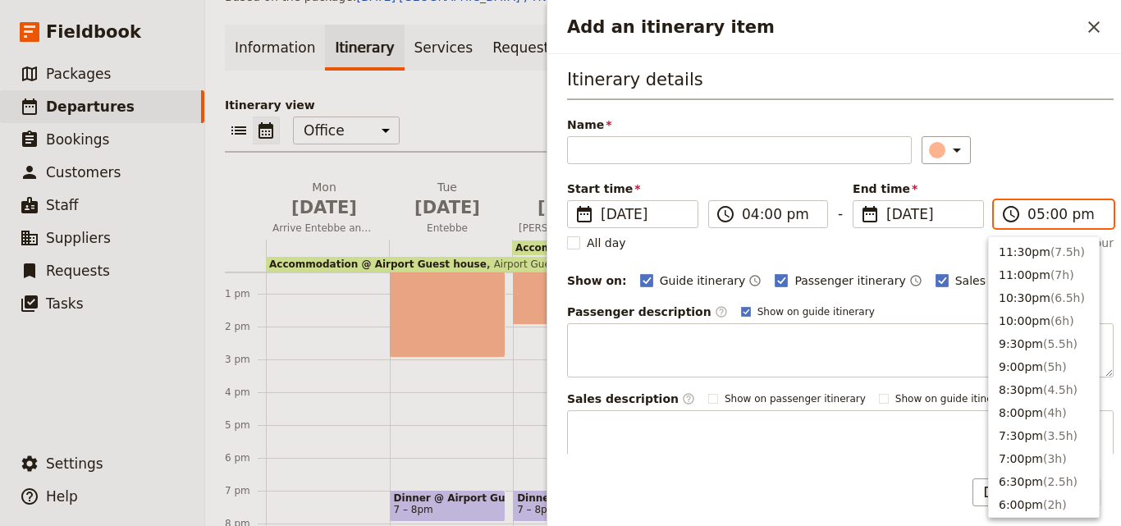
click at [1036, 220] on input "05:00 pm" at bounding box center [1066, 214] width 76 height 20
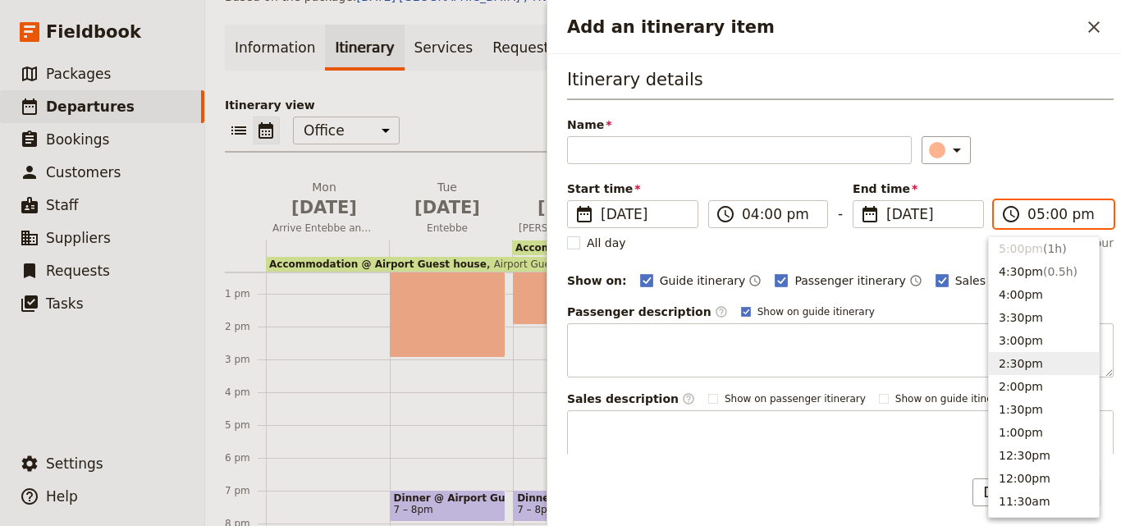
scroll to position [56, 0]
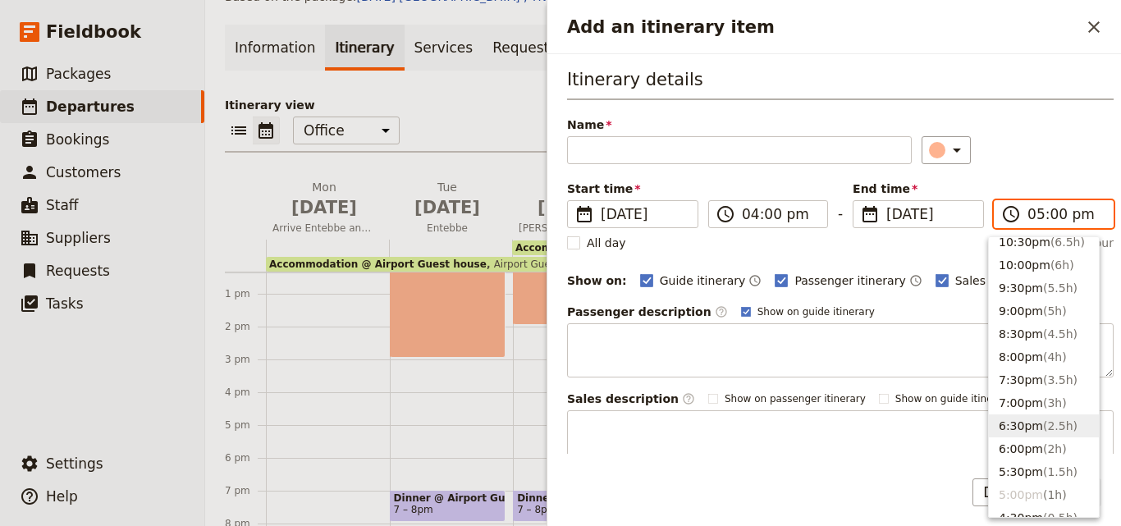
click at [1054, 433] on span "( 2.5h )" at bounding box center [1060, 426] width 34 height 13
type input "06:30 pm"
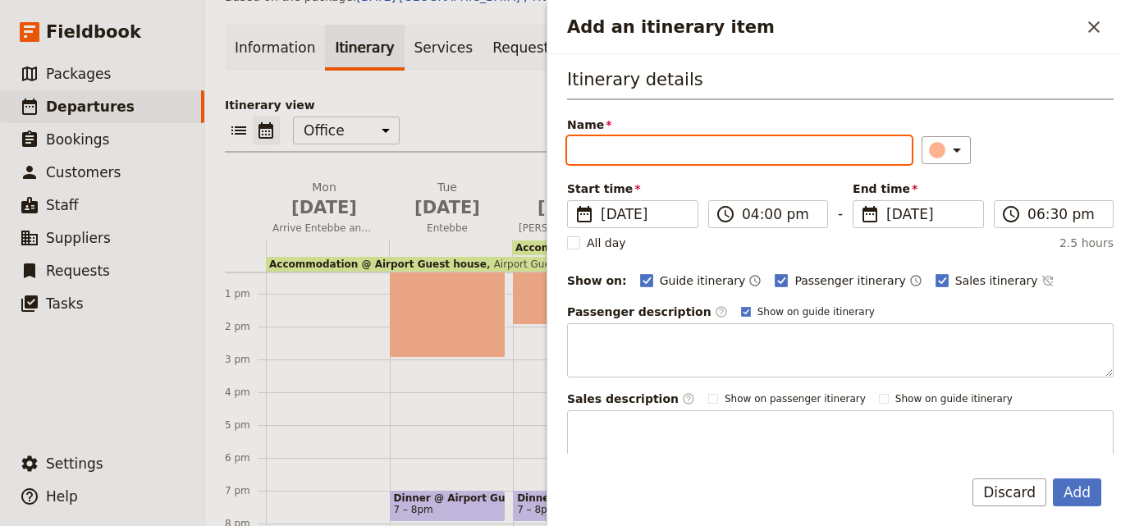
paste input "Boat cruise"
click at [580, 152] on input "Boat cruise" at bounding box center [739, 150] width 345 height 28
type input "Boat cruise"
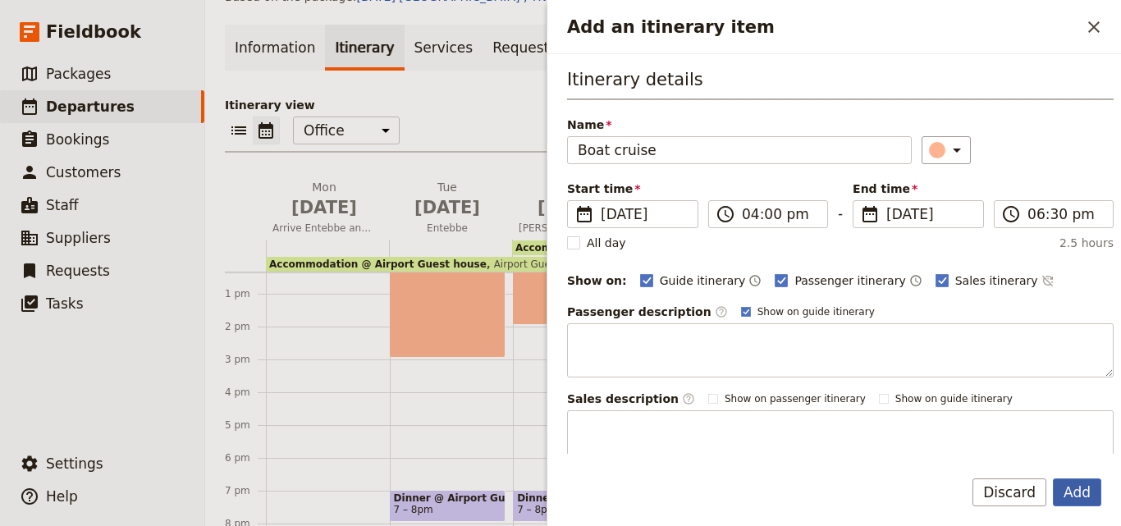
click at [1072, 492] on button "Add" at bounding box center [1077, 493] width 48 height 28
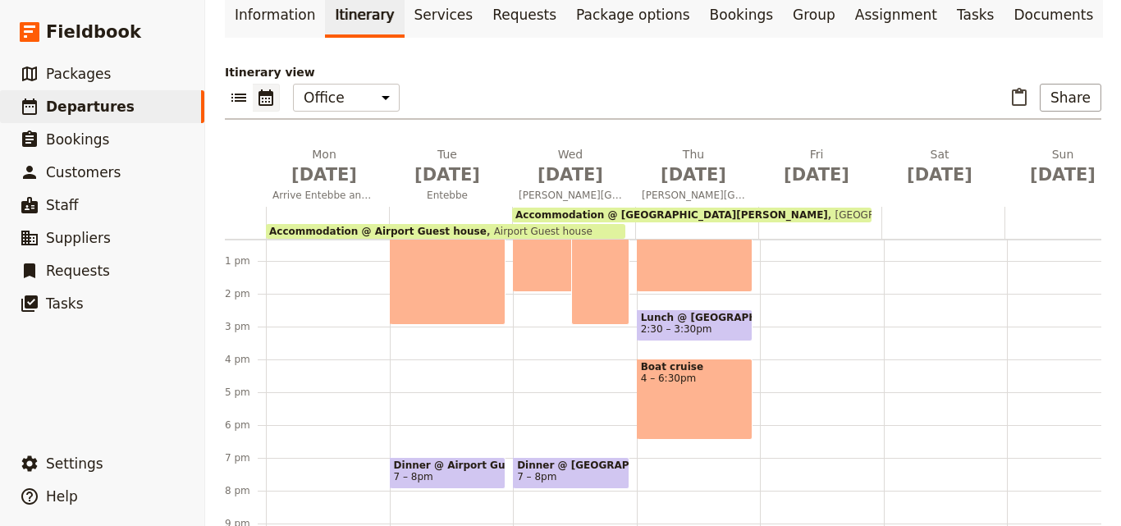
scroll to position [164, 0]
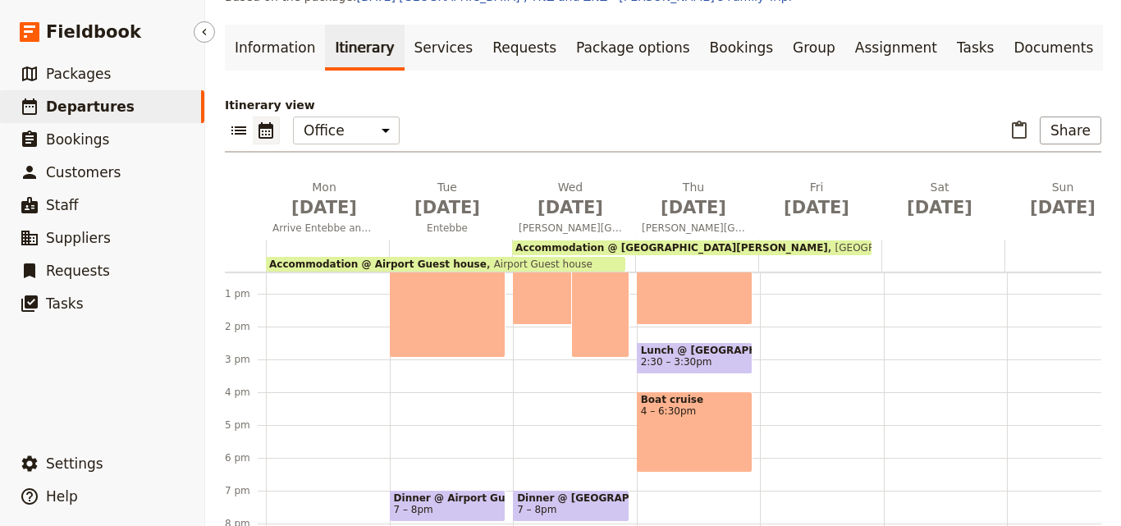
click at [53, 102] on span "Departures" at bounding box center [90, 107] width 89 height 16
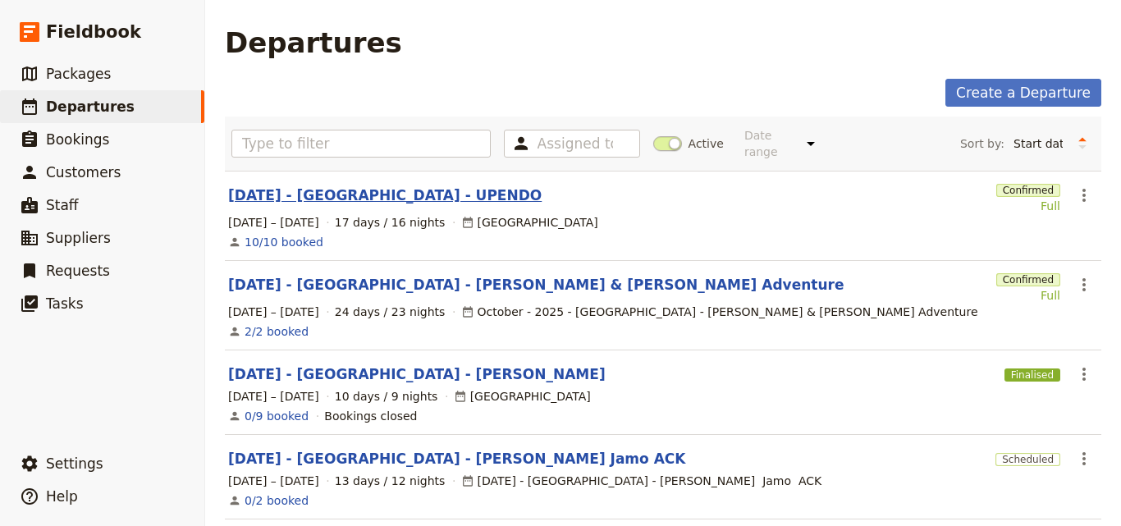
click at [332, 187] on link "[DATE] - [GEOGRAPHIC_DATA] - UPENDO" at bounding box center [385, 196] width 314 height 20
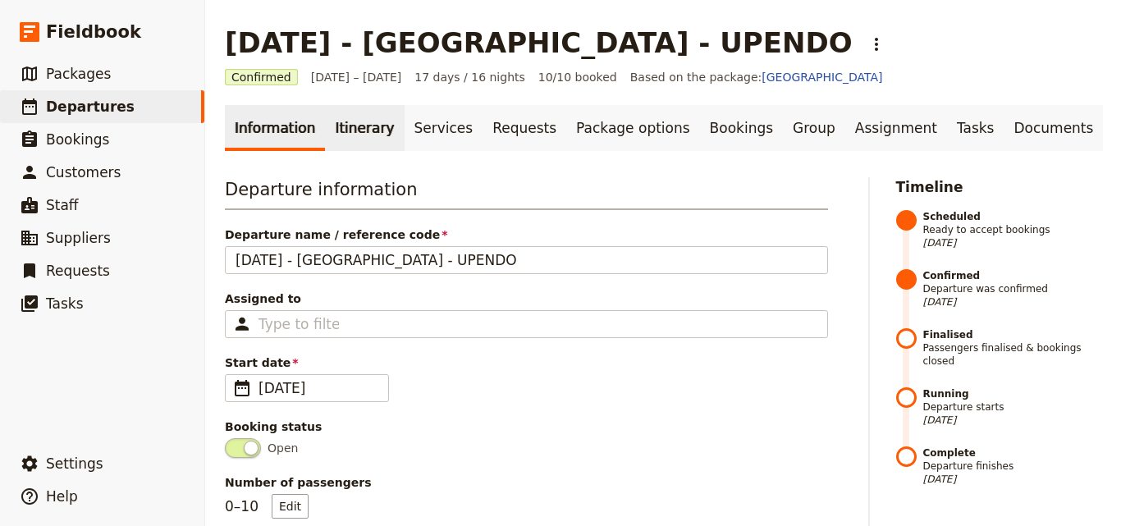
click at [360, 133] on link "Itinerary" at bounding box center [364, 128] width 79 height 46
